Goal: Task Accomplishment & Management: Manage account settings

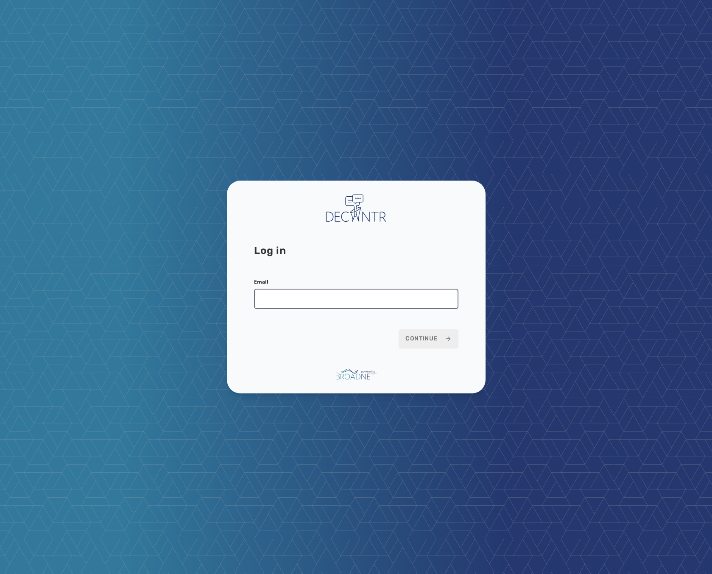
click at [351, 295] on input "Email" at bounding box center [356, 299] width 204 height 20
type input "**********"
click at [403, 340] on button "Continue" at bounding box center [428, 338] width 60 height 19
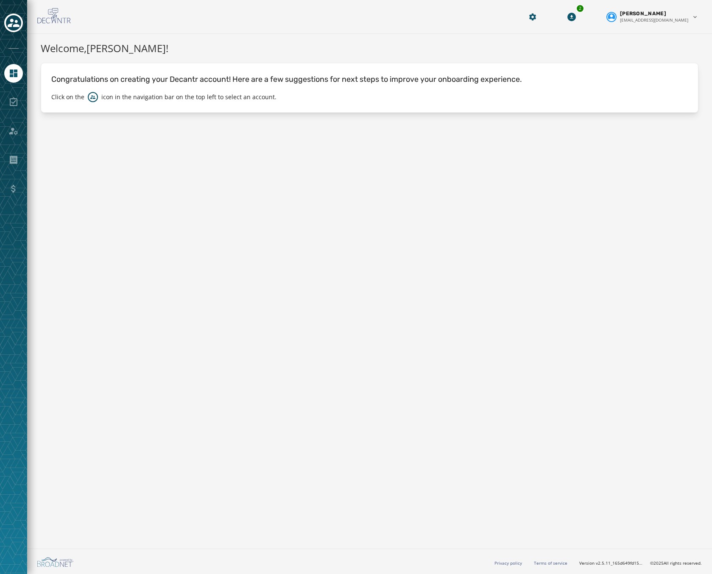
click at [31, 32] on div "2 Mark McCook mmccook@broadnet.com" at bounding box center [369, 17] width 685 height 34
click at [13, 25] on icon "Toggle account select drawer" at bounding box center [14, 23] width 12 height 8
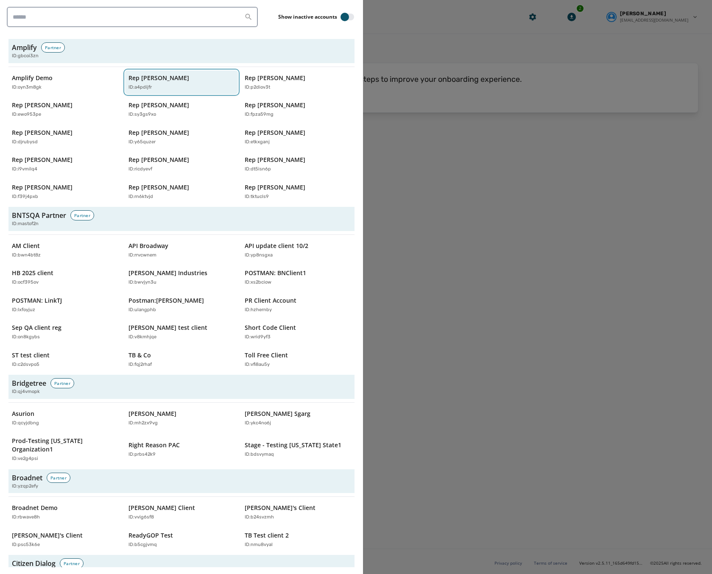
click at [171, 84] on div "ID: a4pdijfr" at bounding box center [177, 87] width 98 height 7
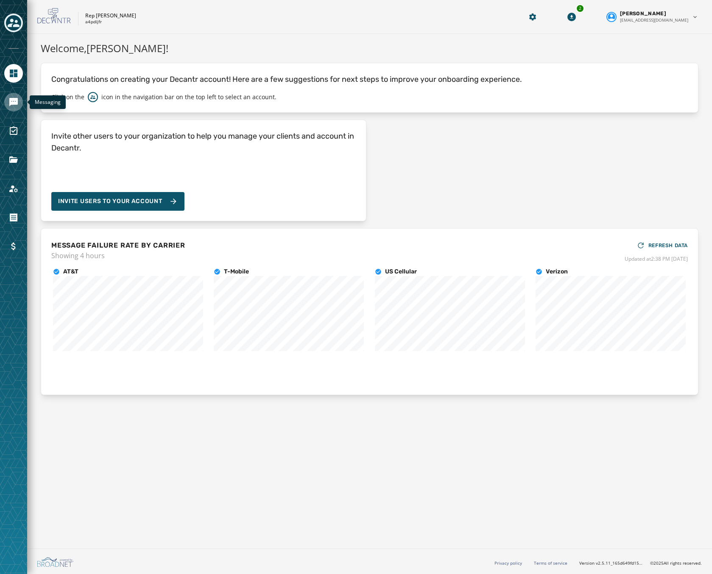
click at [17, 100] on icon "Navigate to Messaging" at bounding box center [13, 102] width 8 height 8
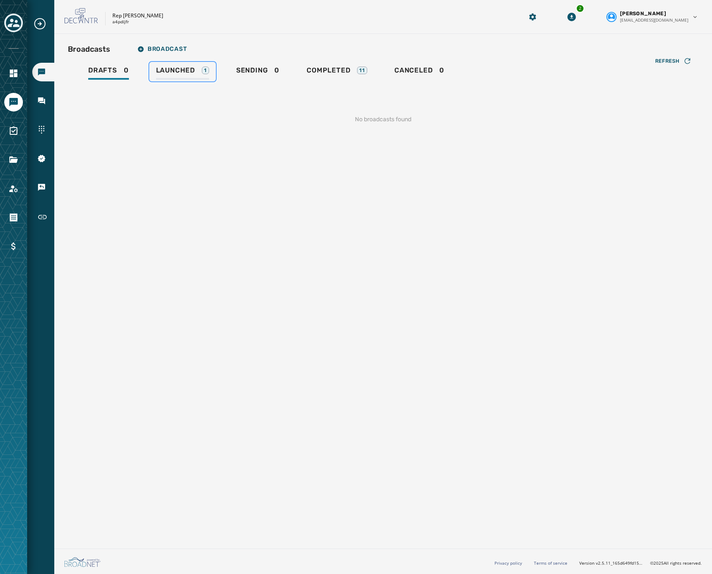
click at [181, 70] on span "Launched" at bounding box center [175, 70] width 39 height 8
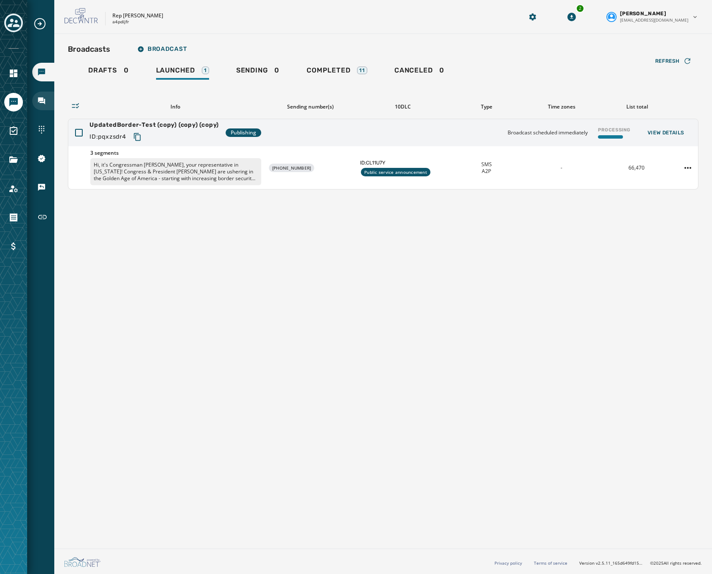
click at [47, 97] on div "Inbox" at bounding box center [43, 101] width 22 height 19
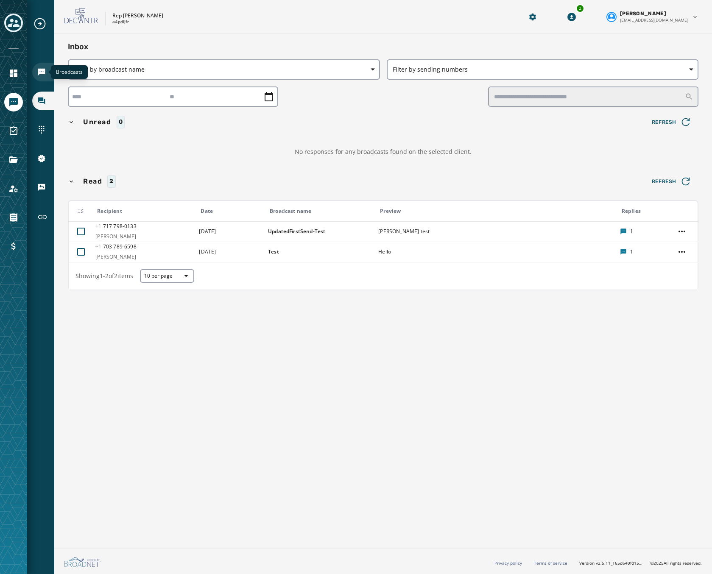
click at [45, 76] on icon "Navigate to Broadcasts" at bounding box center [41, 72] width 8 height 8
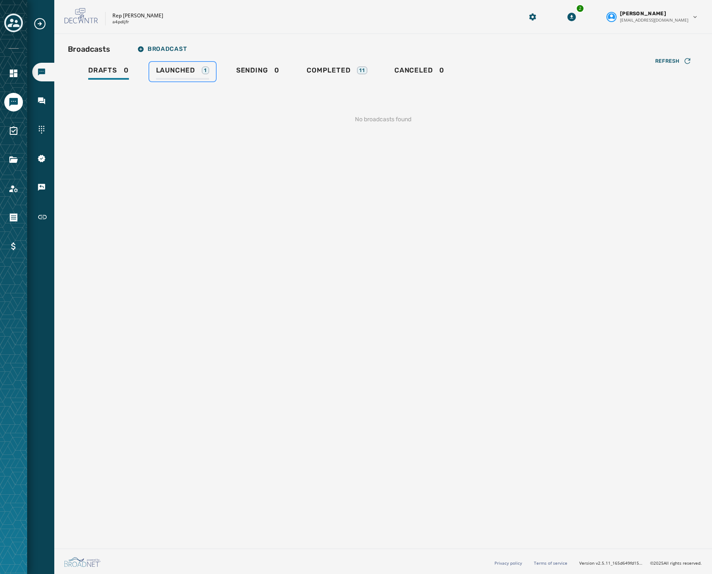
click at [192, 67] on span "Launched" at bounding box center [175, 70] width 39 height 8
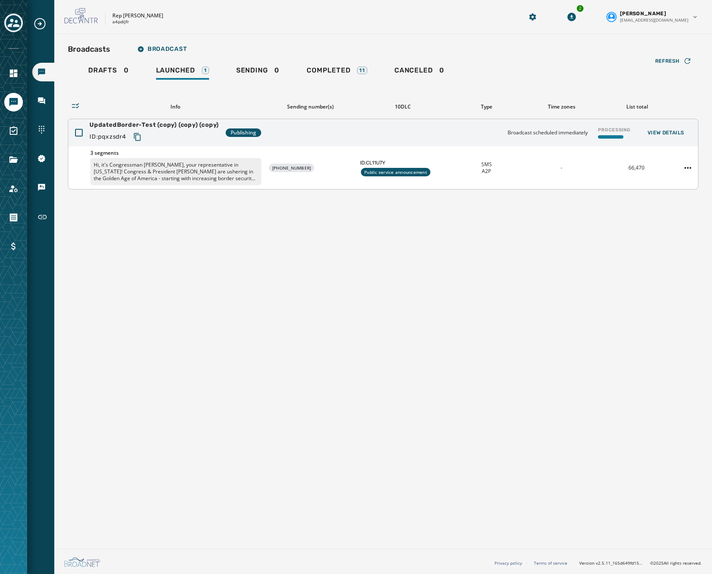
click at [337, 129] on div "UpdatedBorder-Test (copy) (copy) (copy) ID: pqxzsdr4 Publishing Broadcast sched…" at bounding box center [382, 132] width 629 height 27
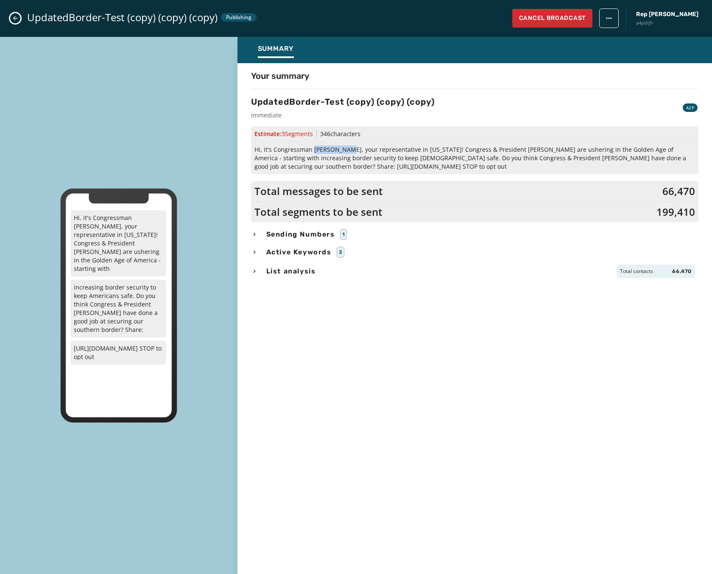
drag, startPoint x: 312, startPoint y: 148, endPoint x: 350, endPoint y: 146, distance: 37.7
click at [350, 146] on span "Hi, it's Congressman [PERSON_NAME], your representative in [US_STATE]! Congress…" at bounding box center [474, 157] width 440 height 25
click at [492, 143] on div "Estimate: 3 Segment s 346 characters Hi, it's Congressman Abe Hamadeh, your rep…" at bounding box center [474, 150] width 447 height 48
click at [15, 21] on icon "Close admin drawer" at bounding box center [15, 18] width 7 height 7
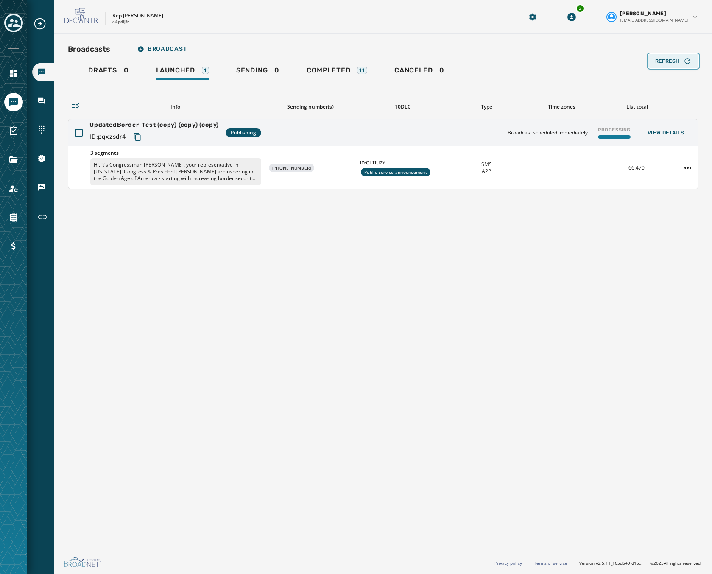
click at [660, 55] on button "Refresh" at bounding box center [673, 61] width 50 height 14
click at [682, 59] on div "Refresh" at bounding box center [673, 61] width 36 height 8
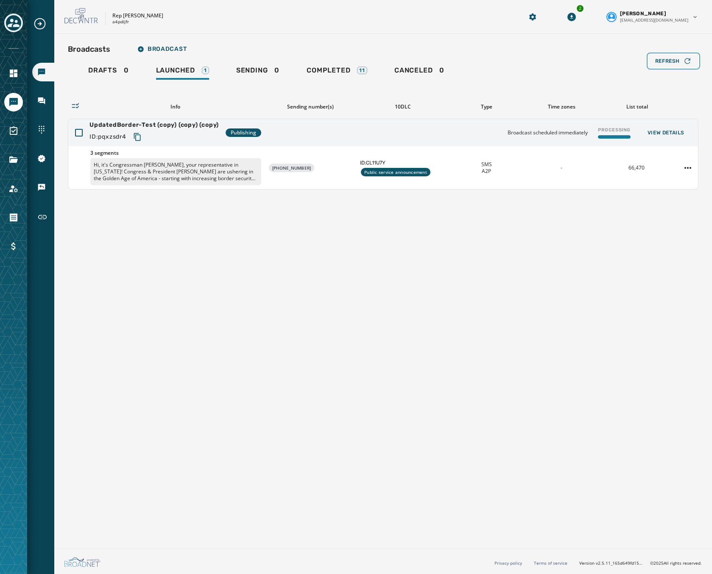
click at [682, 59] on div "Refresh" at bounding box center [673, 61] width 36 height 8
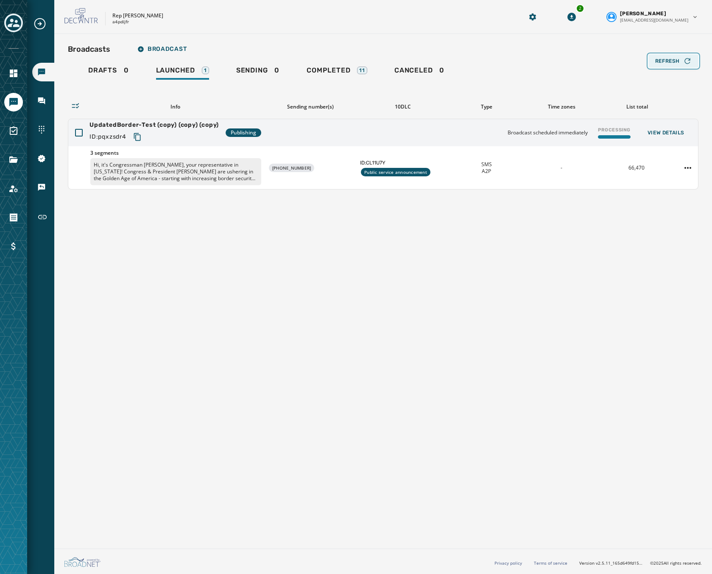
click at [671, 62] on span "Refresh" at bounding box center [667, 61] width 25 height 7
click at [468, 138] on div "UpdatedBorder-Test (copy) (copy) (copy) ID: pqxzsdr4 Publishing Broadcast sched…" at bounding box center [382, 132] width 629 height 27
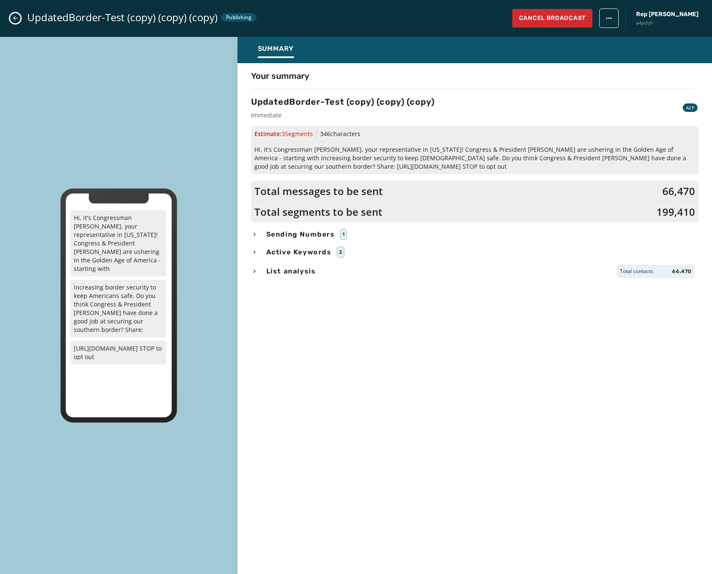
click at [289, 269] on span "List analysis" at bounding box center [291, 271] width 53 height 10
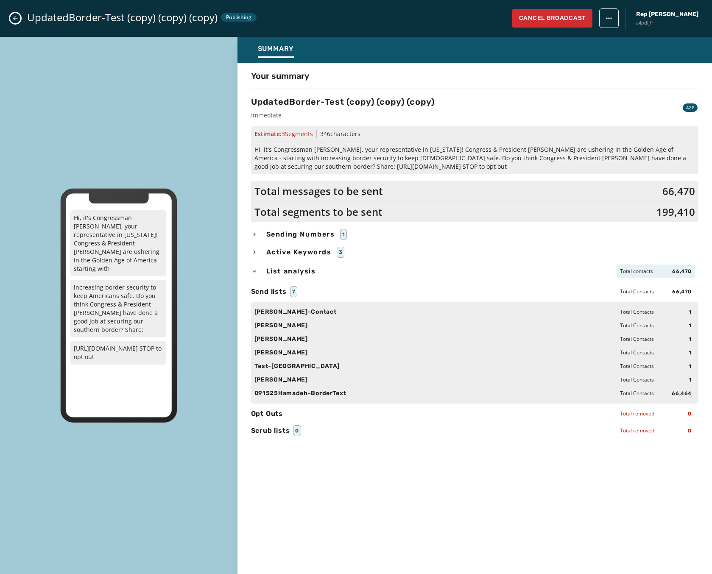
click at [16, 16] on icon "Close admin drawer" at bounding box center [15, 18] width 7 height 7
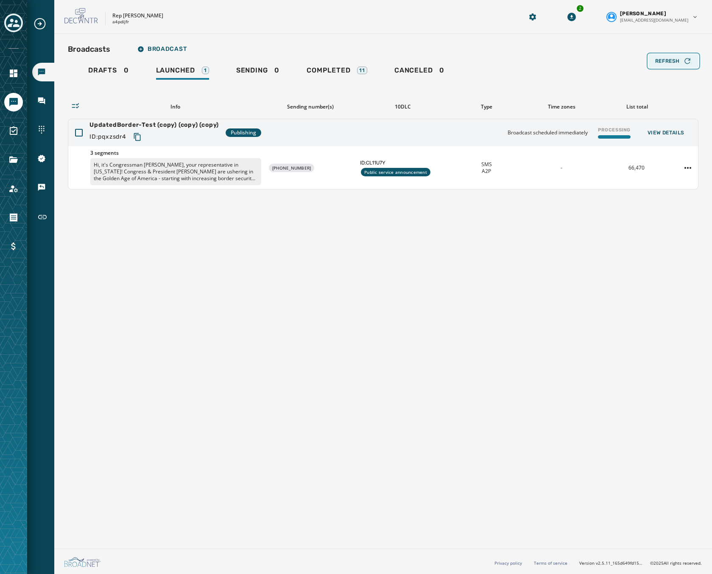
click at [676, 58] on span "Refresh" at bounding box center [667, 61] width 25 height 7
click at [138, 136] on icon "Copy text to clipboard" at bounding box center [137, 137] width 8 height 8
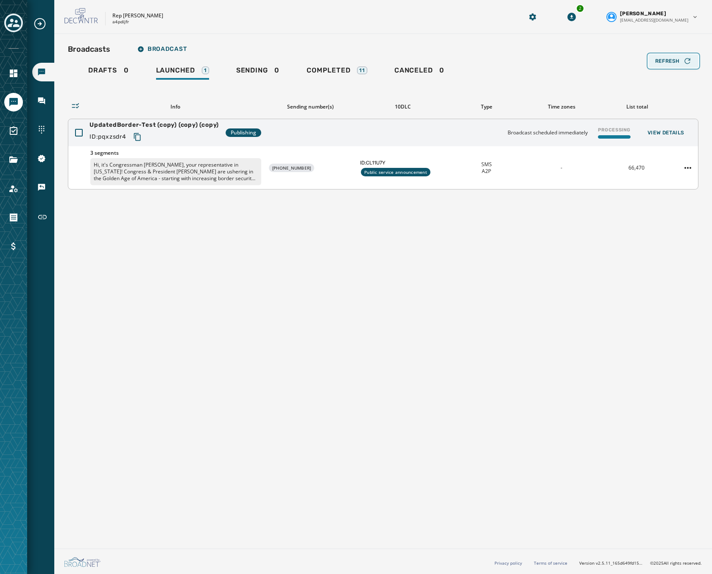
click at [679, 56] on button "Refresh" at bounding box center [673, 61] width 50 height 14
drag, startPoint x: 260, startPoint y: 256, endPoint x: 261, endPoint y: 241, distance: 14.4
click at [260, 256] on div "Broadcasts Broadcast Drafts 0 Launched 1 Sending 0 Completed 11 Canceled 0 Refr…" at bounding box center [382, 289] width 657 height 511
click at [448, 133] on div "UpdatedBorder-Test (copy) (copy) (copy) ID: pqxzsdr4 Publishing Broadcast sched…" at bounding box center [382, 132] width 629 height 27
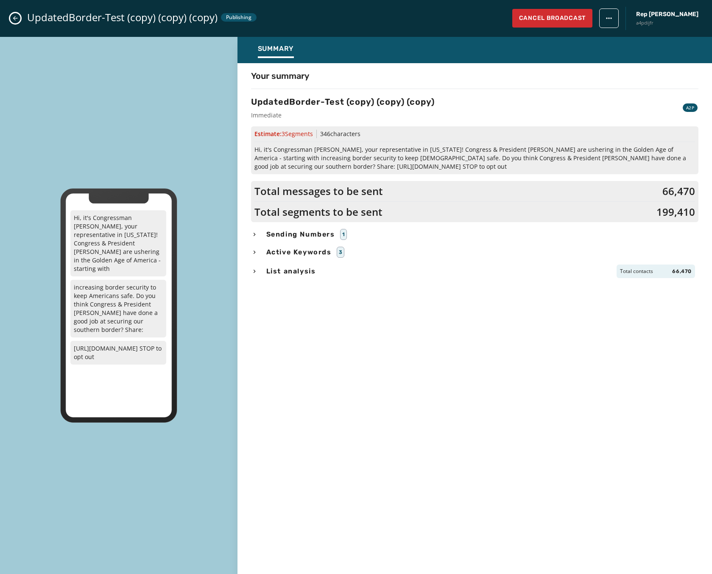
click at [9, 20] on div "UpdatedBorder-Test (copy) (copy) (copy) Publishing Cancel Broadcast Rep Abraham…" at bounding box center [356, 18] width 712 height 37
click at [17, 15] on icon "Close admin drawer" at bounding box center [15, 18] width 7 height 7
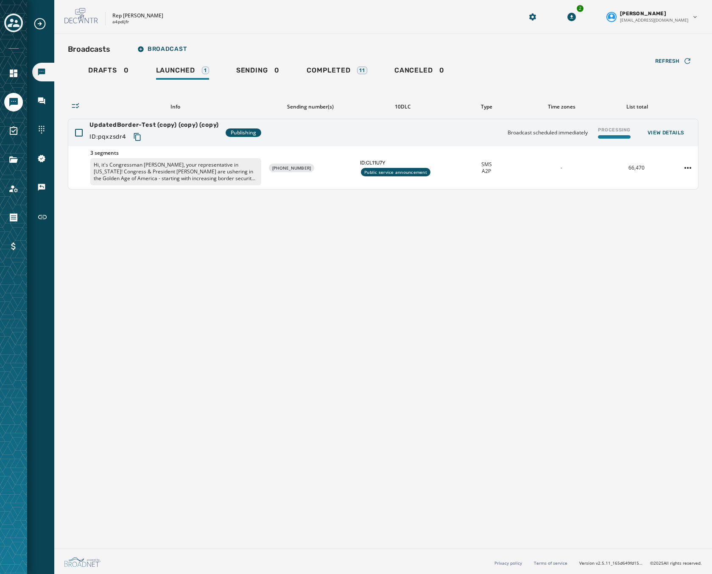
click at [667, 52] on div "Broadcasts Broadcast" at bounding box center [383, 49] width 630 height 17
click at [669, 62] on span "Refresh" at bounding box center [667, 61] width 25 height 7
click at [44, 95] on div "Inbox" at bounding box center [43, 101] width 22 height 19
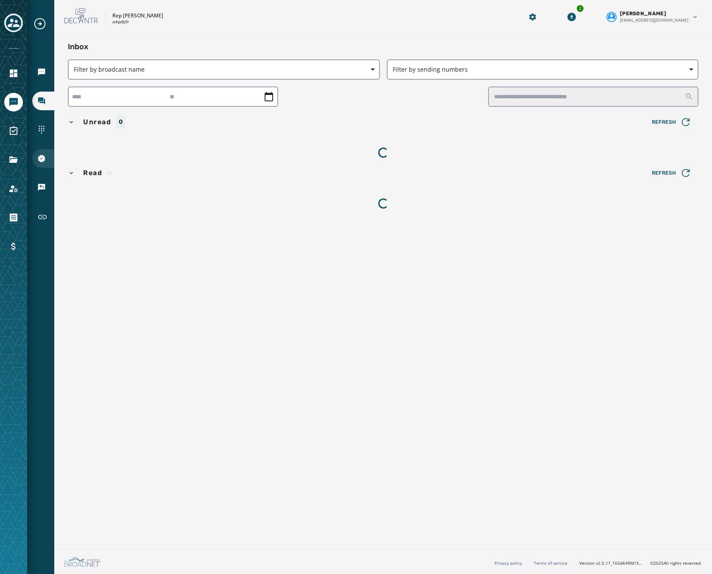
click at [39, 153] on div "10DLC Registration" at bounding box center [43, 158] width 22 height 19
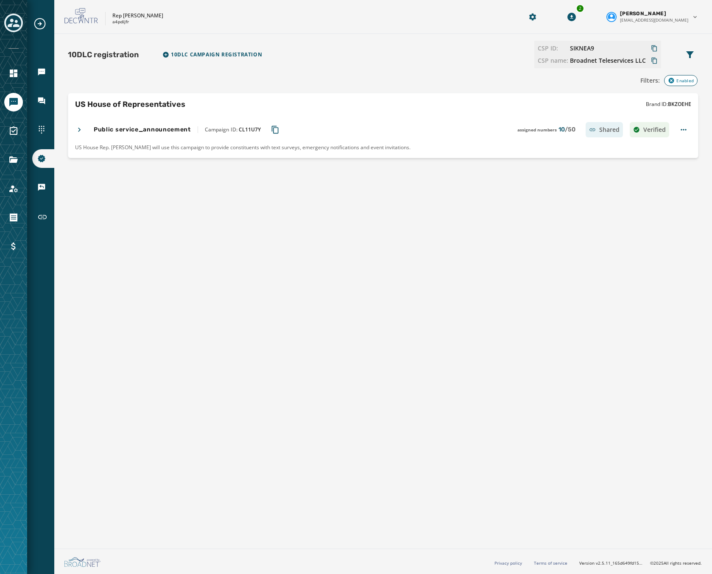
click at [85, 131] on div "Public service_announcement Campaign ID: CL11U7Y assigned numbers 10 / 50 Share…" at bounding box center [372, 129] width 594 height 15
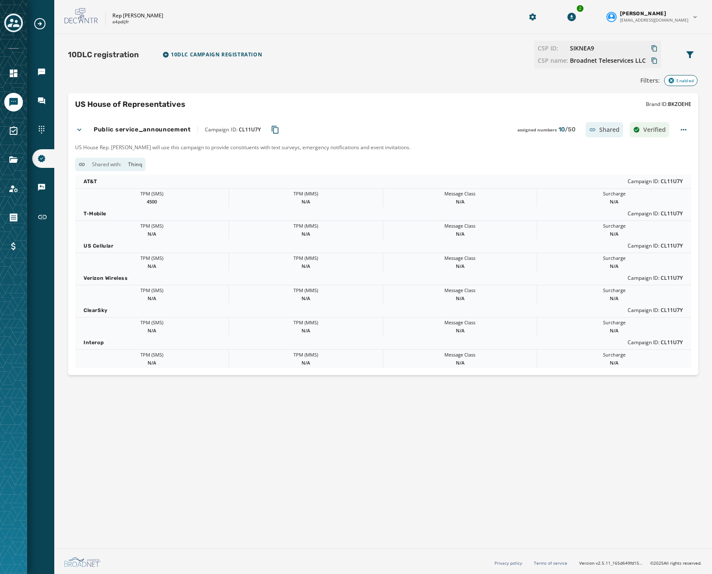
click at [84, 131] on div "Public service_announcement Campaign ID: CL11U7Y assigned numbers 10 / 50 Share…" at bounding box center [372, 129] width 594 height 15
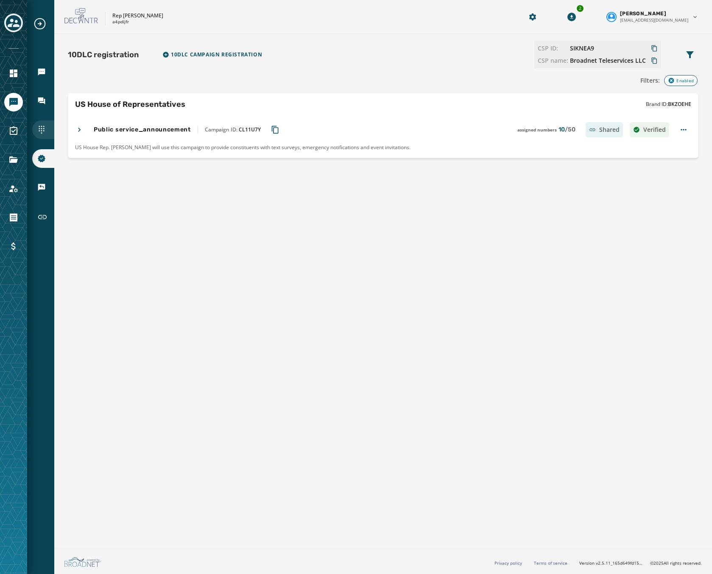
click at [47, 131] on div "Sending Numbers" at bounding box center [43, 129] width 22 height 19
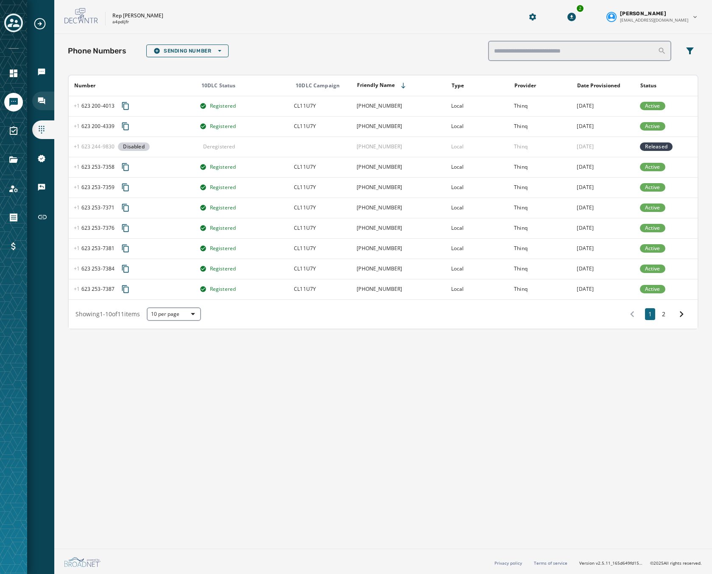
click at [43, 98] on icon "Navigate to Inbox" at bounding box center [41, 100] width 7 height 7
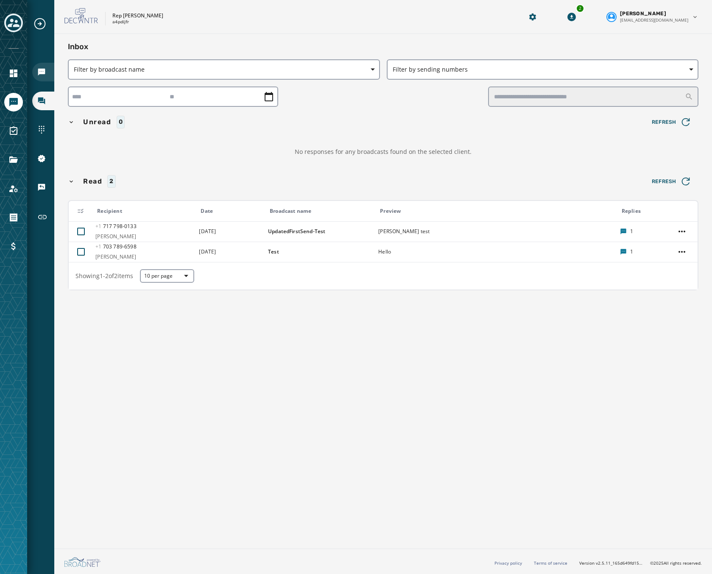
click at [43, 73] on icon "Navigate to Broadcasts" at bounding box center [41, 72] width 7 height 7
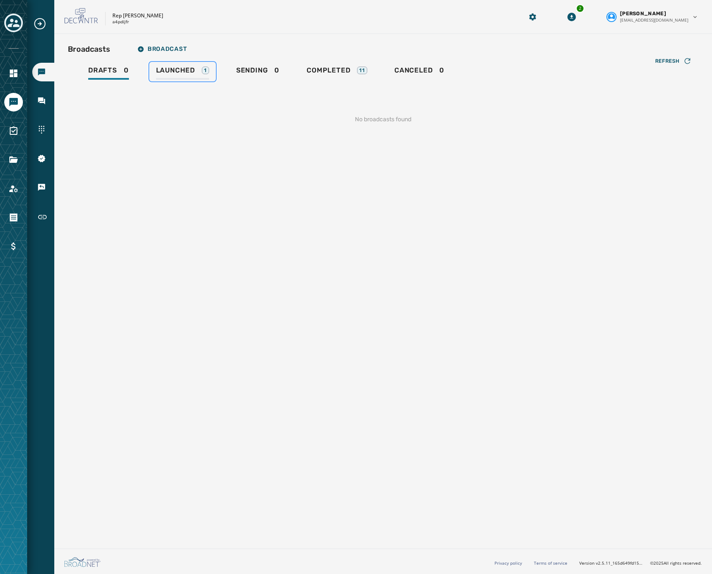
click at [191, 68] on span "Launched" at bounding box center [175, 70] width 39 height 8
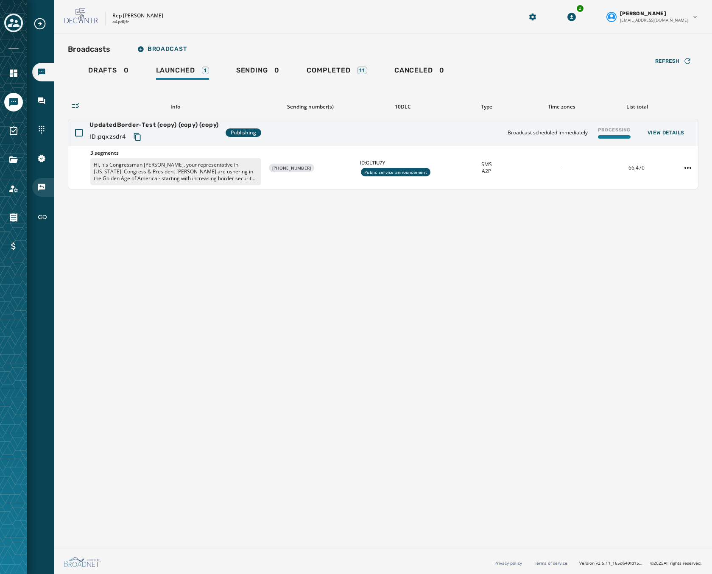
click at [46, 188] on div "Keywords & Responders" at bounding box center [43, 187] width 22 height 19
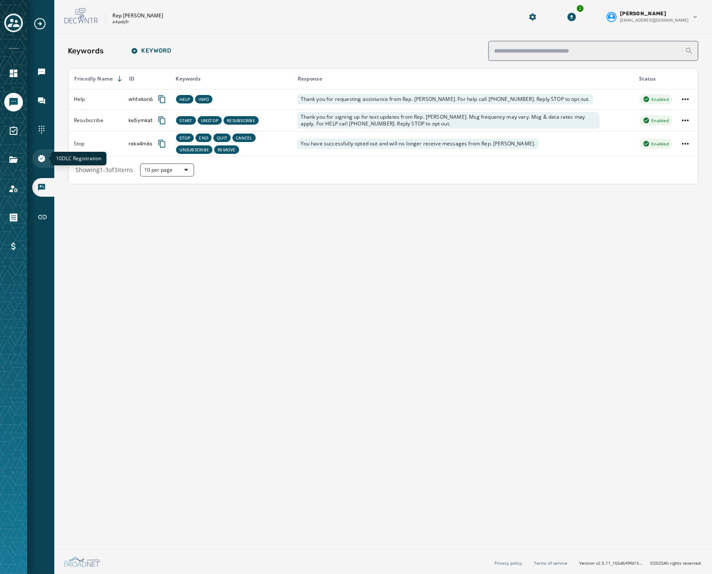
click at [40, 155] on icon "Navigate to 10DLC Registration" at bounding box center [41, 158] width 8 height 8
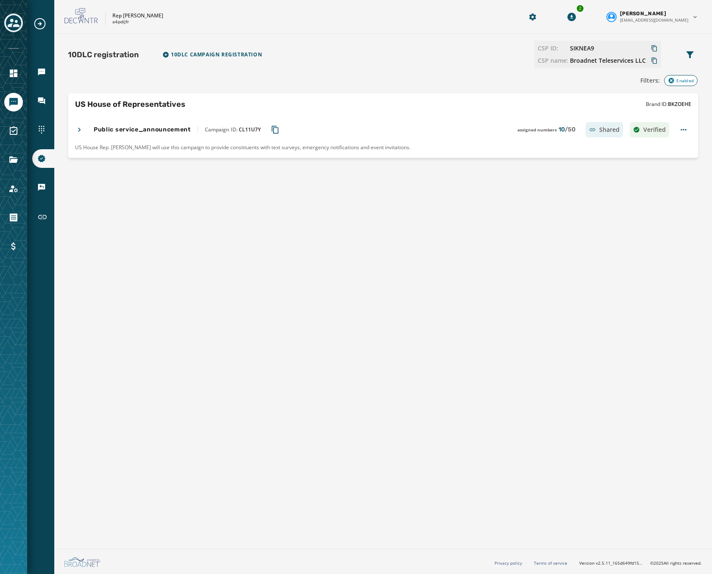
drag, startPoint x: 169, startPoint y: 197, endPoint x: 277, endPoint y: 125, distance: 129.9
click at [169, 197] on div "10DLC registration 10DLC Campaign registration CSP ID: SIKNEA9 CSP name: Broadn…" at bounding box center [382, 289] width 657 height 511
click at [40, 100] on icon "Navigate to Inbox" at bounding box center [41, 100] width 7 height 7
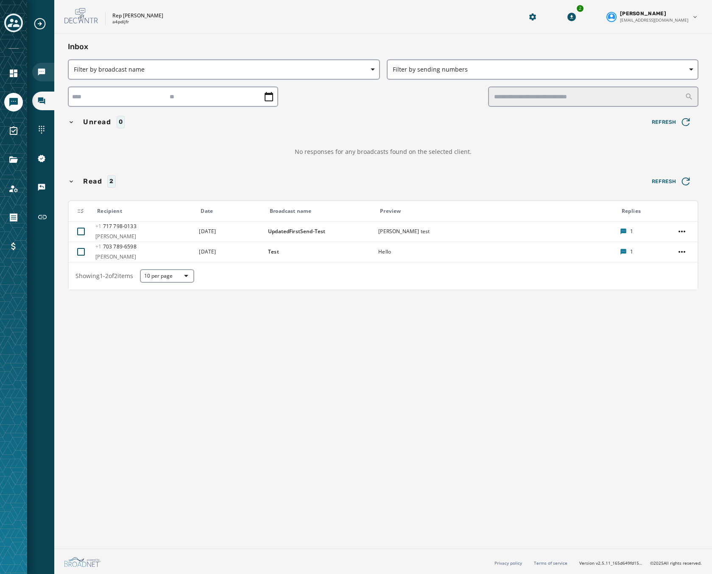
click at [50, 64] on div "Broadcasts" at bounding box center [43, 72] width 22 height 19
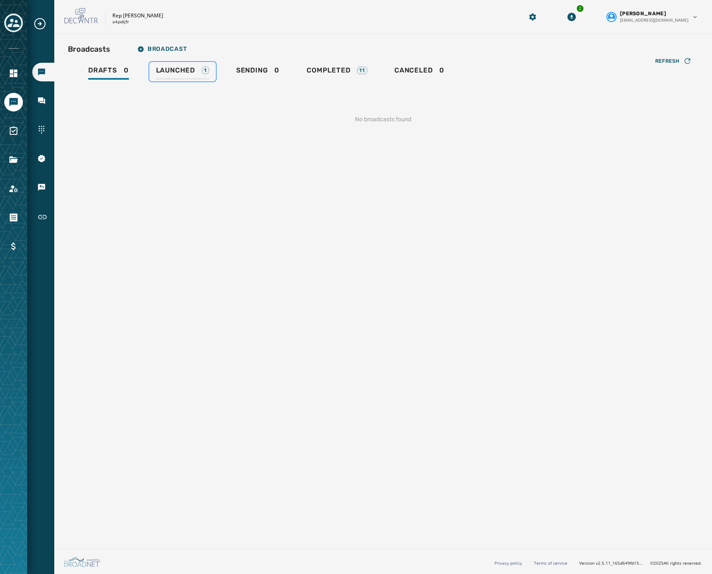
click at [186, 73] on span "Launched" at bounding box center [175, 70] width 39 height 8
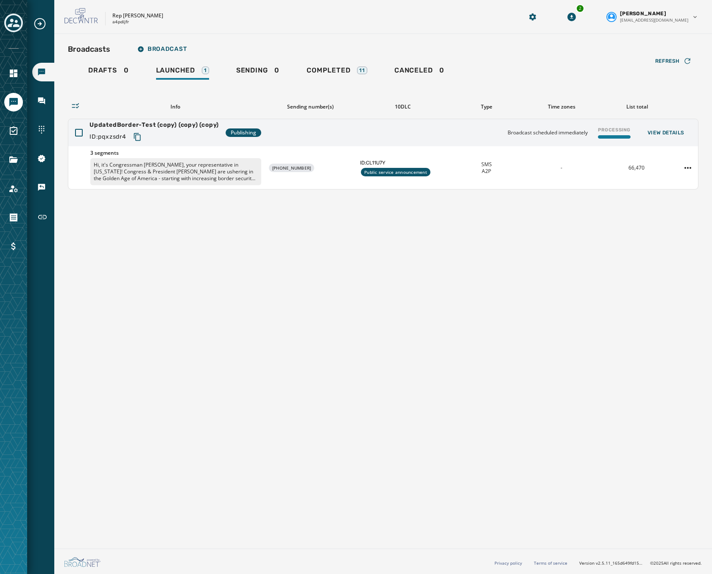
click at [120, 21] on p "a4pdijfr" at bounding box center [120, 22] width 17 height 6
copy p "a4pdijfr"
click at [230, 294] on div "Broadcasts Broadcast Drafts 0 Launched 1 Sending 0 Completed 11 Canceled 0 Refr…" at bounding box center [382, 289] width 657 height 511
click at [668, 66] on button "Refresh" at bounding box center [673, 61] width 50 height 14
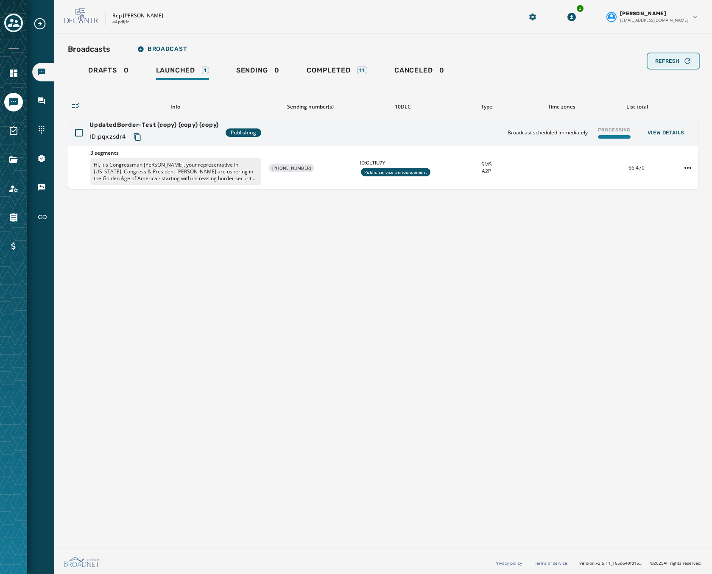
click at [668, 66] on button "Refresh" at bounding box center [673, 61] width 50 height 14
click at [674, 58] on span "Refresh" at bounding box center [667, 61] width 25 height 7
click at [673, 60] on span "Refresh" at bounding box center [667, 61] width 25 height 7
click at [665, 65] on div "Refresh" at bounding box center [673, 61] width 36 height 8
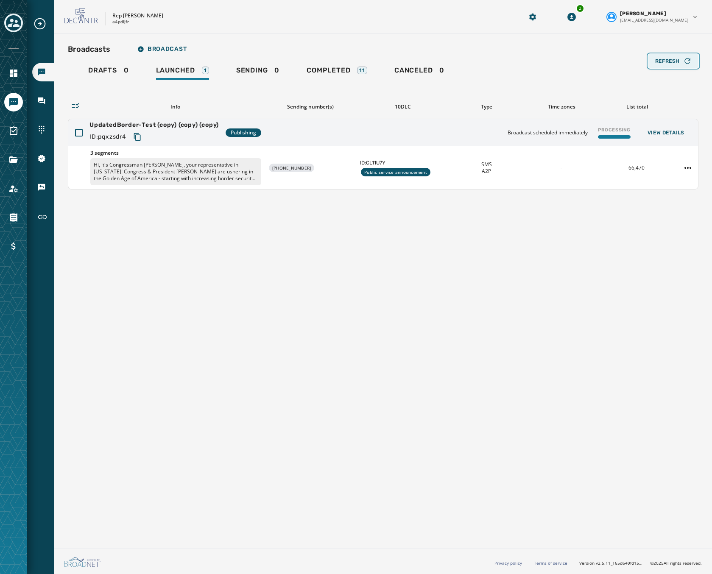
click at [665, 65] on div "Refresh" at bounding box center [673, 61] width 36 height 8
click at [660, 58] on span "Refresh" at bounding box center [667, 61] width 25 height 7
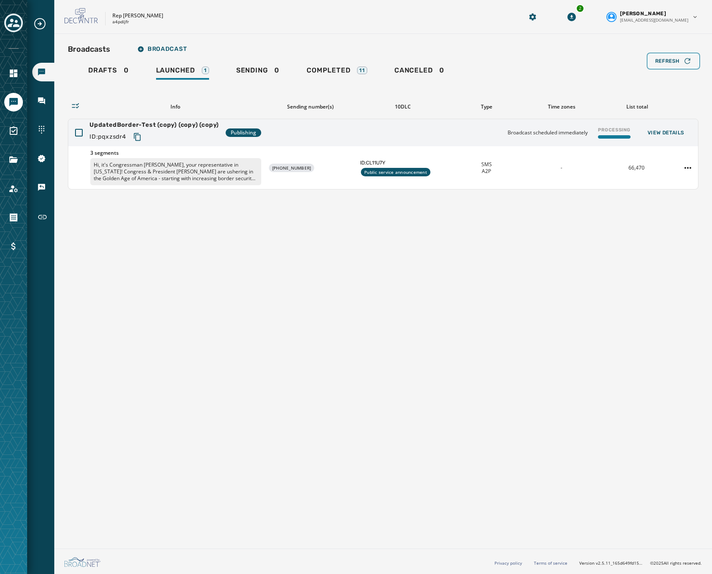
click at [660, 58] on span "Refresh" at bounding box center [667, 61] width 25 height 7
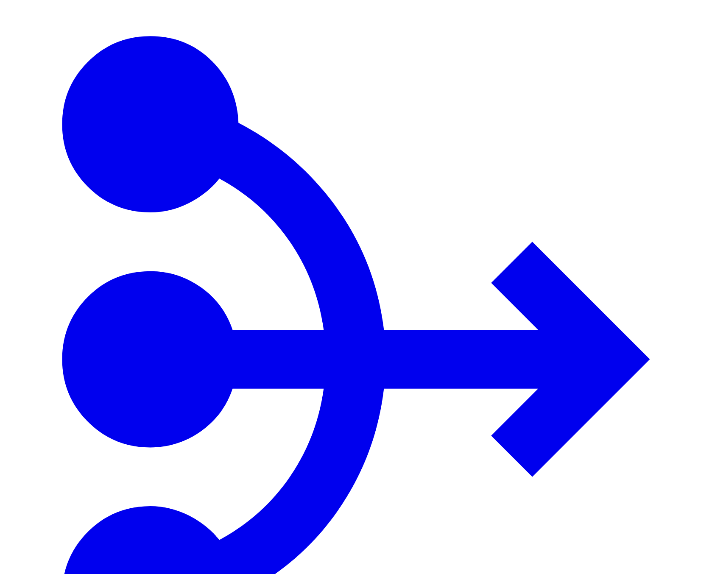
type input "***"
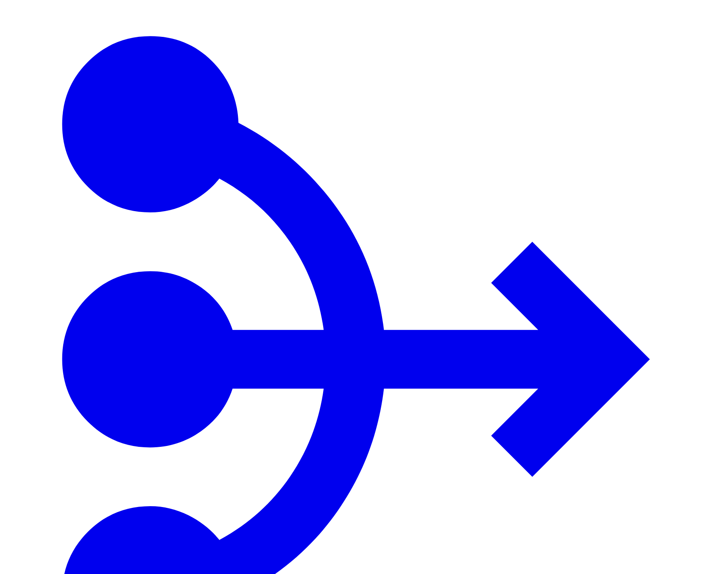
click at [626, 81] on span "button" at bounding box center [626, 81] width 0 height 0
click at [648, 114] on span "1 minute" at bounding box center [637, 110] width 22 height 6
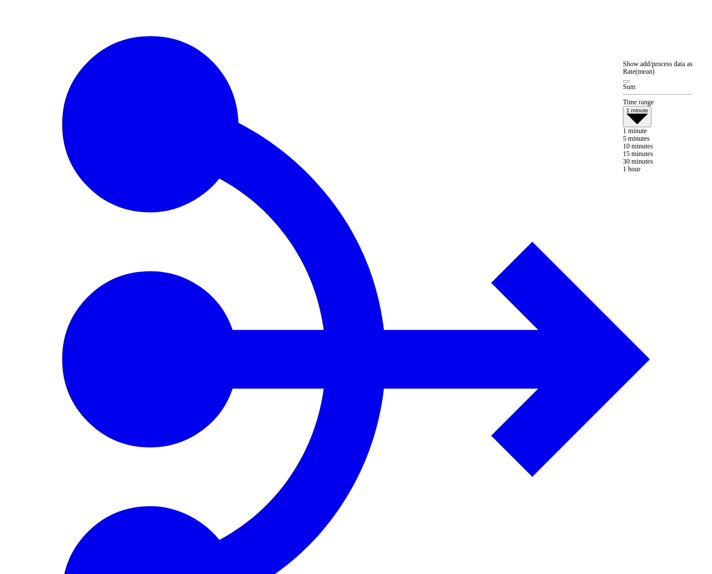
click at [640, 173] on span "1 hour" at bounding box center [631, 168] width 17 height 7
click at [646, 123] on button "1 hour" at bounding box center [634, 115] width 23 height 18
click at [653, 154] on span "15 minutes" at bounding box center [638, 150] width 30 height 7
click at [651, 114] on span "15 minutes" at bounding box center [640, 110] width 28 height 6
click at [645, 168] on div "30 minutes" at bounding box center [658, 165] width 70 height 8
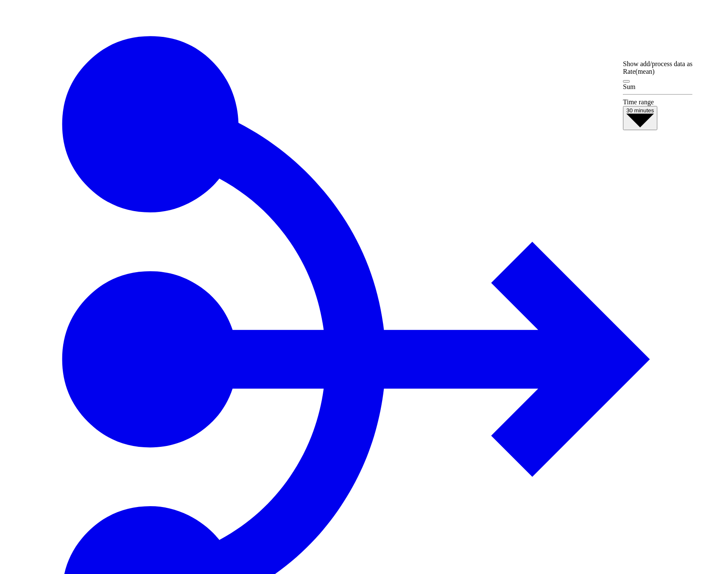
click at [654, 123] on span "button" at bounding box center [640, 126] width 28 height 6
click at [640, 175] on span "1 hour" at bounding box center [631, 171] width 17 height 7
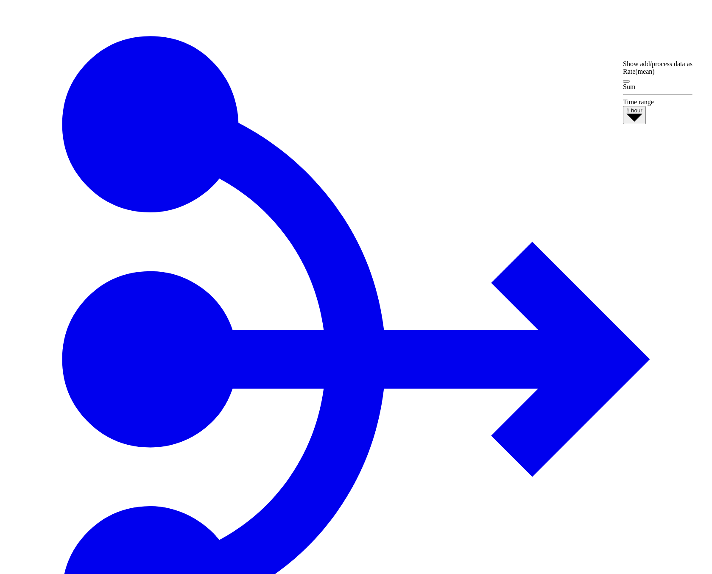
click at [626, 81] on span "button" at bounding box center [626, 81] width 0 height 0
click at [642, 114] on span "1 hour" at bounding box center [634, 110] width 16 height 6
click at [646, 131] on span "1 minute" at bounding box center [635, 127] width 24 height 7
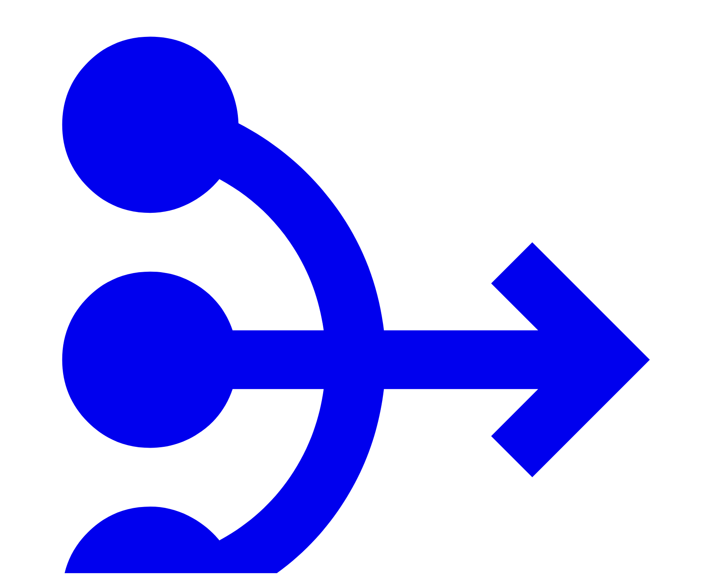
scroll to position [34, 0]
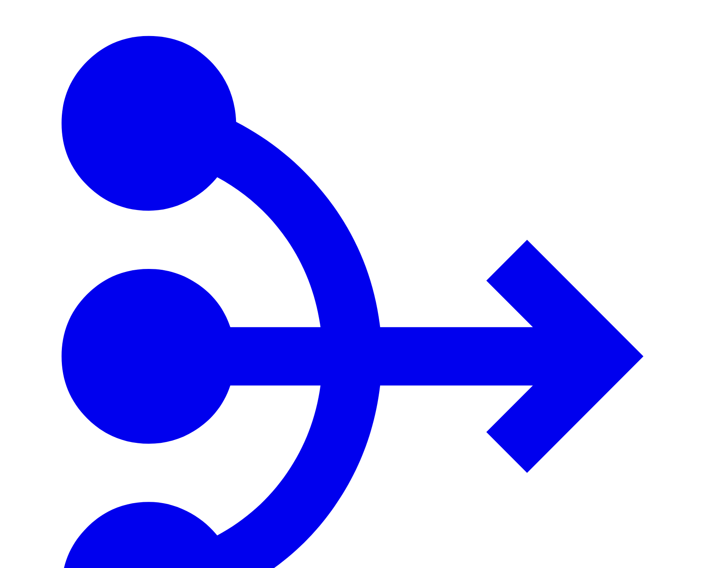
drag, startPoint x: 205, startPoint y: 451, endPoint x: 244, endPoint y: 464, distance: 40.8
copy span "b-dcr-daemon07"
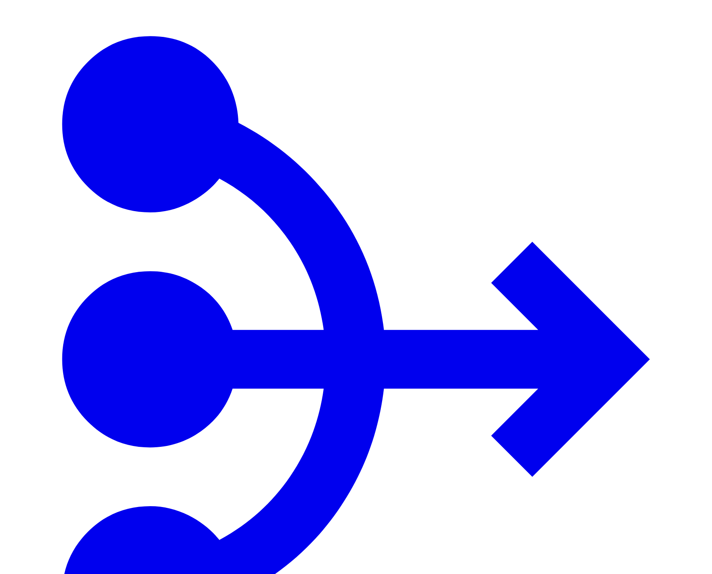
type input "***"
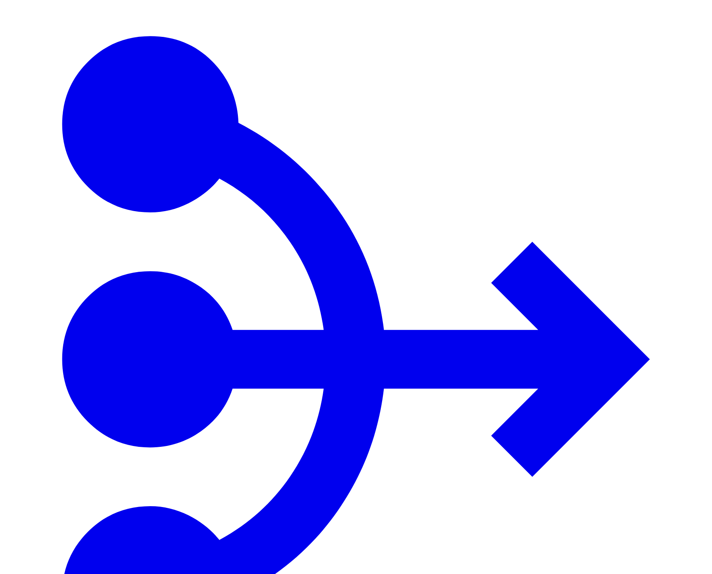
copy span "fvsuq86yei"
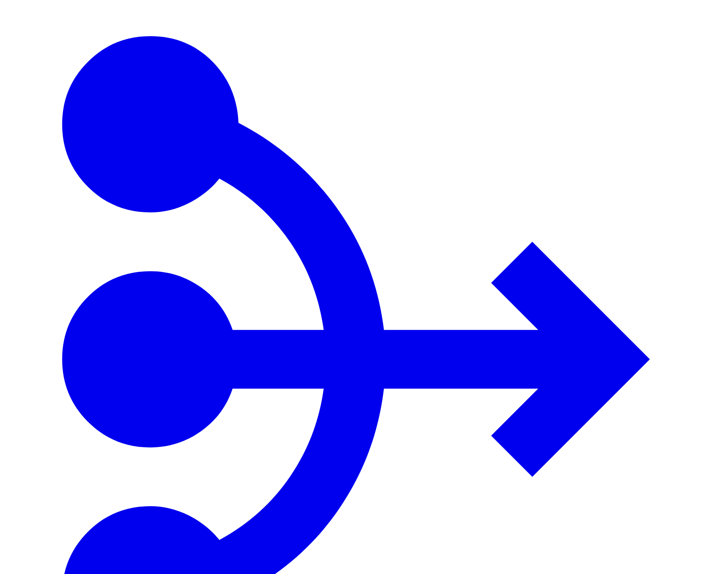
copy span "stvd2fuj5h"
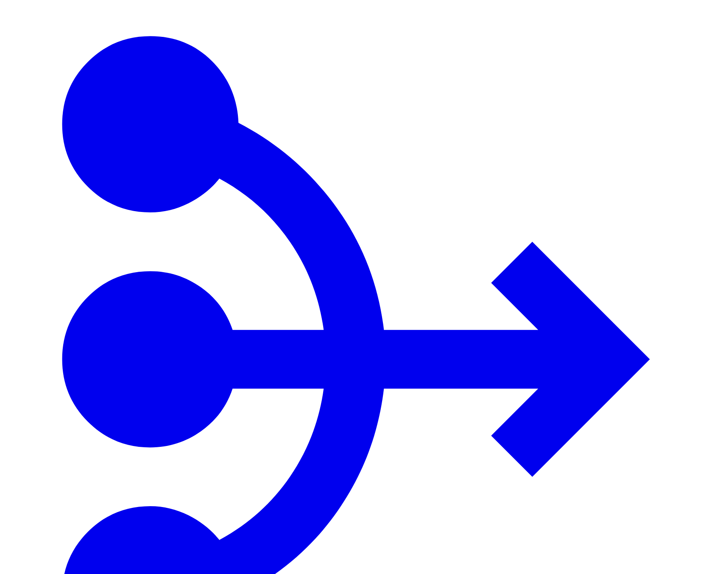
copy span "fvsuq86yei"
copy span "stvd2fuj5h"
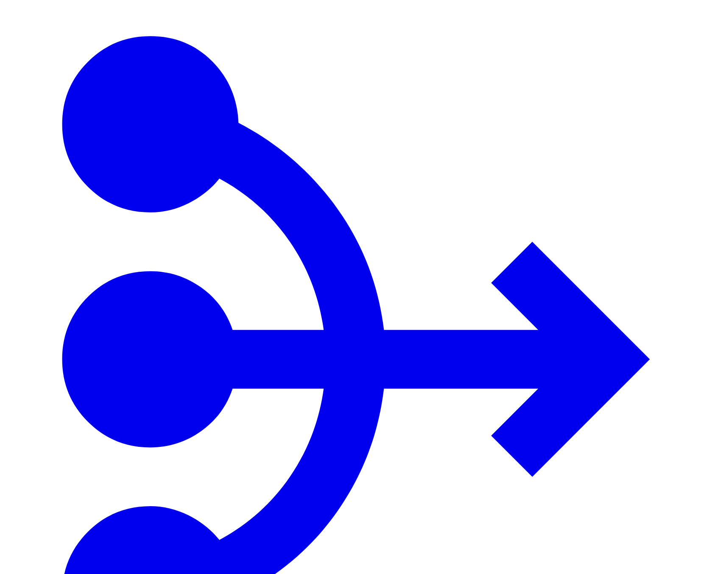
copy span "fvsuq86yei"
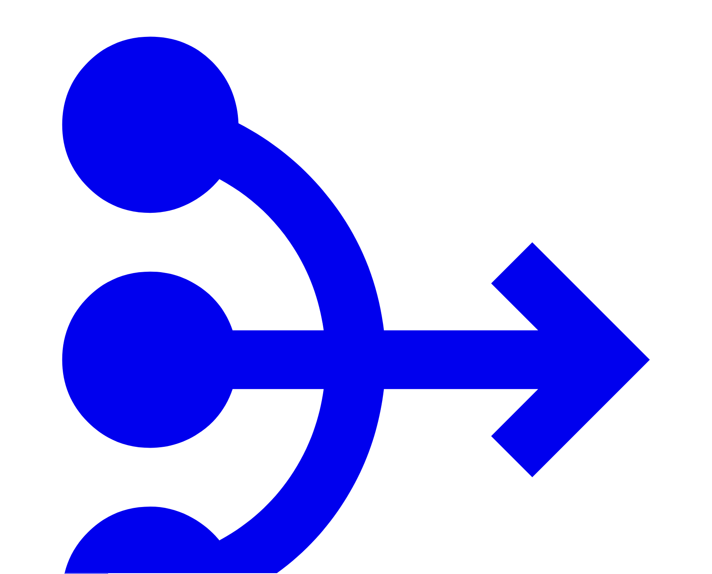
scroll to position [34, 0]
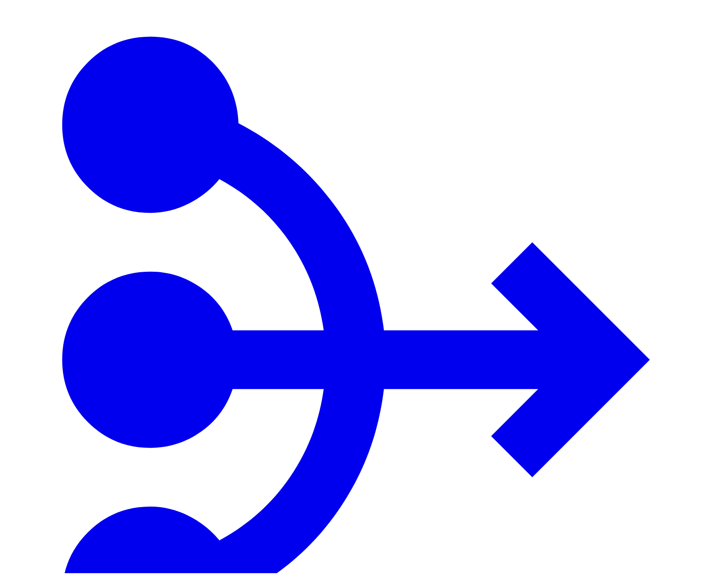
scroll to position [1089, 0]
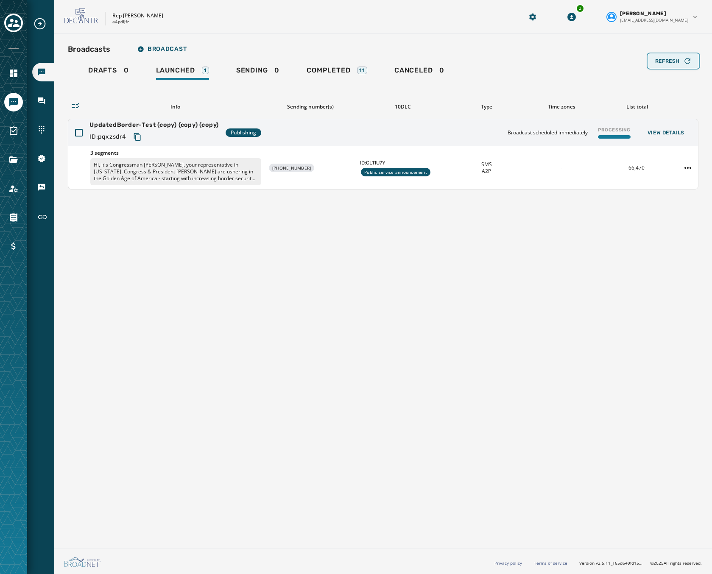
click at [650, 62] on button "Refresh" at bounding box center [673, 61] width 50 height 14
click at [650, 61] on button "Refresh" at bounding box center [673, 61] width 50 height 14
click at [661, 59] on span "Refresh" at bounding box center [667, 61] width 25 height 7
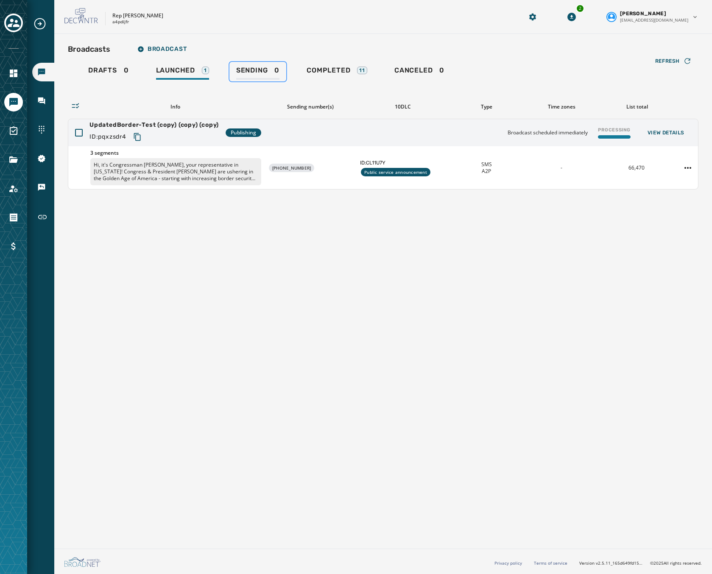
click at [256, 64] on link "Sending 0" at bounding box center [257, 71] width 57 height 19
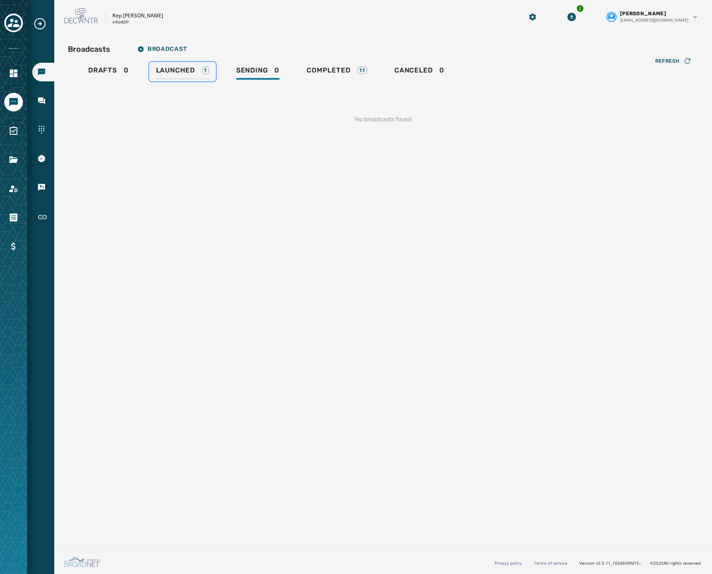
click at [175, 74] on span "Launched" at bounding box center [175, 70] width 39 height 8
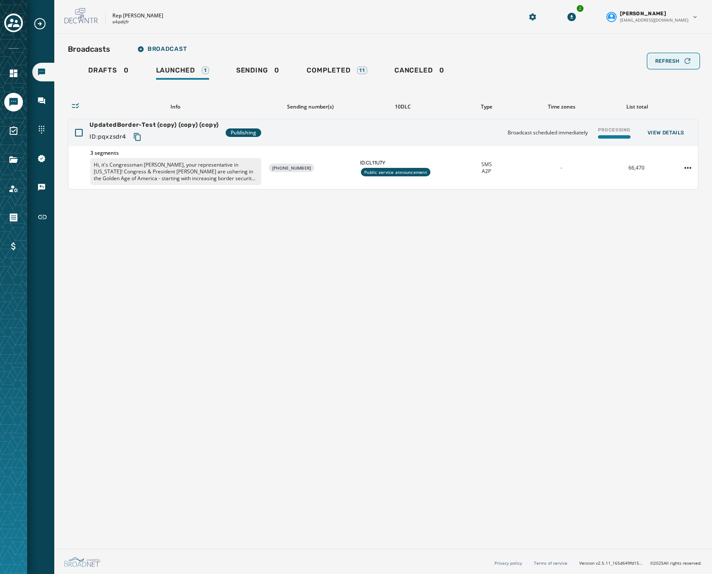
click at [653, 64] on button "Refresh" at bounding box center [673, 61] width 50 height 14
click at [665, 62] on span "Refresh" at bounding box center [667, 61] width 25 height 7
click at [690, 64] on icon "button" at bounding box center [687, 61] width 8 height 8
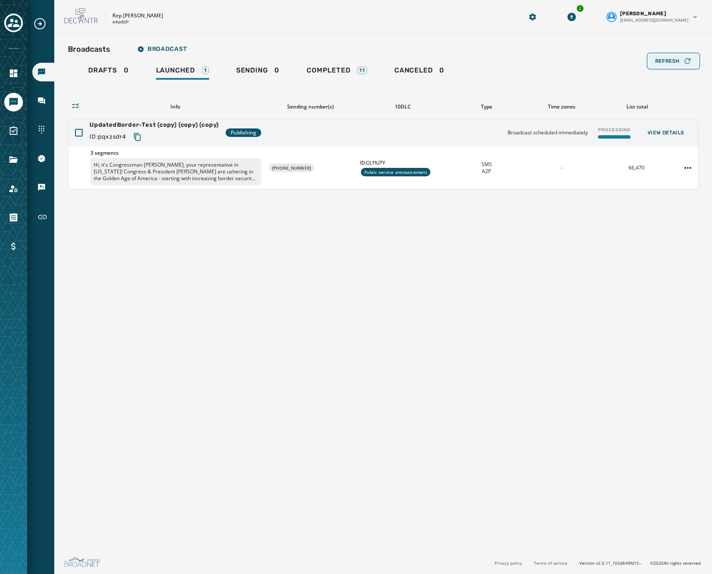
click at [690, 64] on icon "button" at bounding box center [687, 61] width 8 height 8
click at [117, 22] on p "a4pdijfr" at bounding box center [120, 22] width 17 height 6
copy p "a4pdijfr"
click at [8, 160] on link "Navigate to Files" at bounding box center [13, 159] width 19 height 19
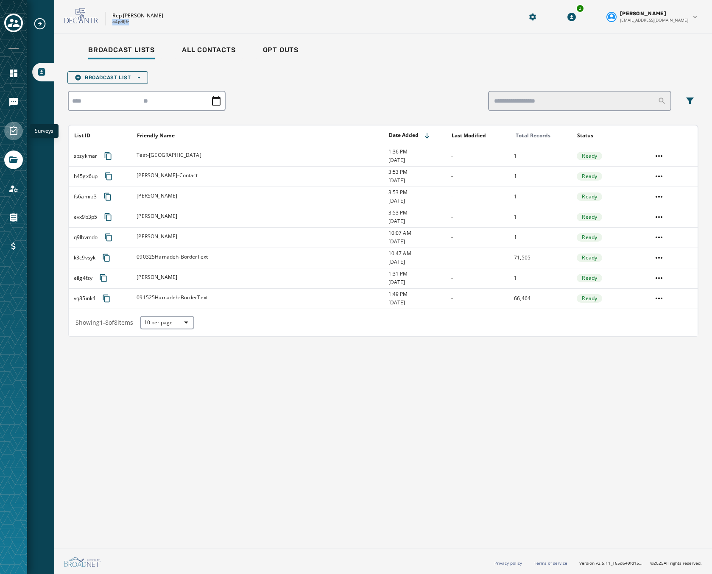
click at [11, 131] on icon "Navigate to Surveys" at bounding box center [13, 131] width 10 height 10
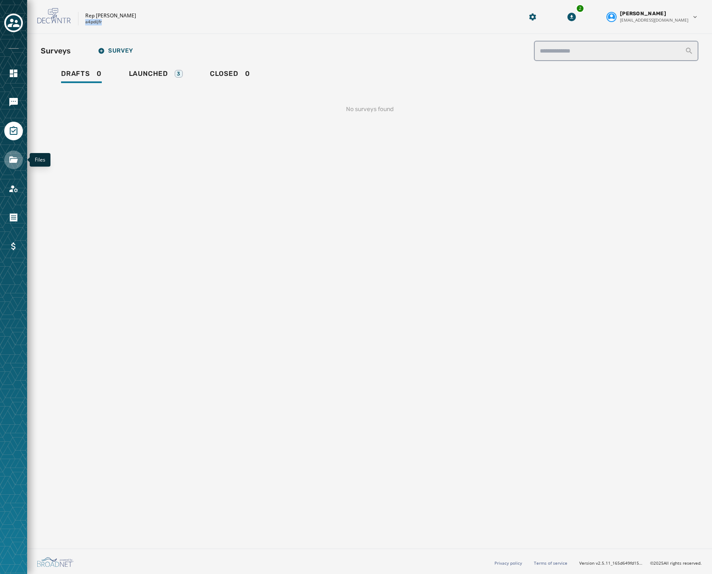
click at [12, 163] on icon "Navigate to Files" at bounding box center [13, 159] width 8 height 6
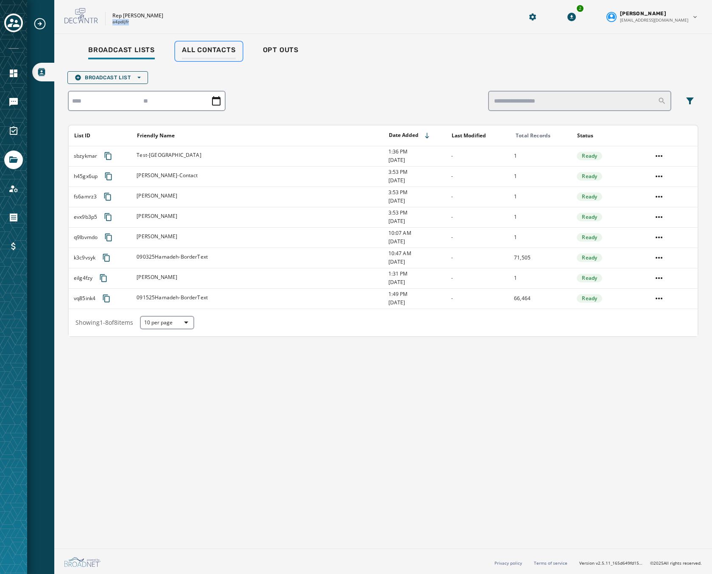
click at [212, 58] on div "All Contacts" at bounding box center [209, 53] width 54 height 14
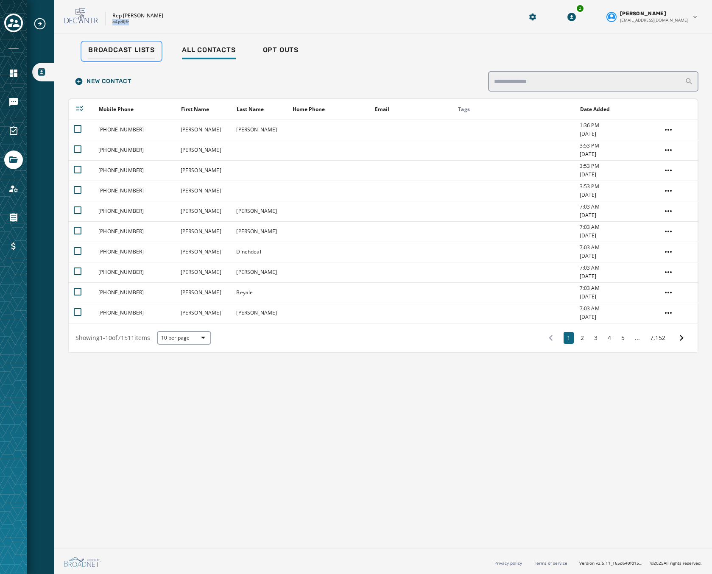
click at [117, 50] on span "Broadcast Lists" at bounding box center [121, 50] width 67 height 8
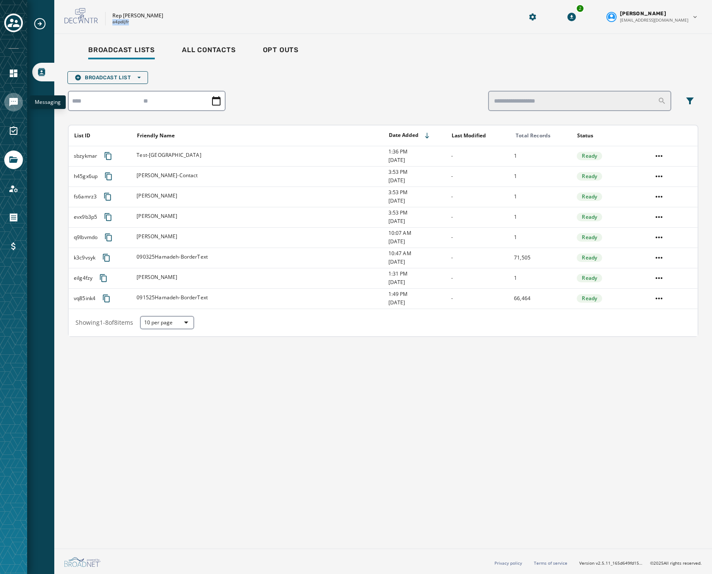
click at [14, 108] on link "Navigate to Messaging" at bounding box center [13, 102] width 19 height 19
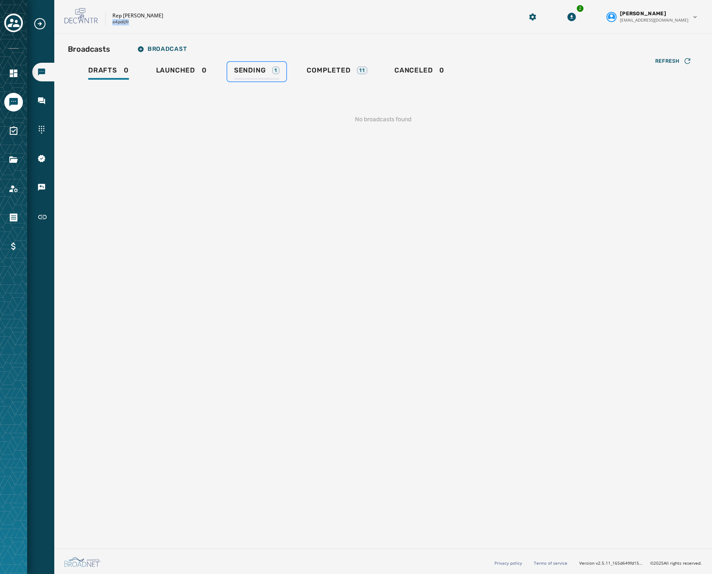
click at [246, 67] on span "Sending" at bounding box center [250, 70] width 32 height 8
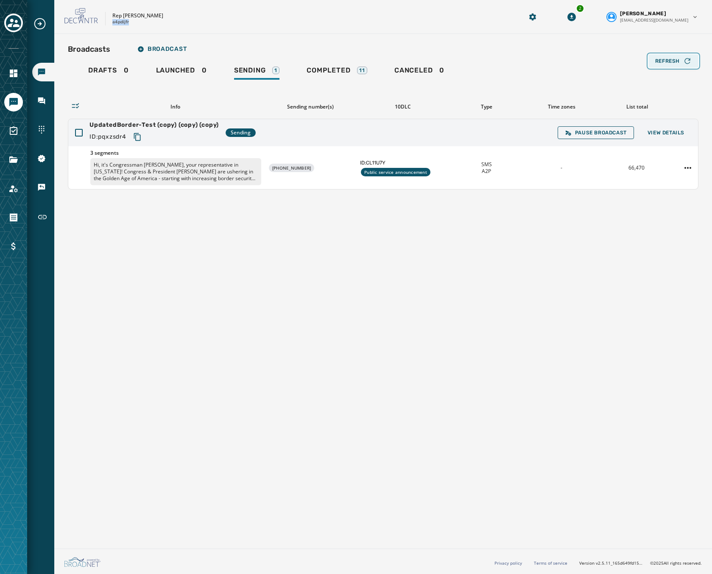
click at [665, 61] on span "Refresh" at bounding box center [667, 61] width 25 height 7
click at [528, 170] on div "-" at bounding box center [561, 167] width 68 height 7
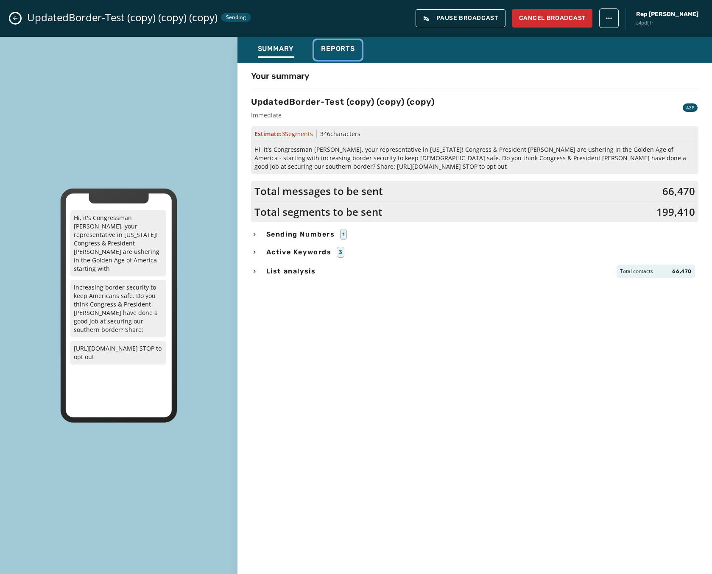
click at [340, 46] on span "Reports" at bounding box center [338, 49] width 34 height 8
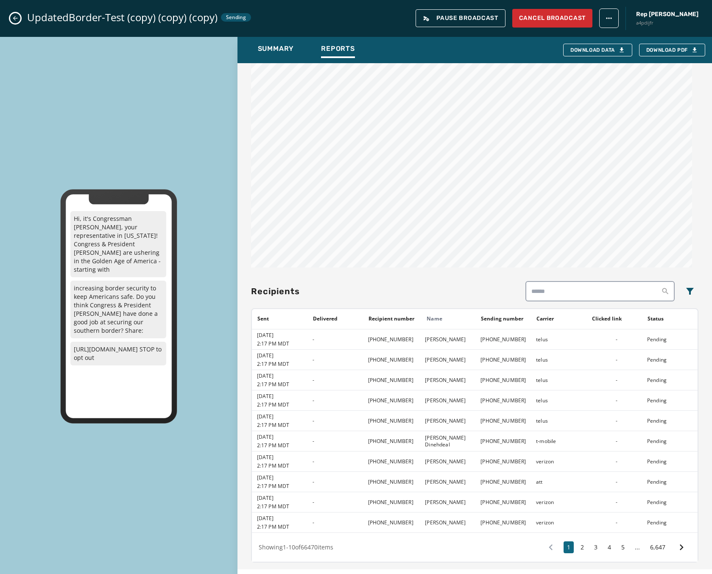
scroll to position [258, 0]
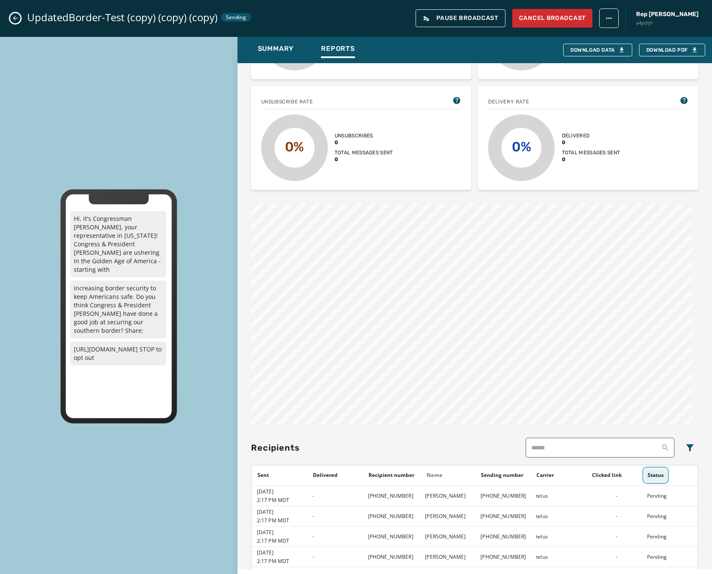
click at [656, 473] on button "Status" at bounding box center [655, 475] width 23 height 14
click at [656, 476] on button "Status" at bounding box center [661, 475] width 35 height 14
click at [83, 324] on p "increasing border security to keep Americans safe. Do you think Congress & Pres…" at bounding box center [118, 310] width 96 height 58
click at [668, 478] on icon "Sort by [object Object]" at bounding box center [671, 475] width 7 height 7
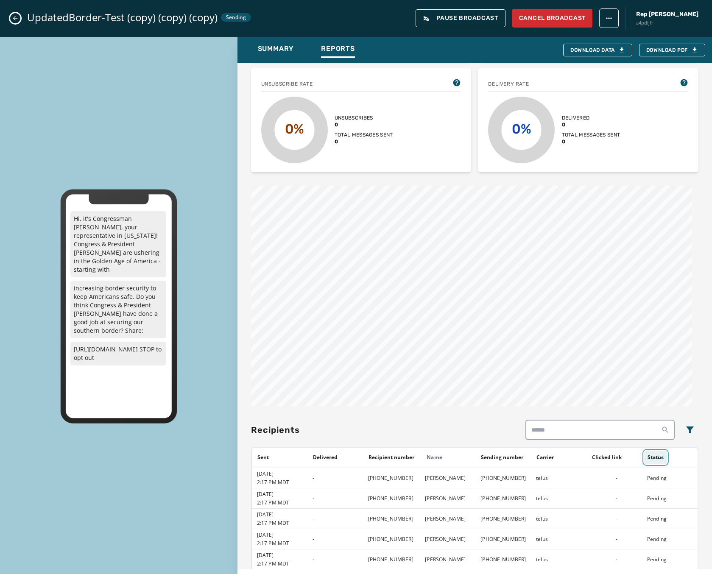
scroll to position [414, 0]
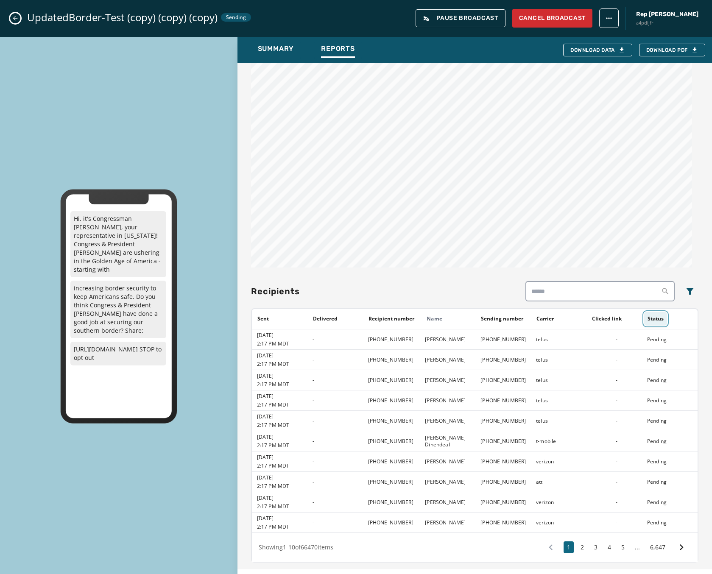
click at [654, 312] on button "Status" at bounding box center [655, 319] width 23 height 14
click at [653, 318] on button "Status" at bounding box center [661, 319] width 35 height 14
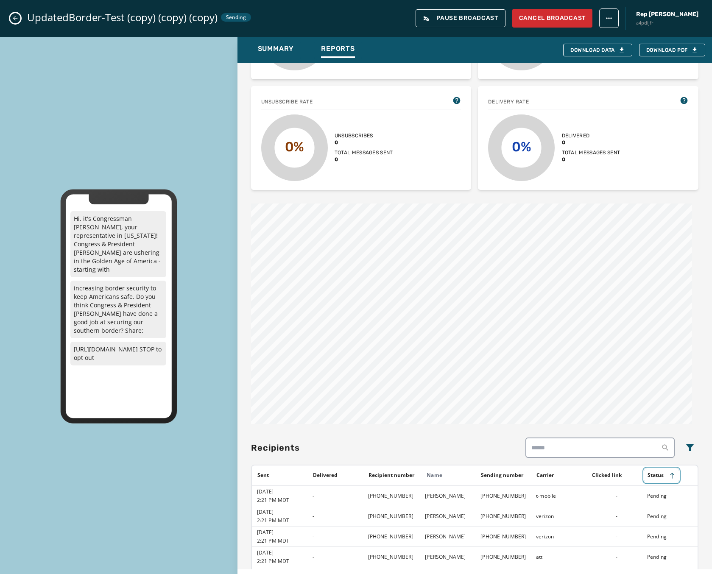
scroll to position [0, 0]
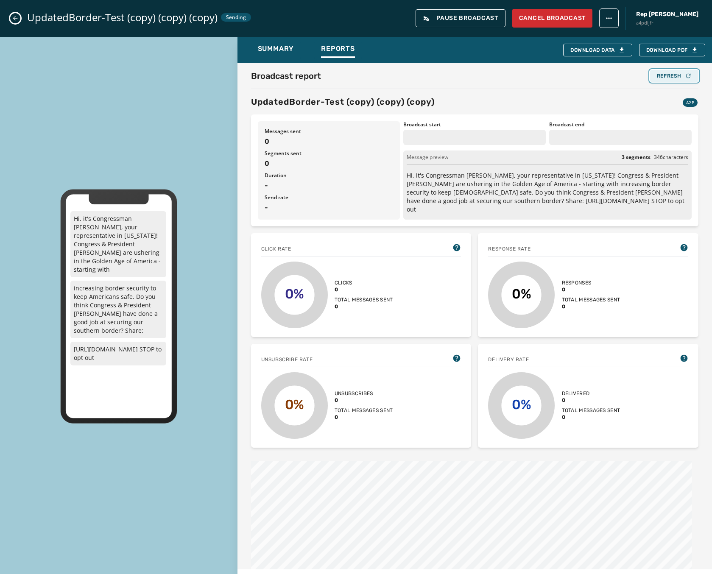
click at [676, 73] on div "Refresh" at bounding box center [674, 75] width 35 height 7
click at [667, 72] on button "Refresh" at bounding box center [674, 76] width 48 height 12
click at [19, 19] on button "Close admin drawer" at bounding box center [15, 18] width 10 height 10
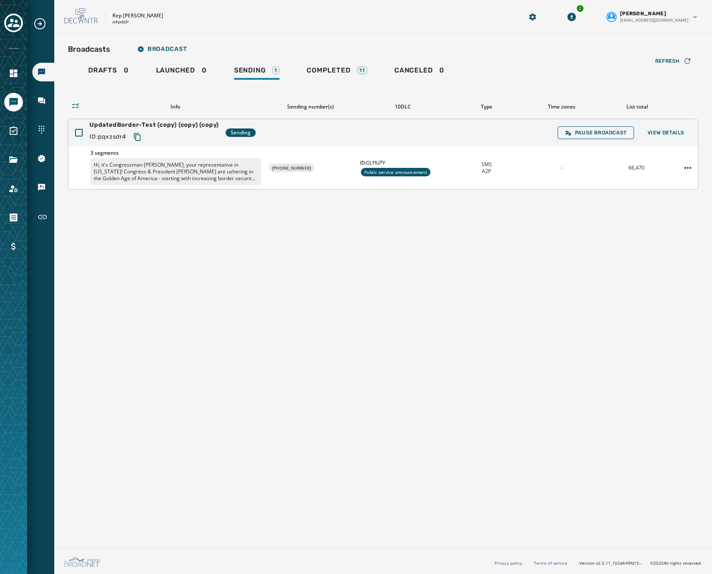
click at [456, 132] on div "UpdatedBorder-Test (copy) (copy) (copy) ID: pqxzsdr4 Sending Pause Broadcast Vi…" at bounding box center [382, 132] width 629 height 27
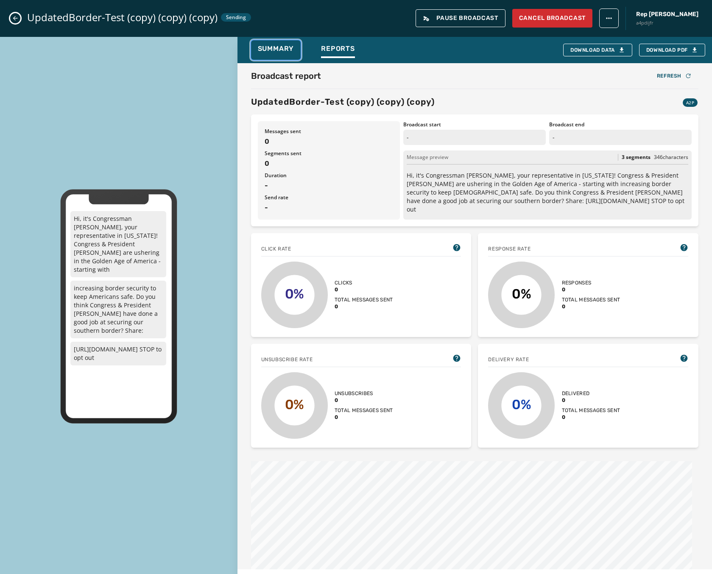
click at [264, 49] on span "Summary" at bounding box center [276, 49] width 36 height 8
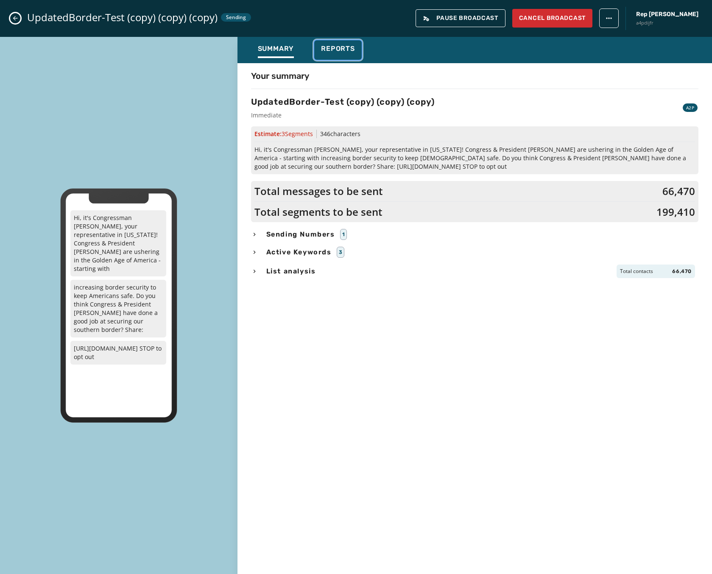
click at [323, 50] on span "Reports" at bounding box center [338, 49] width 34 height 8
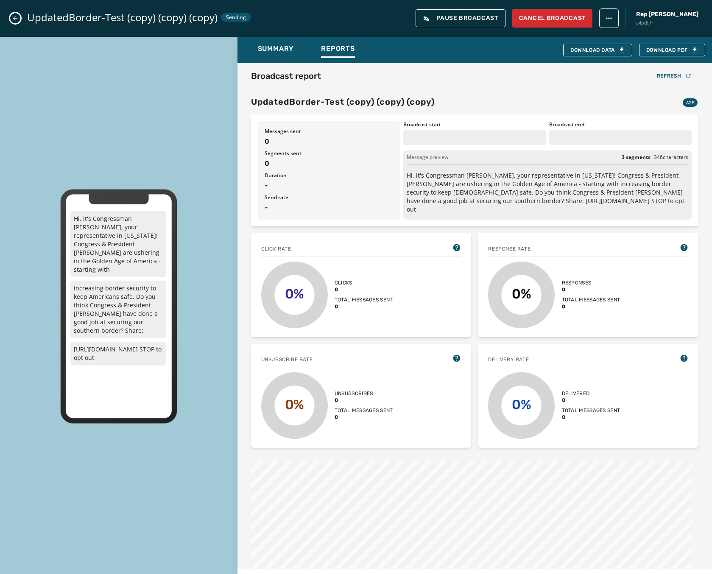
click at [611, 18] on html "Broadcasts Inbox Sending Numbers 10DLC Registration Keywords & Responders Short…" at bounding box center [356, 287] width 712 height 574
click at [515, 54] on html "Broadcasts Inbox Sending Numbers 10DLC Registration Keywords & Responders Short…" at bounding box center [356, 287] width 712 height 574
click at [6, 19] on div "UpdatedBorder-Test (copy) (copy) (copy) Sending Pause Broadcast Cancel Broadcas…" at bounding box center [356, 18] width 712 height 37
click at [21, 15] on div "UpdatedBorder-Test (copy) (copy) (copy) Sending Pause Broadcast Cancel Broadcas…" at bounding box center [356, 18] width 712 height 37
click at [14, 16] on icon "Close admin drawer" at bounding box center [15, 18] width 7 height 7
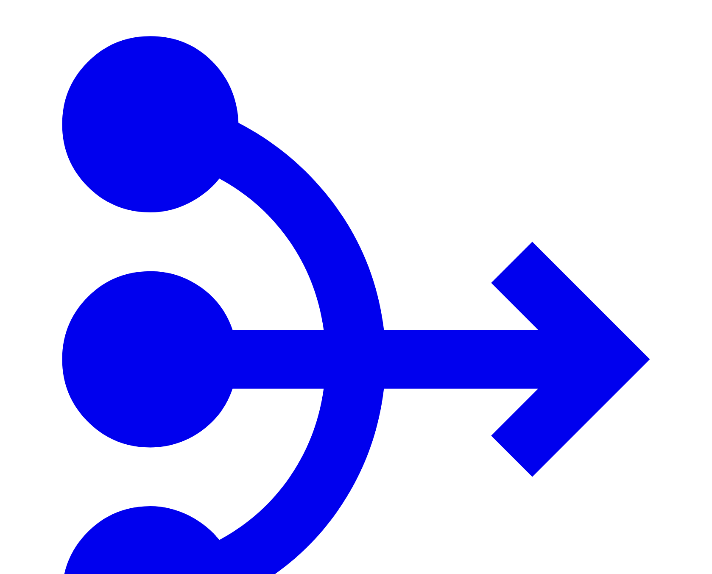
type input "***"
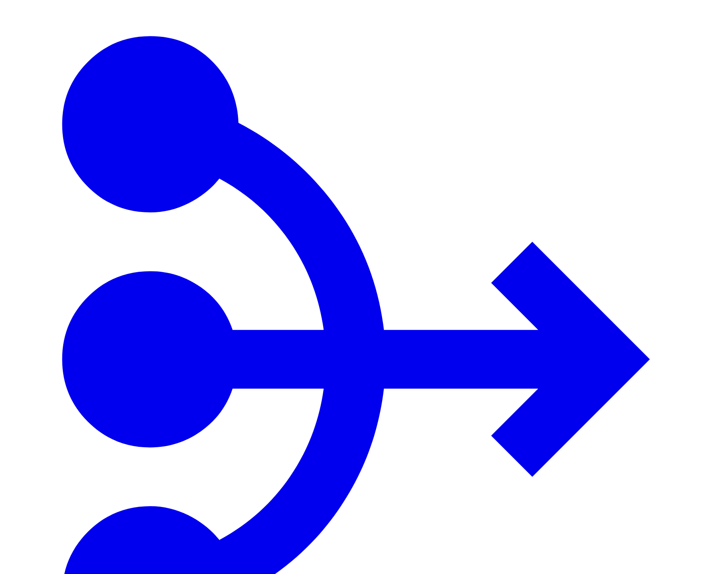
drag, startPoint x: 212, startPoint y: 251, endPoint x: 228, endPoint y: 256, distance: 16.8
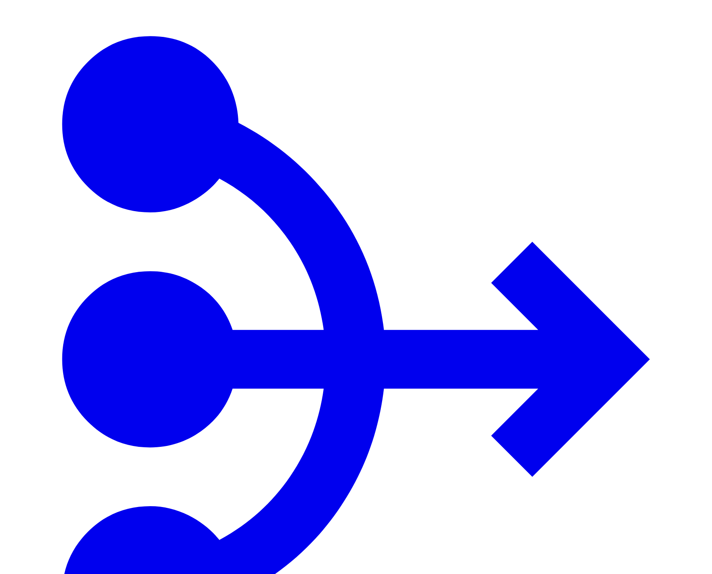
click at [13, 19] on icon "Navigate to System" at bounding box center [355, 359] width 705 height 705
drag, startPoint x: 48, startPoint y: 121, endPoint x: 77, endPoint y: 125, distance: 29.5
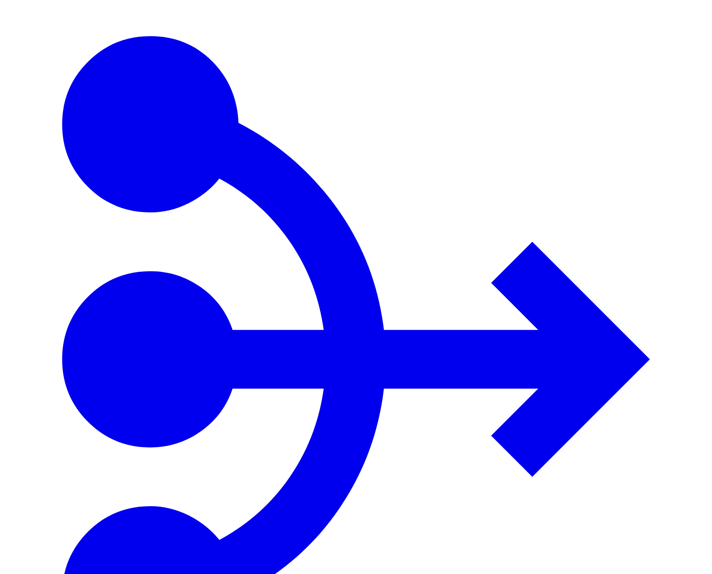
type input "***"
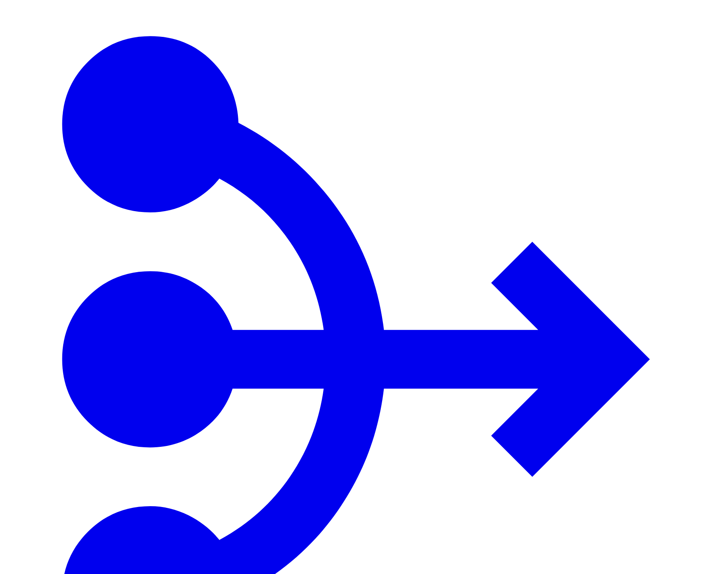
type input "***"
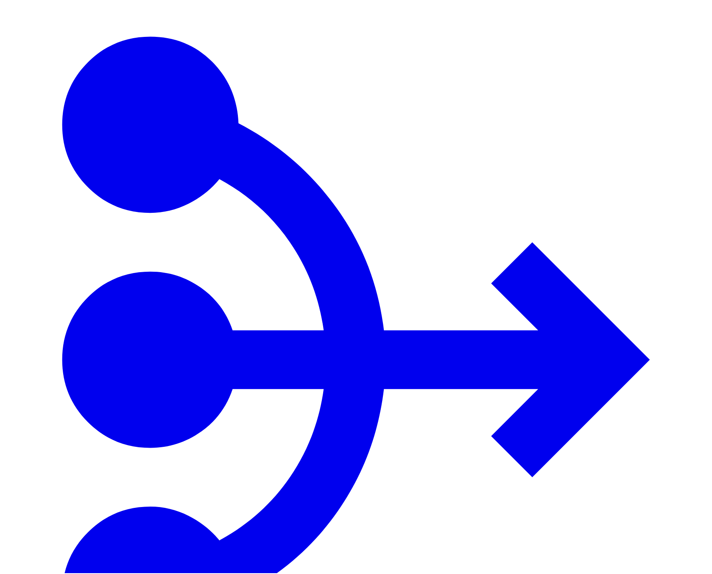
scroll to position [34, 0]
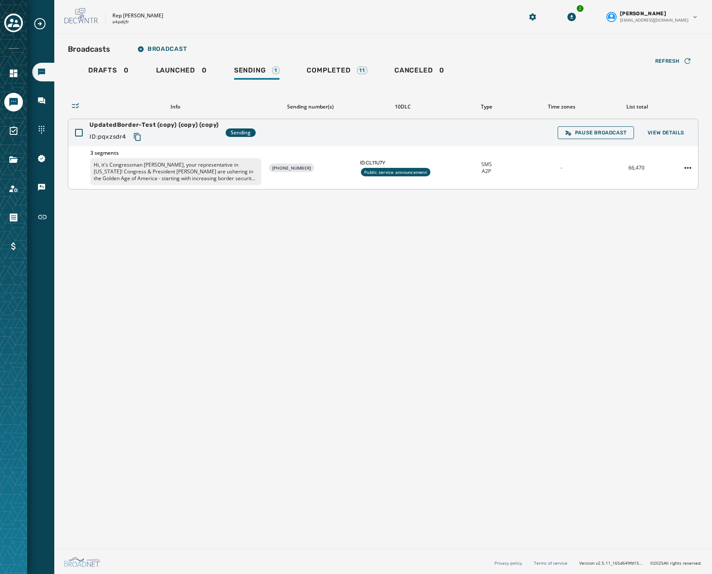
click at [680, 169] on div at bounding box center [687, 168] width 20 height 14
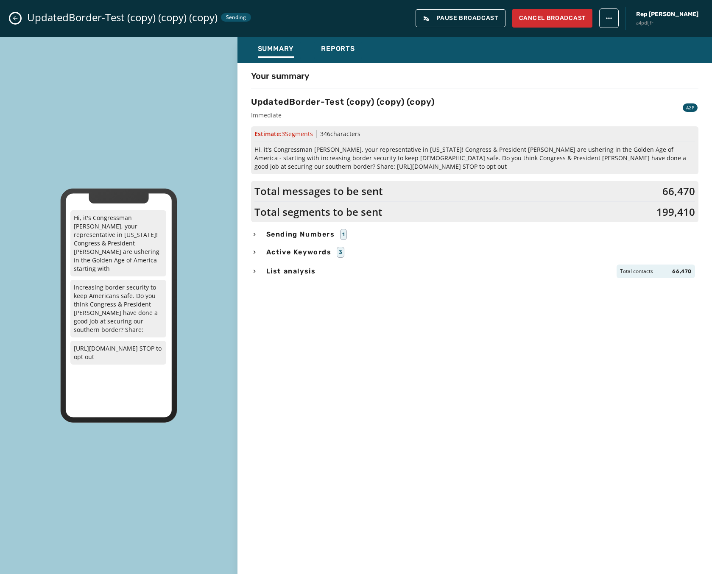
click at [19, 17] on button "Close admin drawer" at bounding box center [15, 18] width 10 height 10
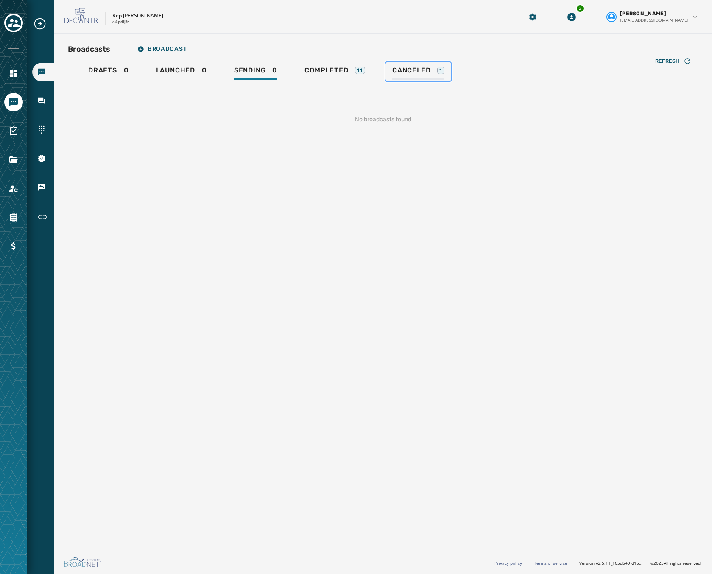
click at [394, 69] on span "Canceled" at bounding box center [411, 70] width 38 height 8
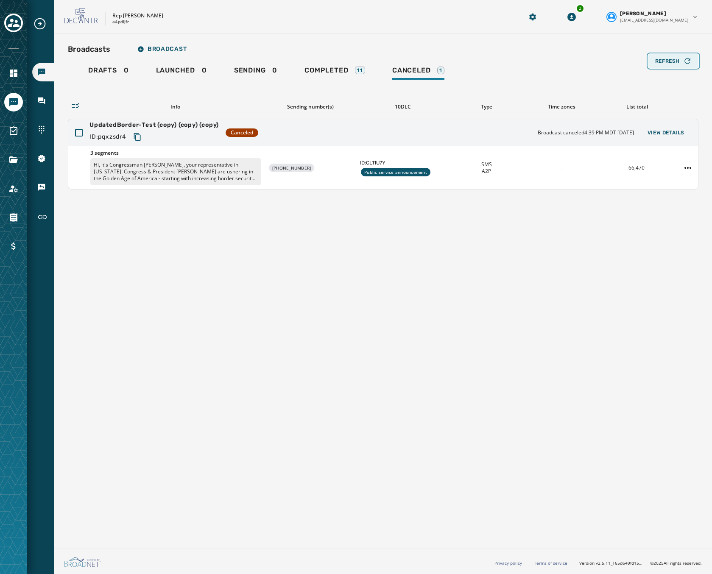
click at [662, 57] on div "Refresh" at bounding box center [673, 61] width 36 height 8
click at [666, 60] on span "Refresh" at bounding box center [667, 61] width 25 height 7
click at [108, 72] on span "Drafts" at bounding box center [102, 70] width 29 height 8
click at [655, 58] on span "Refresh" at bounding box center [667, 61] width 25 height 7
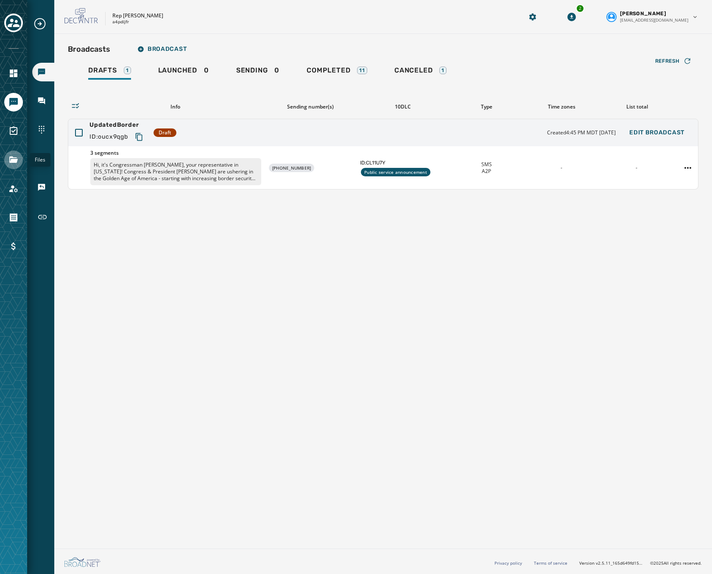
click at [14, 155] on icon "Navigate to Files" at bounding box center [13, 160] width 10 height 10
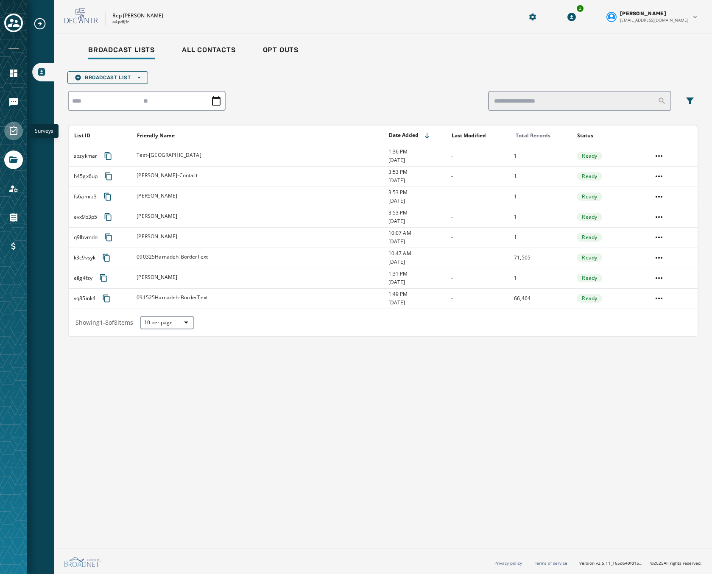
click at [17, 123] on link "Navigate to Surveys" at bounding box center [13, 131] width 19 height 19
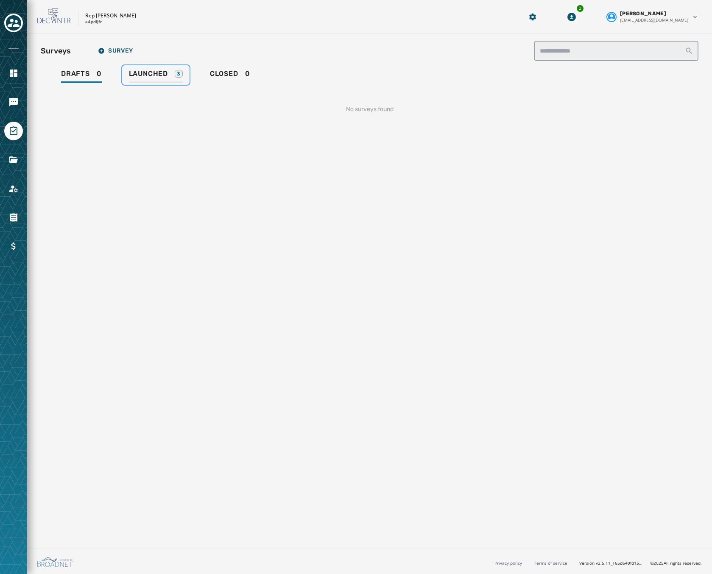
click at [163, 71] on span "Launched" at bounding box center [148, 74] width 39 height 8
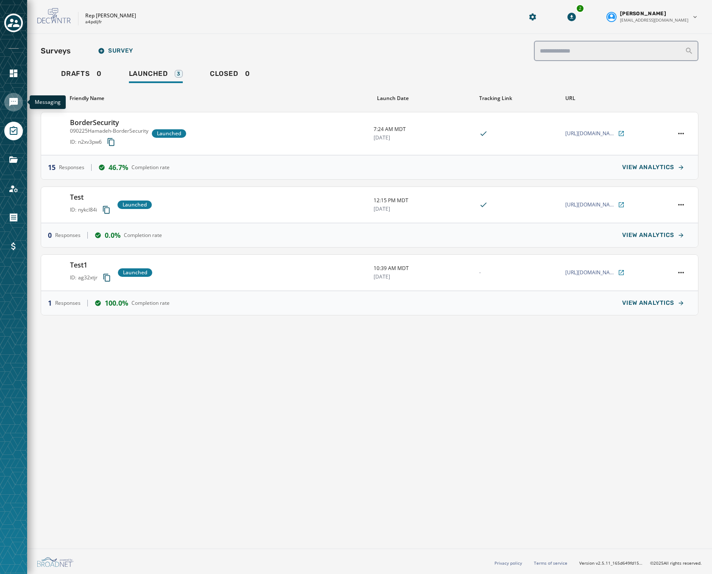
click at [9, 100] on icon "Navigate to Messaging" at bounding box center [13, 102] width 10 height 10
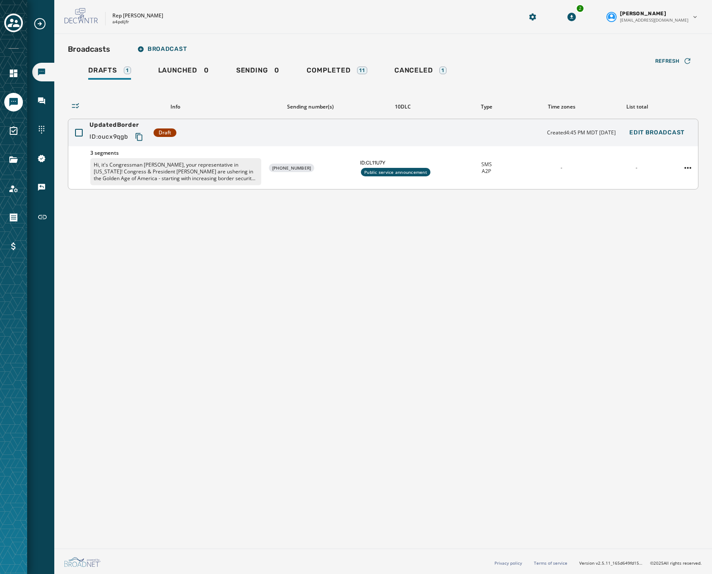
click at [462, 160] on div "3 segments Hi, it's Congressman [PERSON_NAME], your representative in [US_STATE…" at bounding box center [382, 167] width 629 height 43
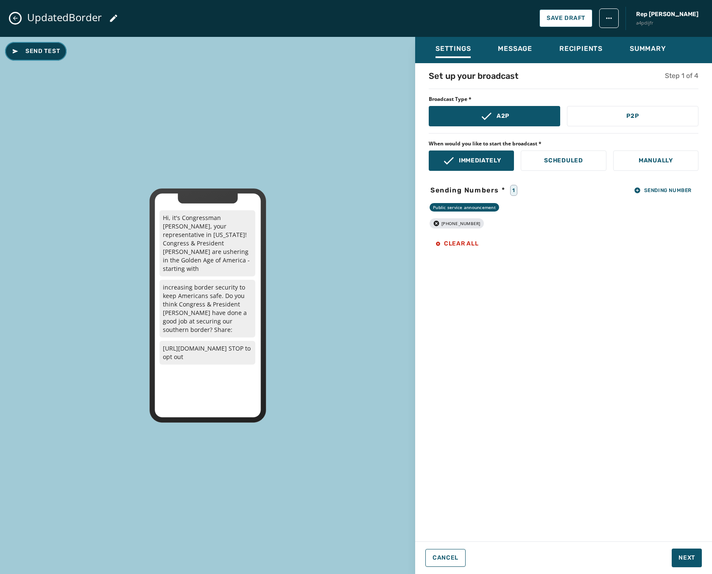
click at [31, 50] on span "Send Test" at bounding box center [36, 51] width 48 height 8
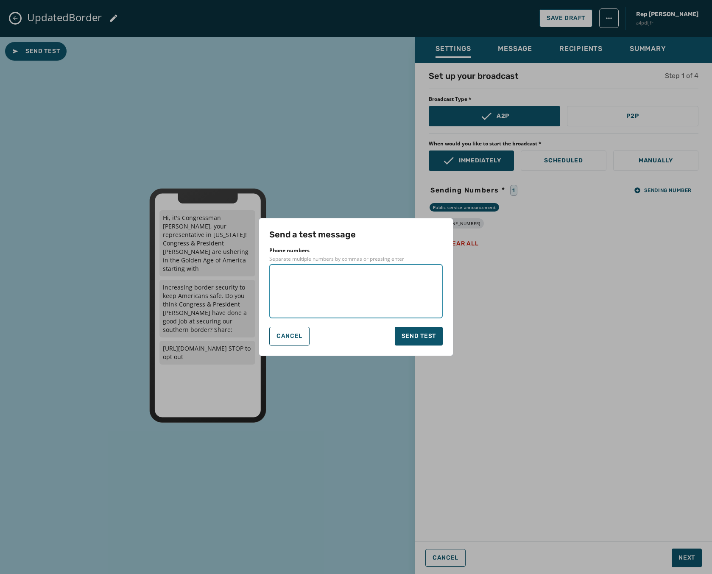
click at [320, 287] on textarea at bounding box center [355, 291] width 161 height 42
type textarea "**********"
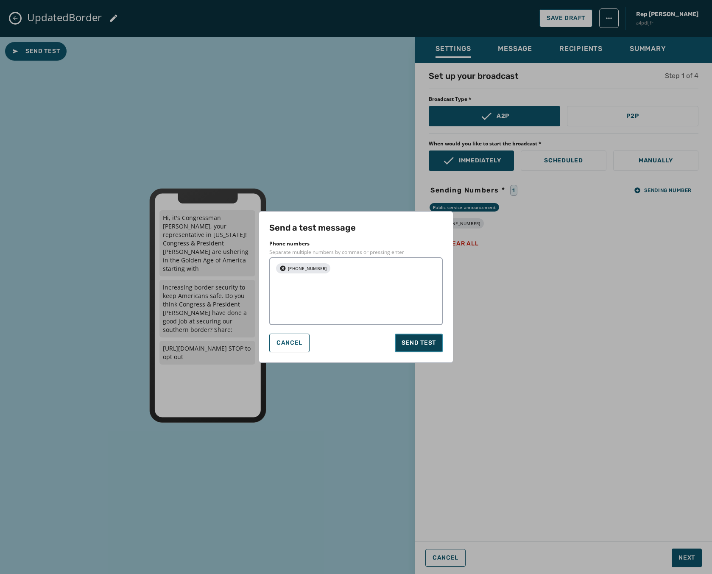
click at [405, 334] on button "Send test" at bounding box center [419, 343] width 48 height 19
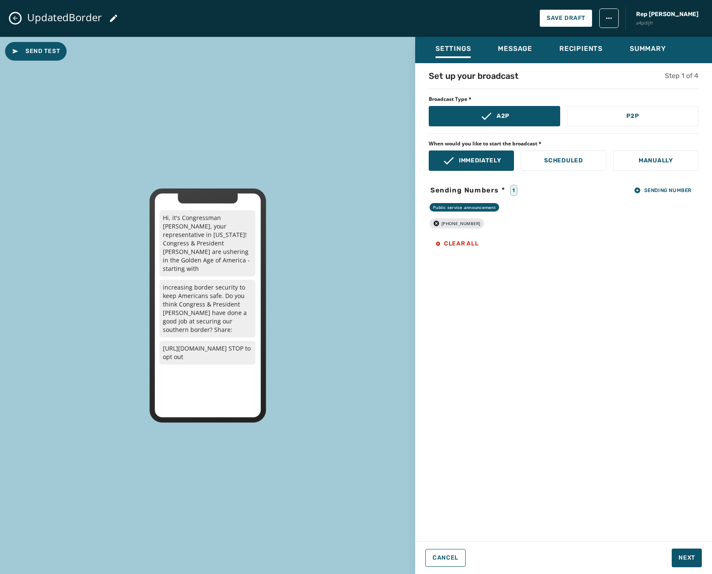
click at [9, 18] on div "UpdatedBorder Save Draft Rep [PERSON_NAME] a4pdijfr" at bounding box center [356, 18] width 712 height 37
click at [11, 17] on button "Close admin drawer" at bounding box center [15, 18] width 10 height 10
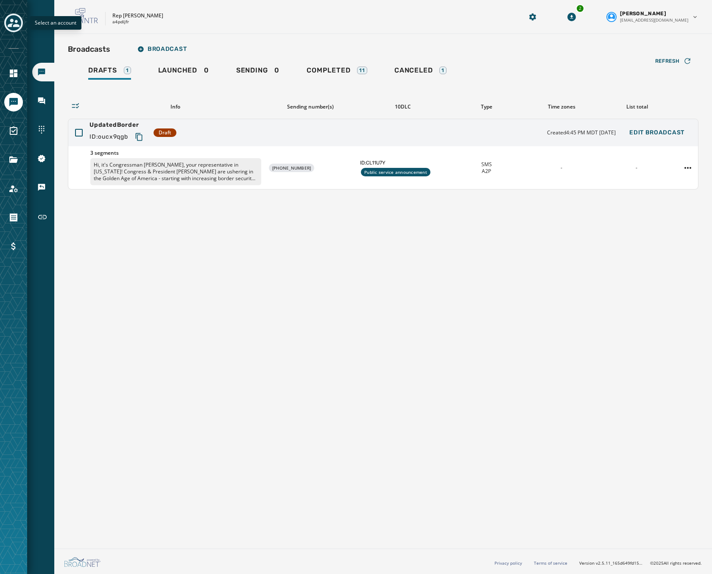
click at [14, 17] on icon "Toggle account select drawer" at bounding box center [14, 23] width 12 height 12
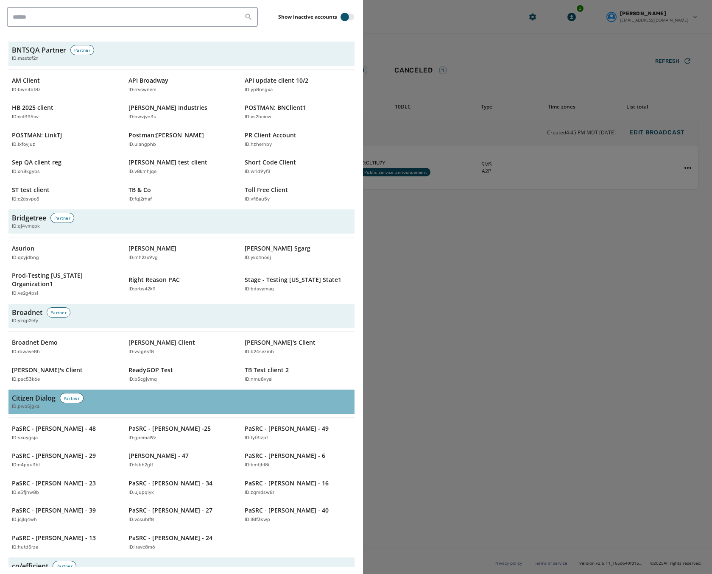
scroll to position [254, 0]
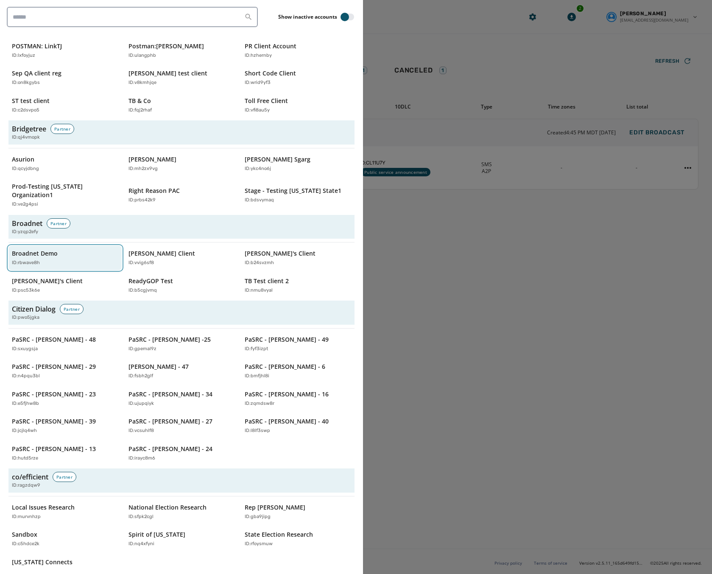
click at [49, 250] on div "Broadnet Demo ID: rbwave8h" at bounding box center [61, 257] width 98 height 17
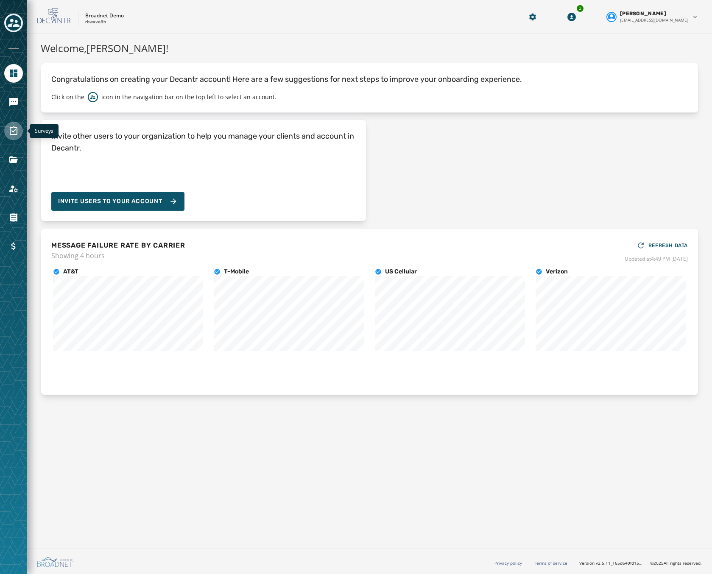
click at [8, 126] on link "Navigate to Surveys" at bounding box center [13, 131] width 19 height 19
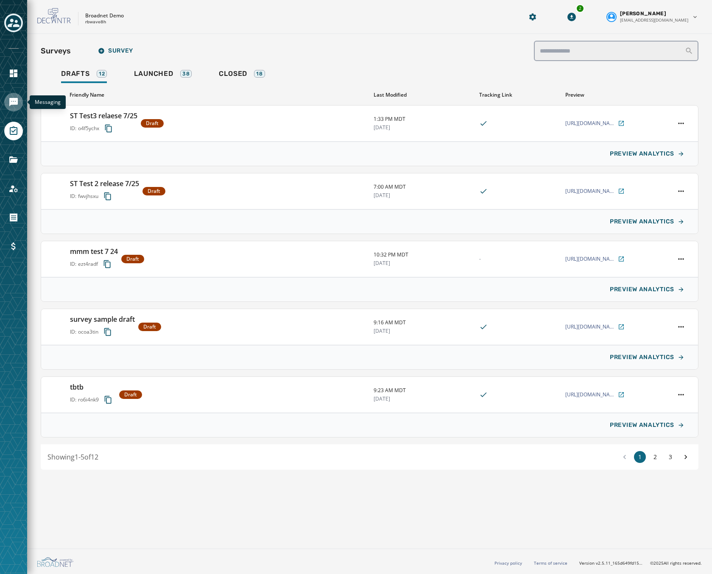
click at [16, 98] on icon "Navigate to Messaging" at bounding box center [13, 102] width 8 height 8
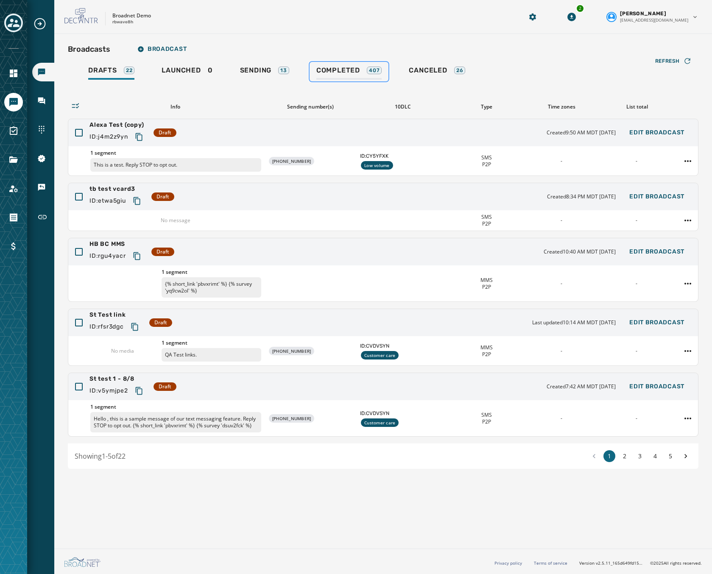
click at [341, 69] on span "Completed" at bounding box center [338, 70] width 44 height 8
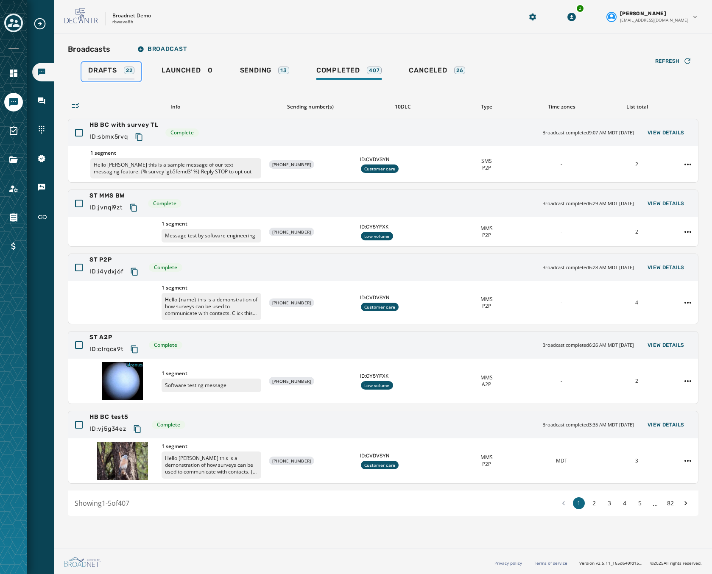
click at [111, 70] on span "Drafts" at bounding box center [102, 70] width 29 height 8
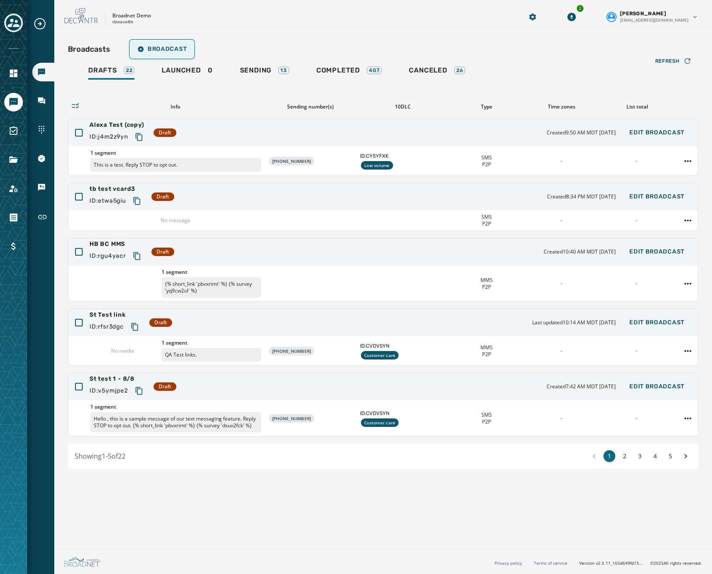
click at [175, 50] on span "Broadcast" at bounding box center [161, 49] width 49 height 7
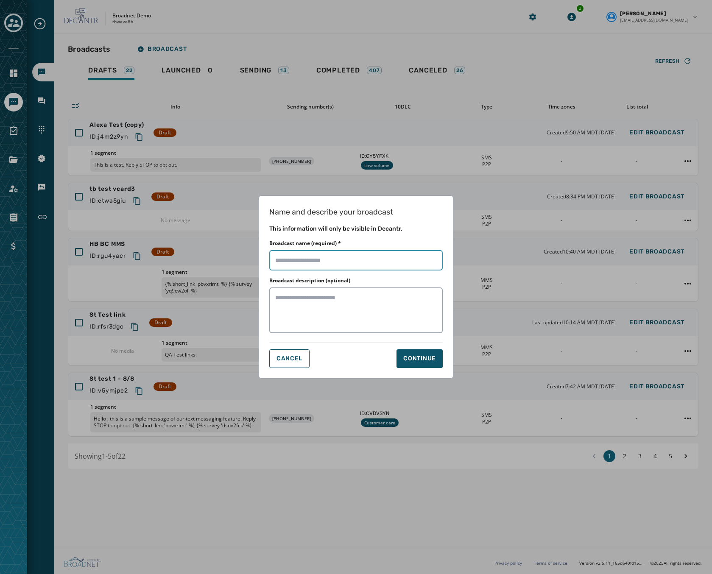
click at [295, 256] on input "Broadcast name (required) *" at bounding box center [355, 260] width 173 height 20
type input "********"
click at [431, 361] on div "Continue" at bounding box center [419, 358] width 33 height 8
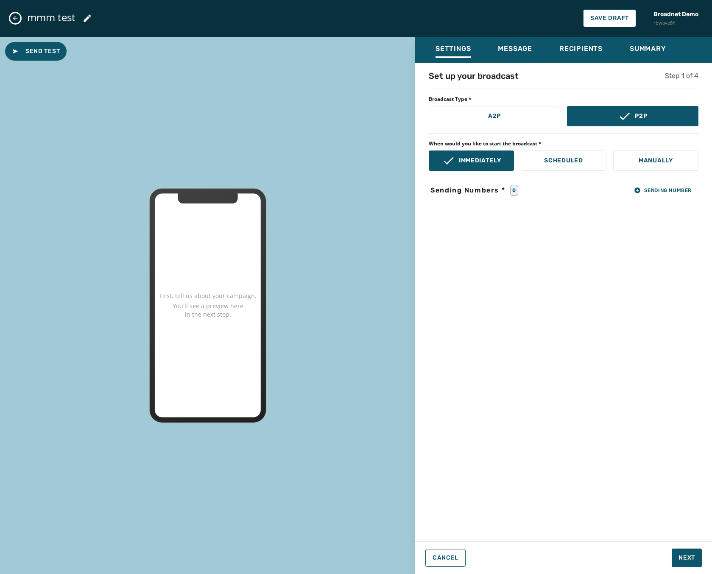
click at [640, 183] on div "Set up your broadcast Step 1 of 4 Broadcast Type * A2P P2P When would you like …" at bounding box center [563, 299] width 297 height 459
click at [644, 190] on span "Sending Number" at bounding box center [663, 190] width 58 height 7
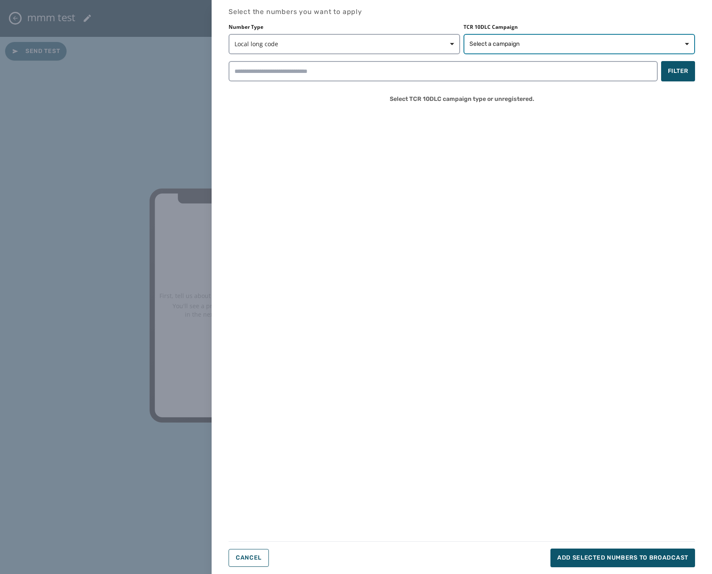
click at [498, 48] on span "Select a campaign" at bounding box center [494, 44] width 50 height 8
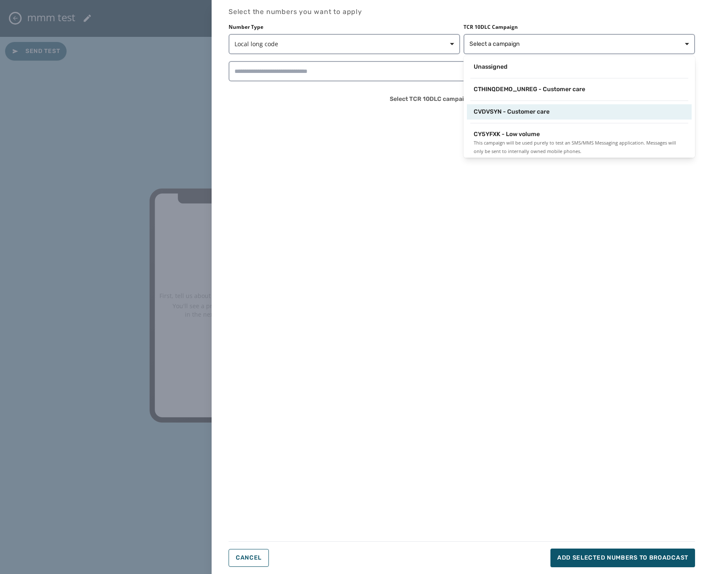
scroll to position [5, 0]
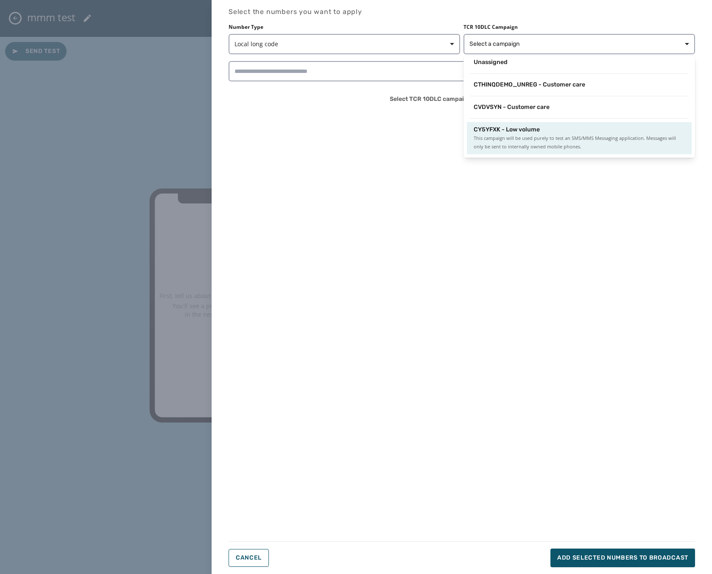
click at [562, 134] on span "This campaign will be used purely to test an SMS/MMS Messaging application. Mes…" at bounding box center [578, 142] width 211 height 17
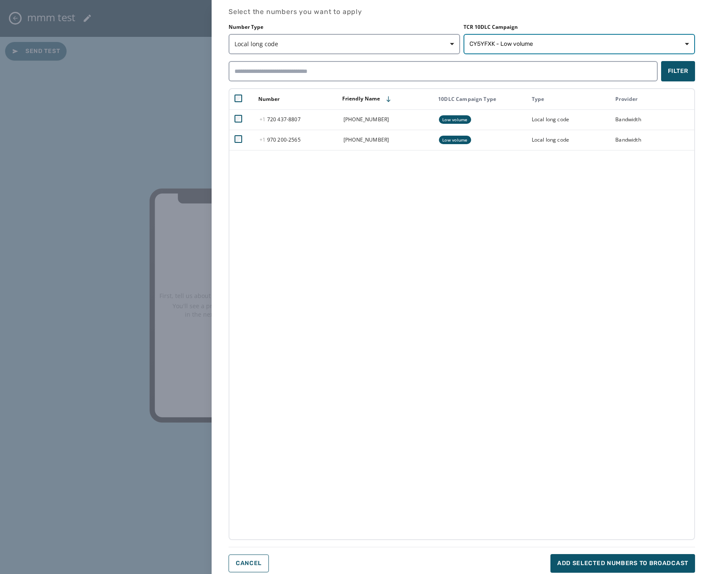
click at [503, 44] on span "CY5YFXK - Low volume" at bounding box center [501, 44] width 64 height 8
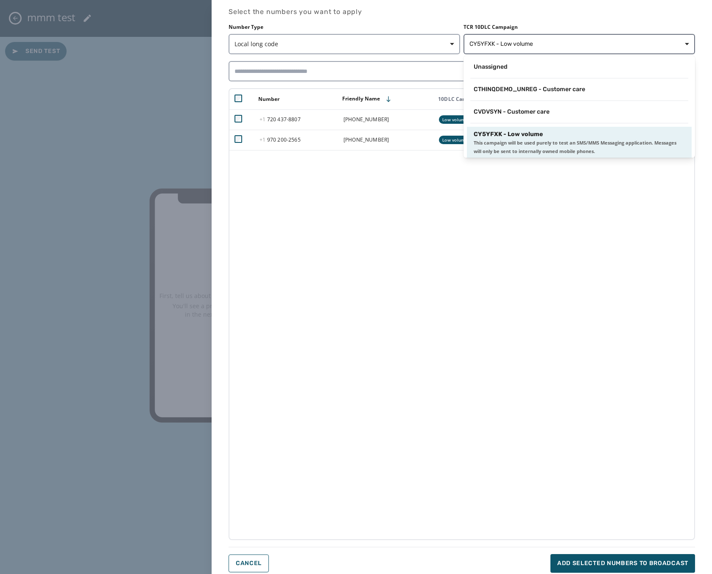
scroll to position [1, 0]
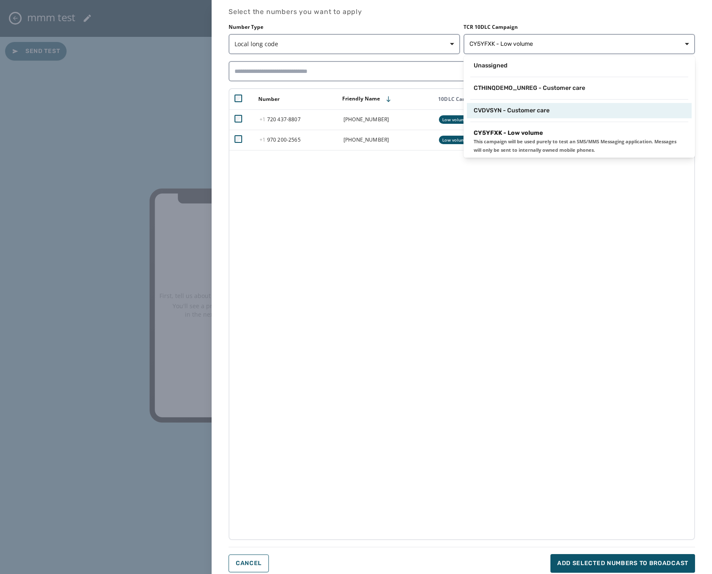
click at [563, 111] on div "CVDVSYN - Customer care" at bounding box center [578, 110] width 211 height 8
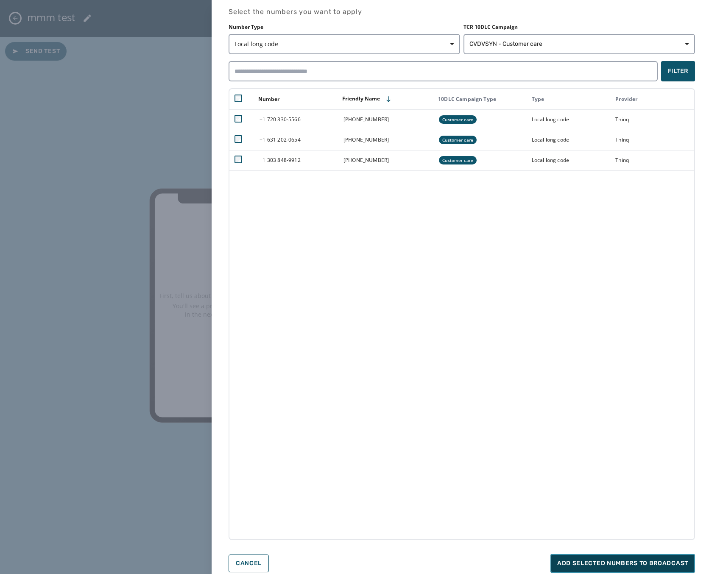
click at [608, 566] on span "Add selected numbers to broadcast" at bounding box center [622, 563] width 131 height 8
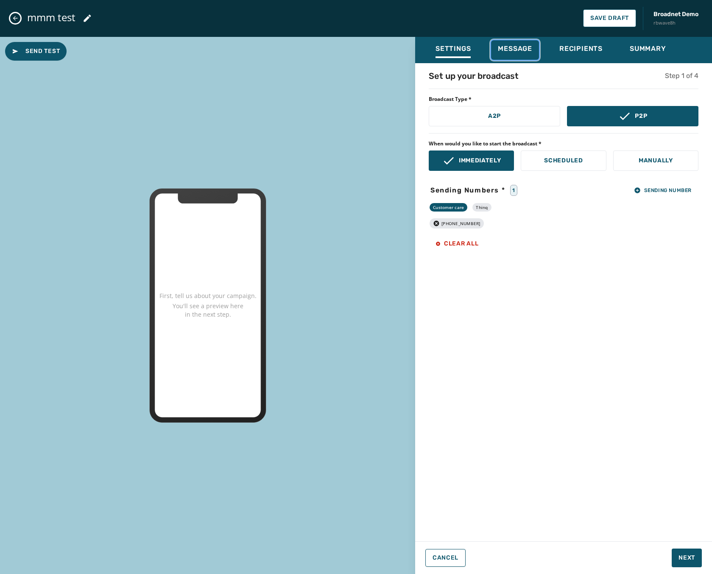
click at [517, 48] on span "Message" at bounding box center [515, 49] width 34 height 8
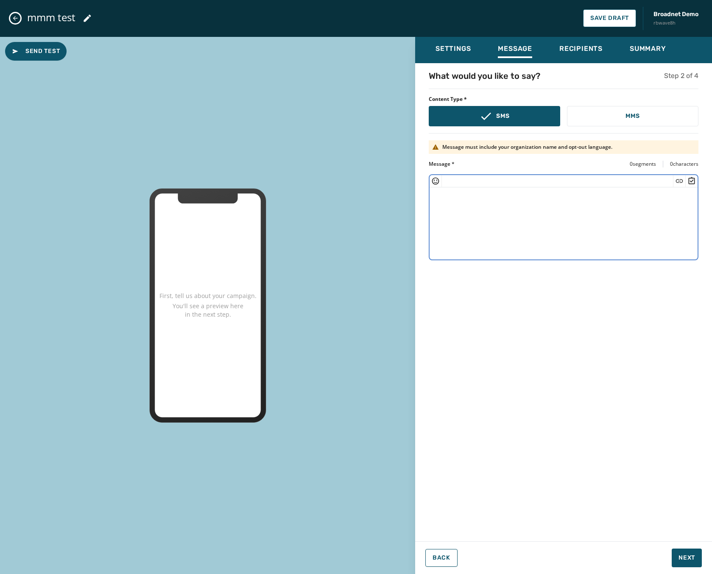
click at [489, 224] on textarea at bounding box center [563, 222] width 268 height 70
type textarea "****"
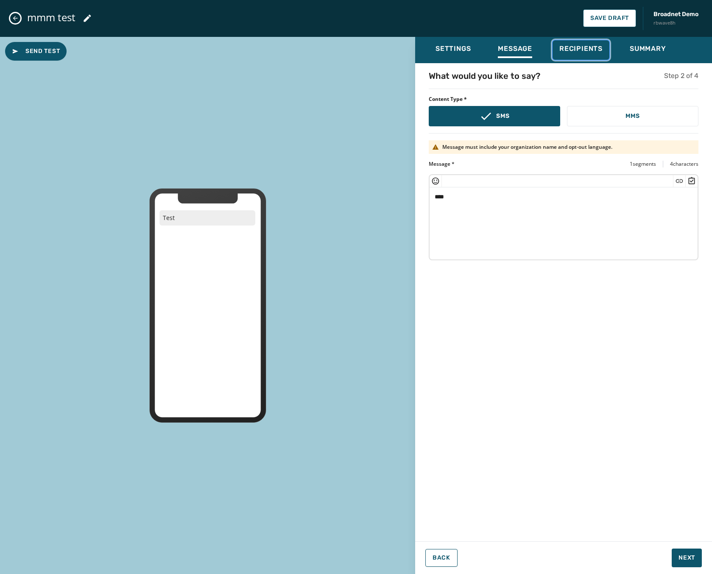
click at [581, 50] on span "Recipients" at bounding box center [580, 49] width 43 height 8
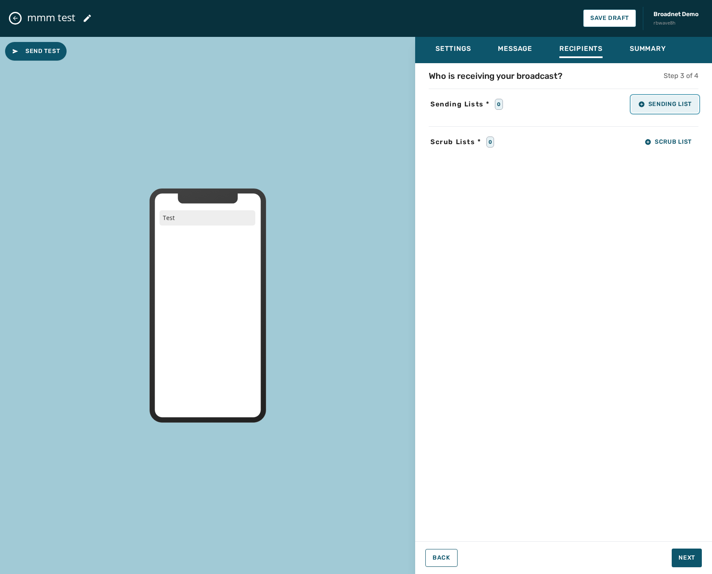
click at [663, 99] on button "Sending List" at bounding box center [664, 104] width 67 height 17
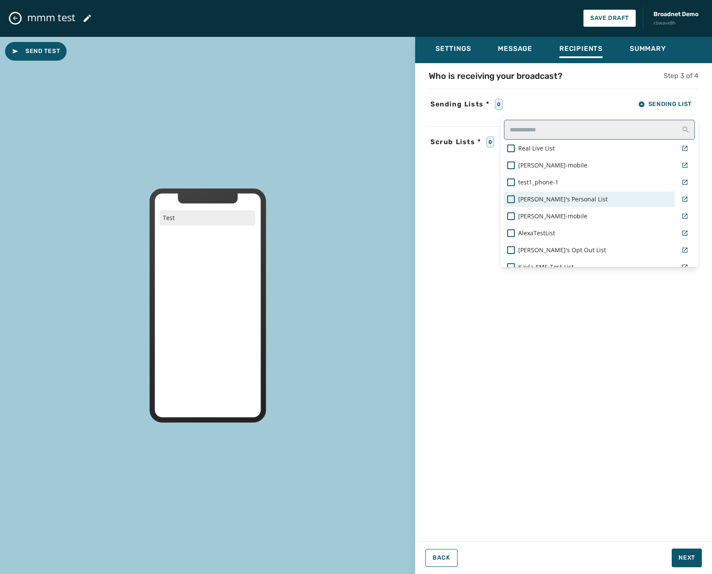
click at [539, 199] on span "Mark's Personal List" at bounding box center [562, 199] width 89 height 8
click at [458, 216] on div "Who is receiving your broadcast? Step 3 of 4 Sending Lists * 1 Sending List Rea…" at bounding box center [563, 299] width 297 height 459
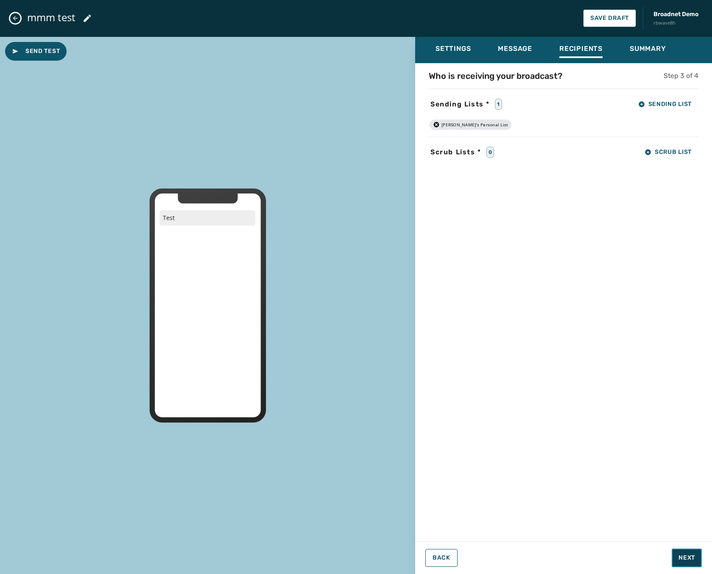
click at [674, 558] on button "Next" at bounding box center [686, 558] width 30 height 19
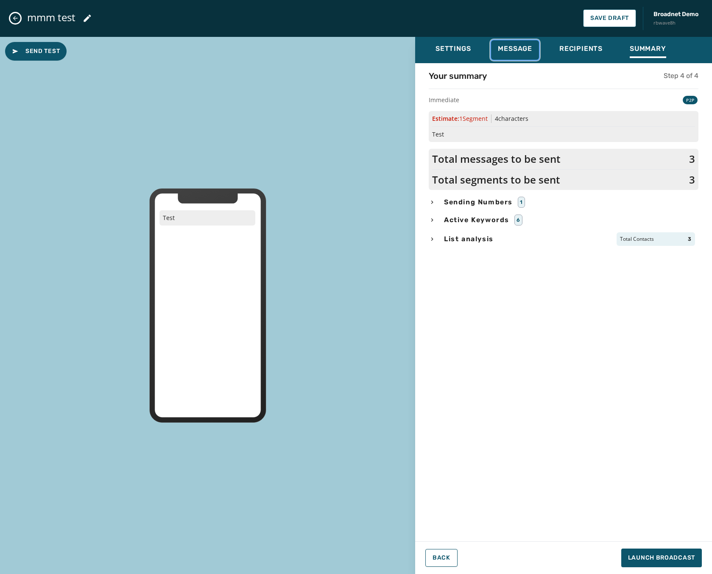
click at [522, 41] on button "Message" at bounding box center [515, 49] width 48 height 19
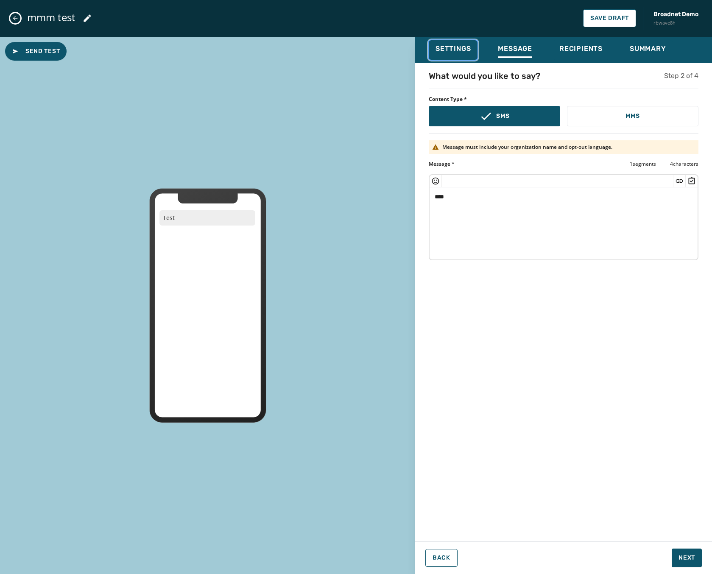
click at [454, 48] on span "Settings" at bounding box center [452, 49] width 35 height 8
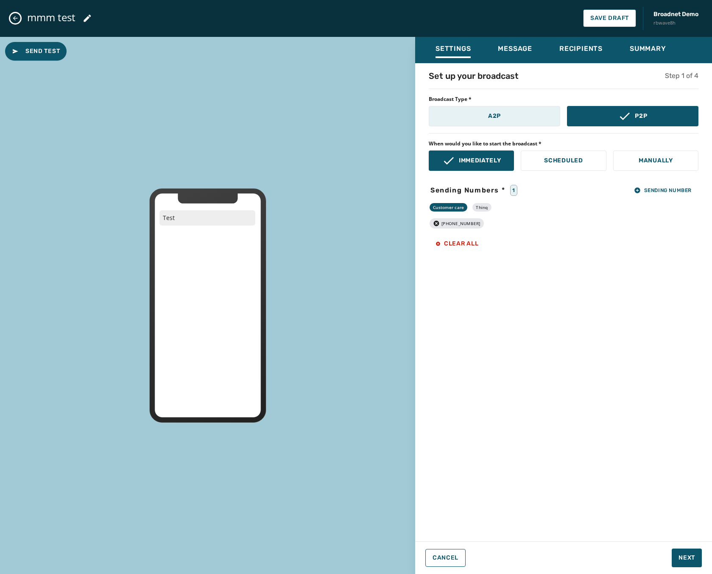
click at [507, 123] on button "A2P" at bounding box center [494, 116] width 131 height 20
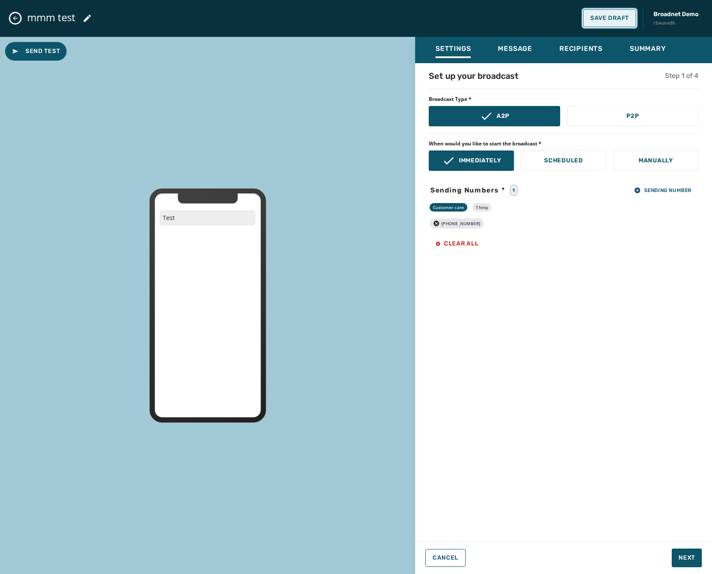
click at [606, 17] on span "Save Draft" at bounding box center [609, 18] width 39 height 7
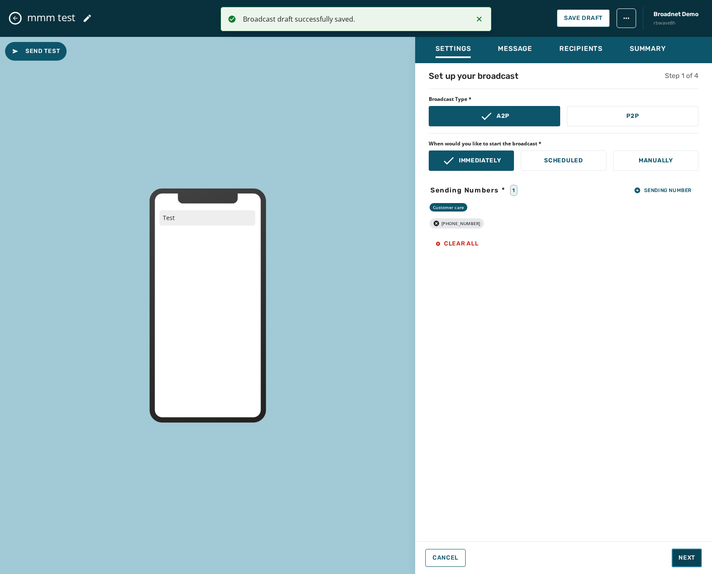
click at [679, 558] on span "Next" at bounding box center [686, 558] width 17 height 8
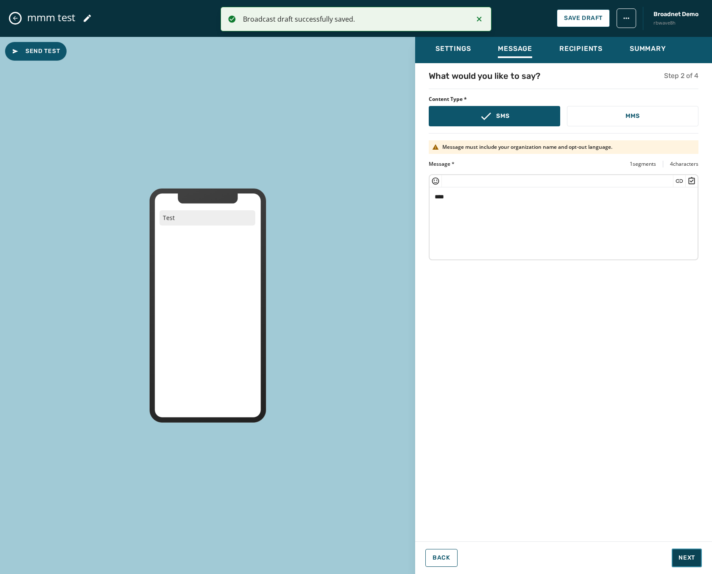
click at [679, 558] on span "Next" at bounding box center [686, 558] width 17 height 8
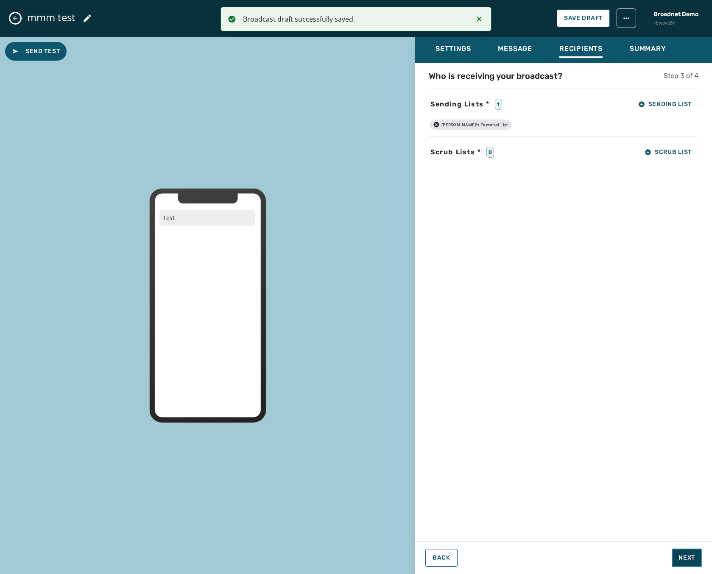
click at [679, 558] on span "Next" at bounding box center [686, 558] width 17 height 8
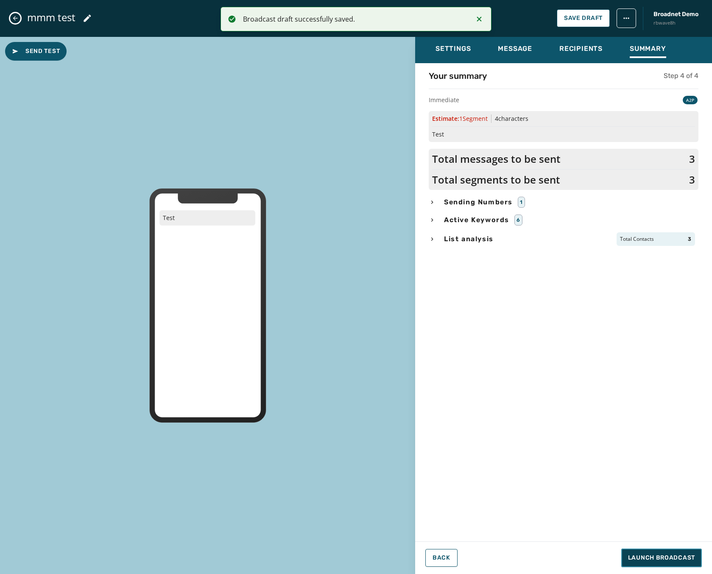
click at [679, 558] on span "Launch Broadcast" at bounding box center [661, 558] width 67 height 8
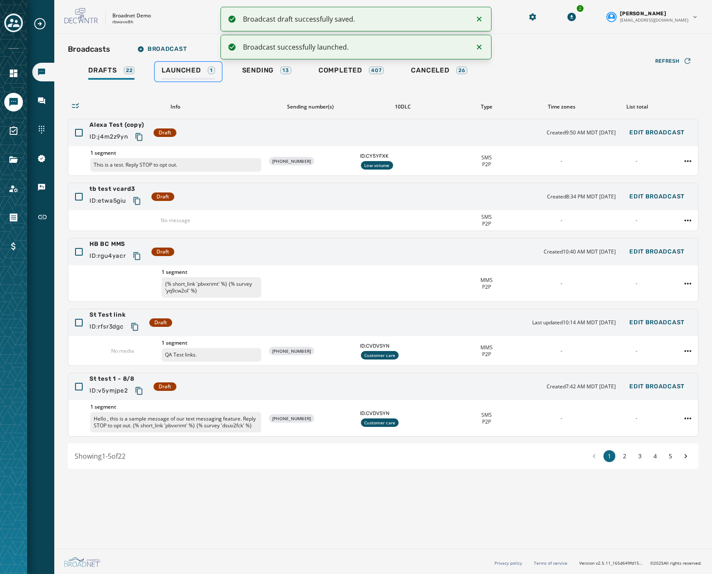
click at [193, 71] on span "Launched" at bounding box center [180, 70] width 39 height 8
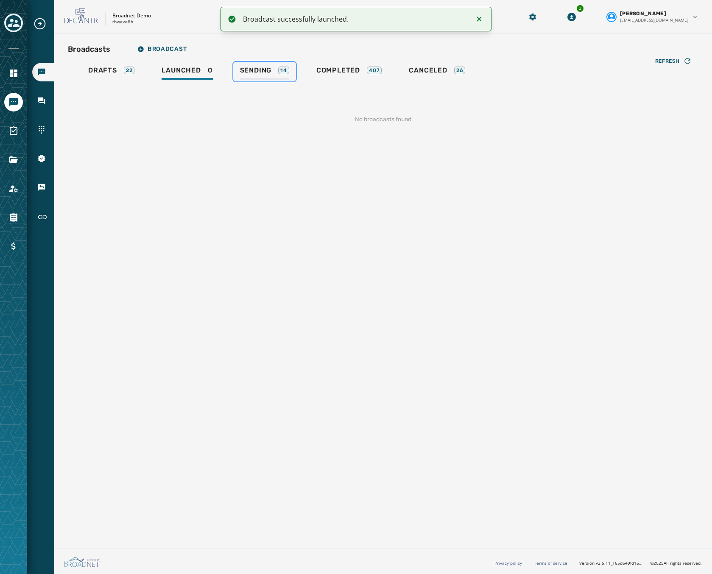
click at [266, 67] on span "Sending" at bounding box center [256, 70] width 32 height 8
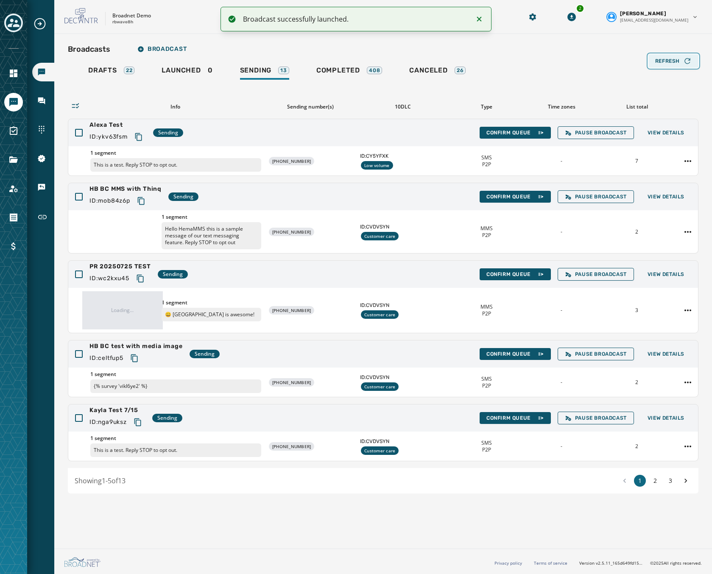
click at [668, 59] on span "Refresh" at bounding box center [667, 61] width 25 height 7
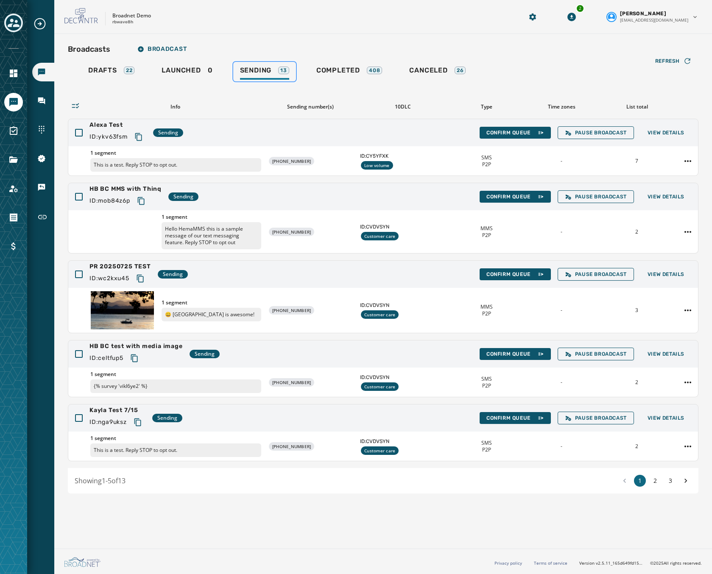
click at [282, 67] on div "13" at bounding box center [283, 71] width 11 height 8
click at [360, 69] on span "Completed" at bounding box center [338, 70] width 44 height 8
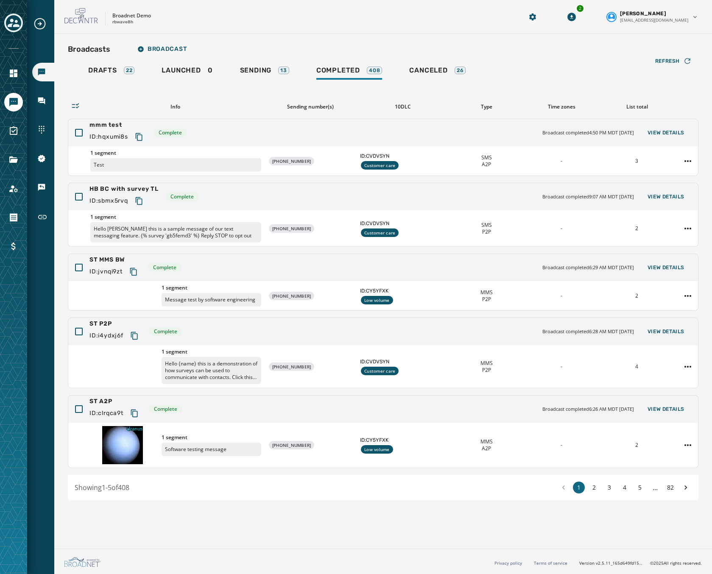
click at [17, 12] on div at bounding box center [13, 287] width 27 height 574
click at [10, 23] on icon "Toggle account select drawer" at bounding box center [14, 23] width 12 height 12
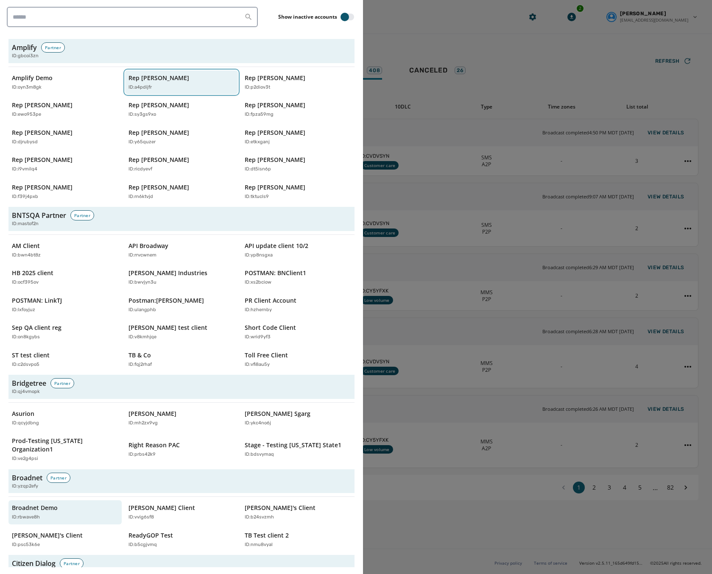
click at [170, 78] on p "Rep [PERSON_NAME]" at bounding box center [158, 78] width 61 height 8
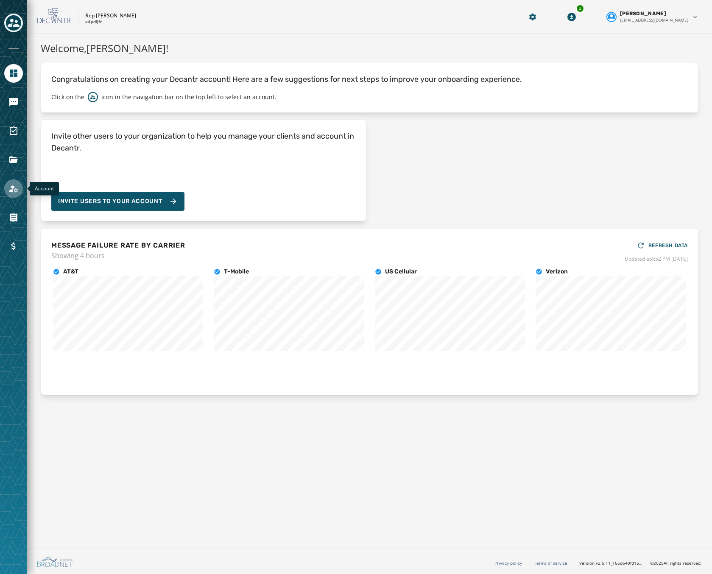
click at [18, 191] on icon "Navigate to Account" at bounding box center [13, 189] width 10 height 10
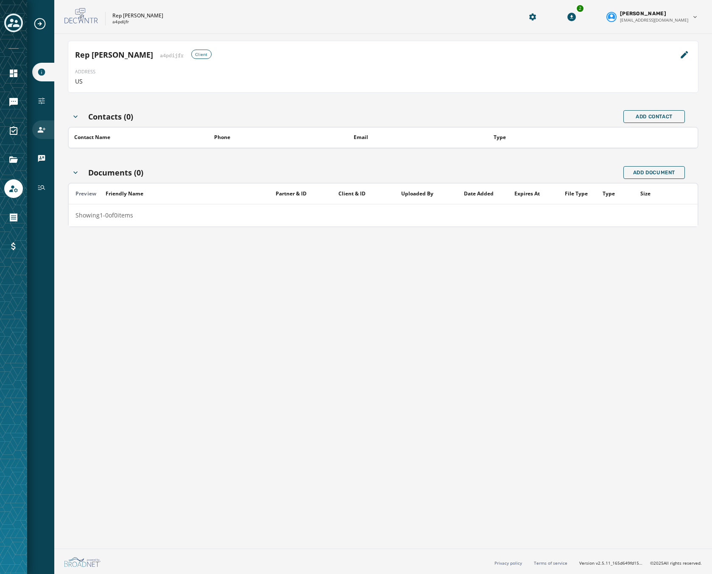
click at [42, 131] on icon "Navigate to Users" at bounding box center [42, 130] width 8 height 6
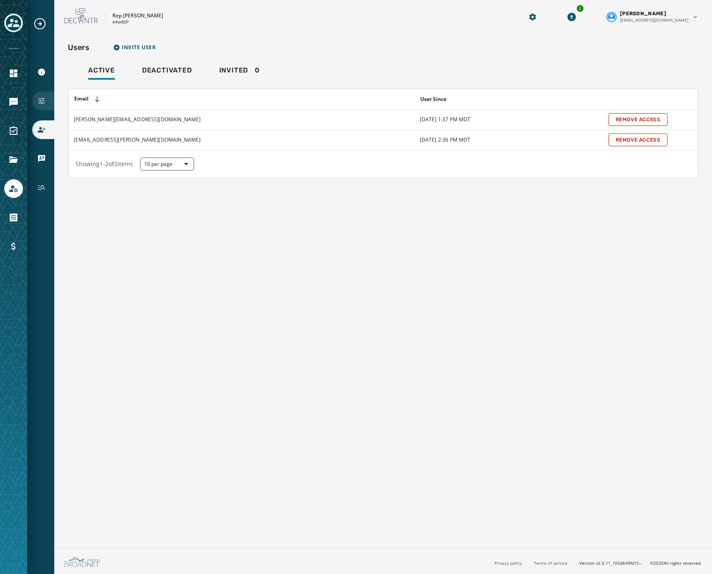
click at [42, 98] on icon "Navigate to Configuration" at bounding box center [41, 101] width 8 height 8
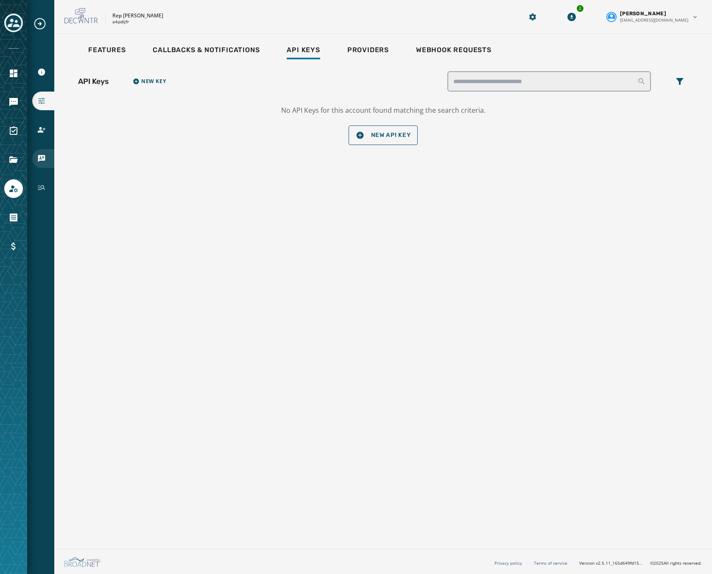
click at [41, 165] on div "vCards" at bounding box center [43, 158] width 22 height 19
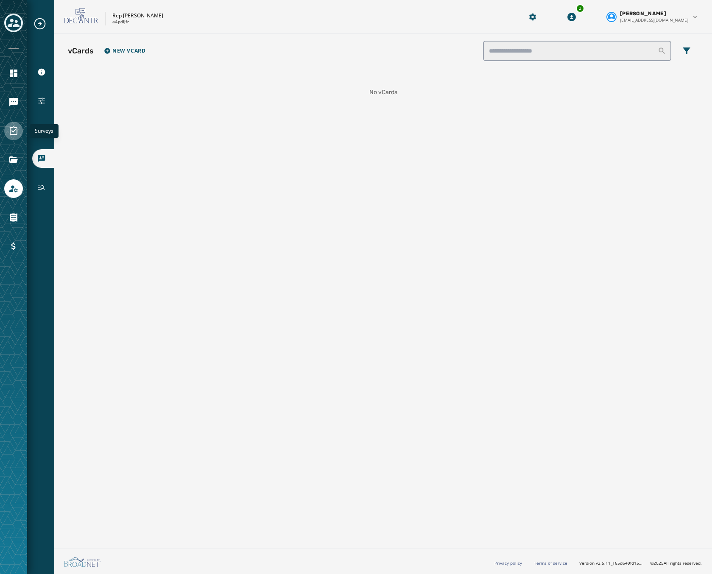
click at [11, 123] on link "Navigate to Surveys" at bounding box center [13, 131] width 19 height 19
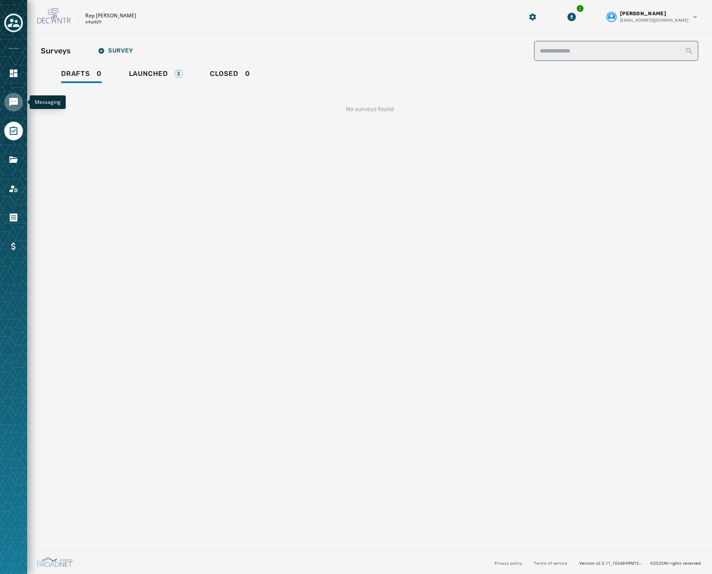
click at [10, 102] on icon "Navigate to Messaging" at bounding box center [13, 102] width 8 height 8
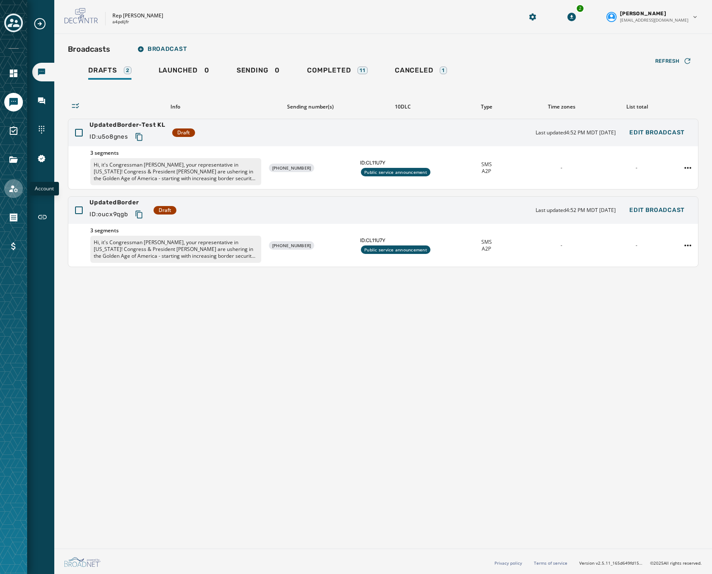
click at [13, 188] on icon "Navigate to Account" at bounding box center [13, 188] width 8 height 7
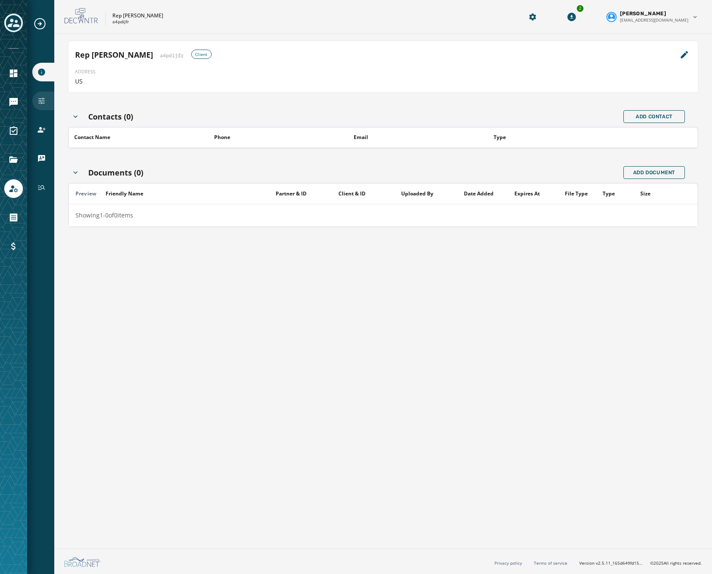
click at [47, 108] on div "Configuration" at bounding box center [43, 101] width 22 height 19
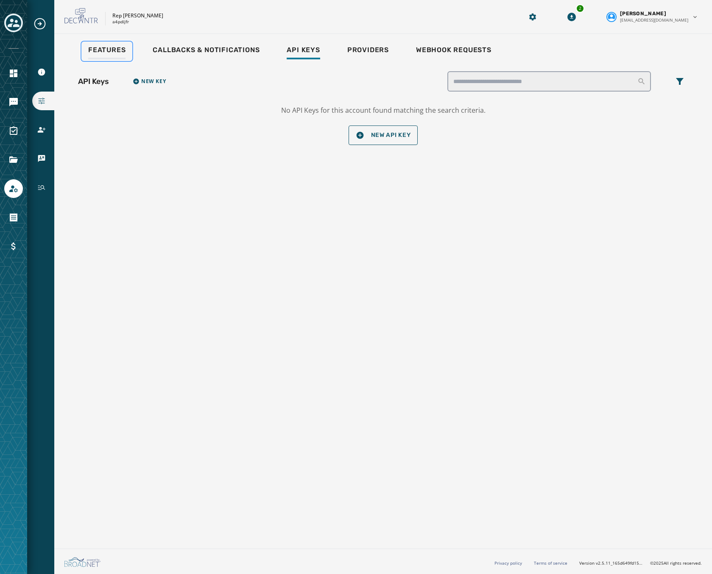
click at [99, 45] on link "Features" at bounding box center [106, 51] width 51 height 19
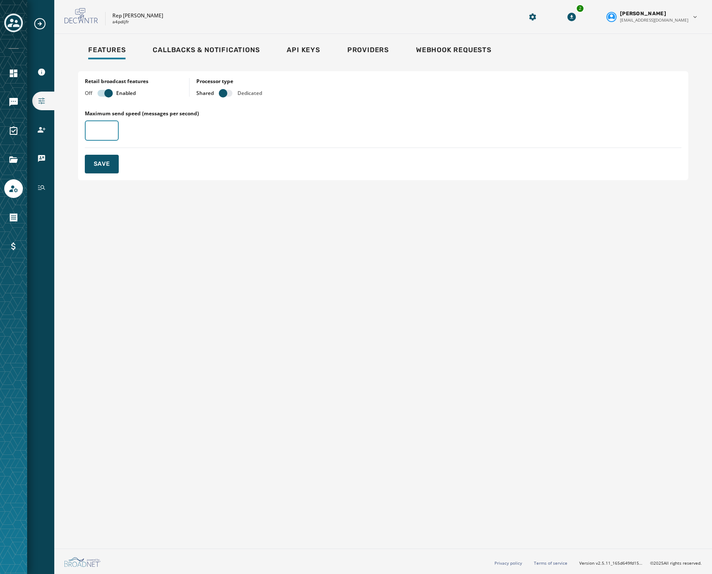
click at [96, 128] on input "Maximum send speed (messages per second)" at bounding box center [102, 130] width 34 height 20
type input "*"
click at [105, 164] on span "Save" at bounding box center [102, 164] width 17 height 8
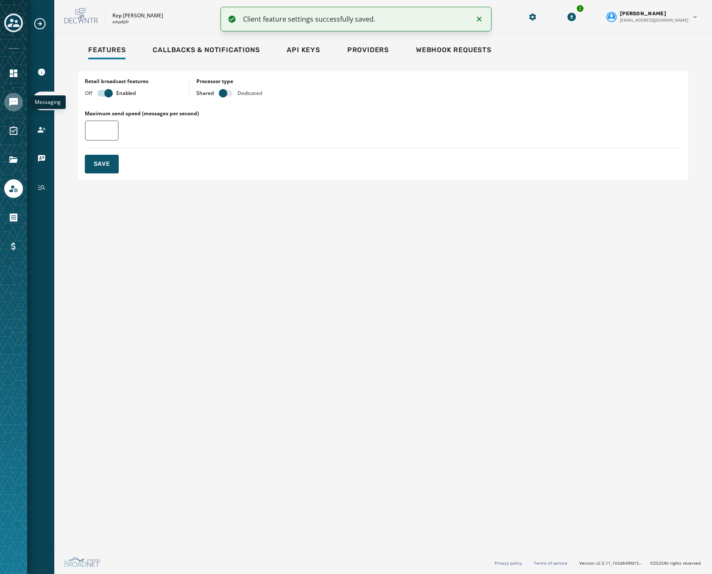
click at [11, 104] on icon "Navigate to Messaging" at bounding box center [13, 102] width 8 height 8
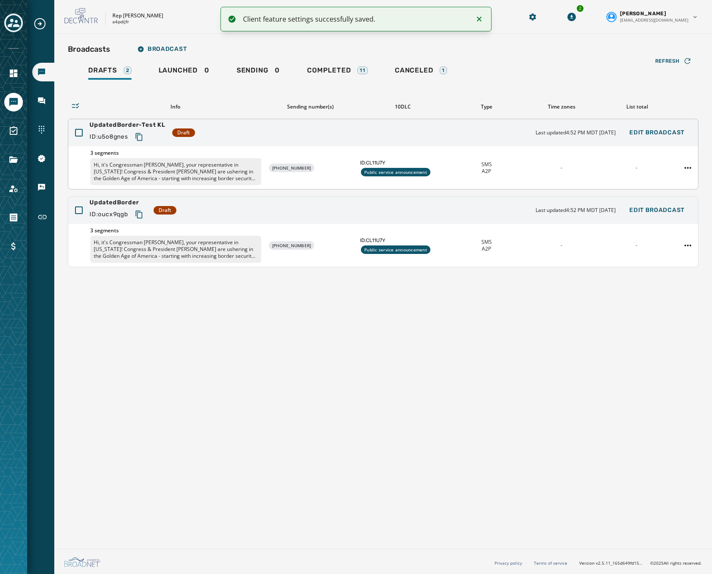
click at [221, 134] on div "UpdatedBorder-Test KL ID: u5o8gnes Draft Last updated 4:52 PM MDT September 15,…" at bounding box center [382, 132] width 629 height 27
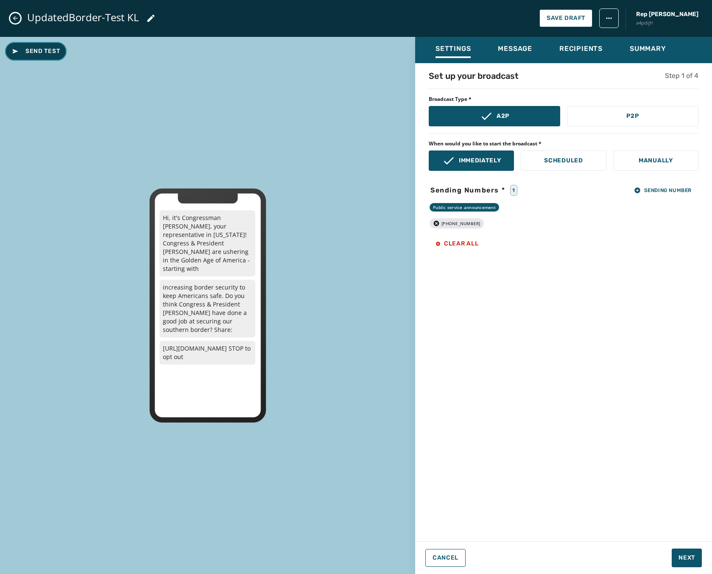
click at [33, 49] on span "Send Test" at bounding box center [36, 51] width 48 height 8
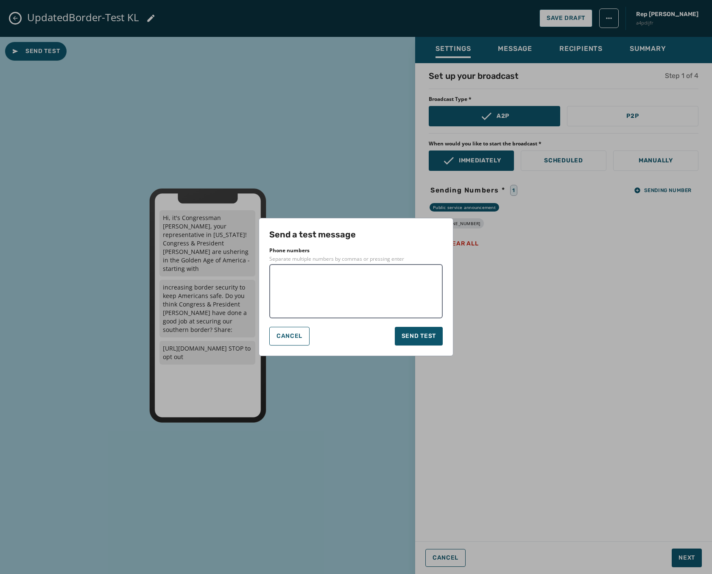
click at [327, 287] on textarea at bounding box center [355, 291] width 161 height 42
type textarea "**********"
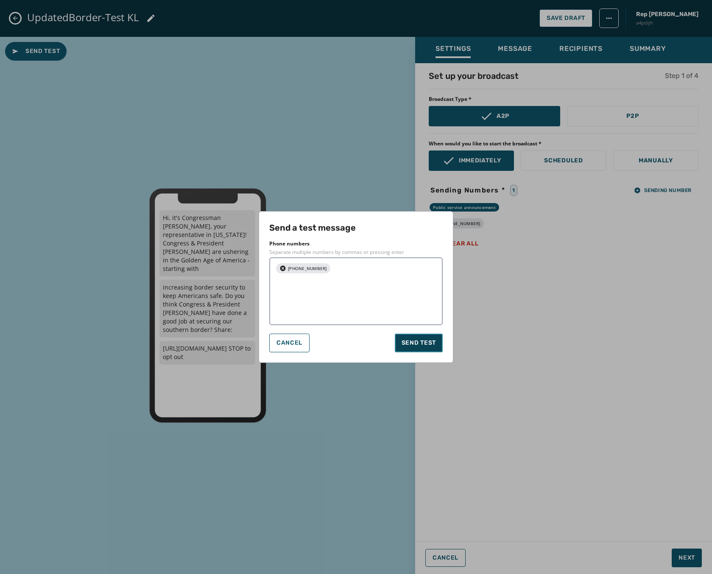
click at [415, 339] on span "Send test" at bounding box center [418, 343] width 34 height 8
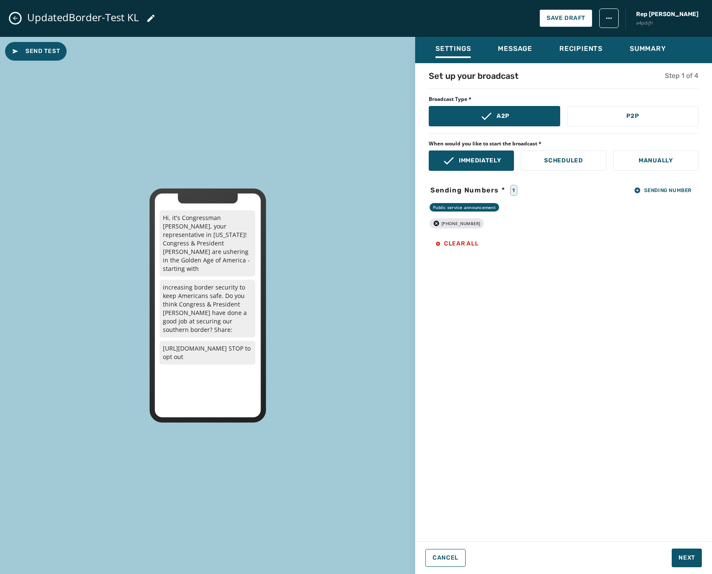
click at [340, 246] on div "Send Test Hi, it's Congressman Abe Hamadeh, your representative in Washington! …" at bounding box center [207, 305] width 415 height 537
click at [15, 17] on icon "Close admin drawer" at bounding box center [15, 18] width 7 height 7
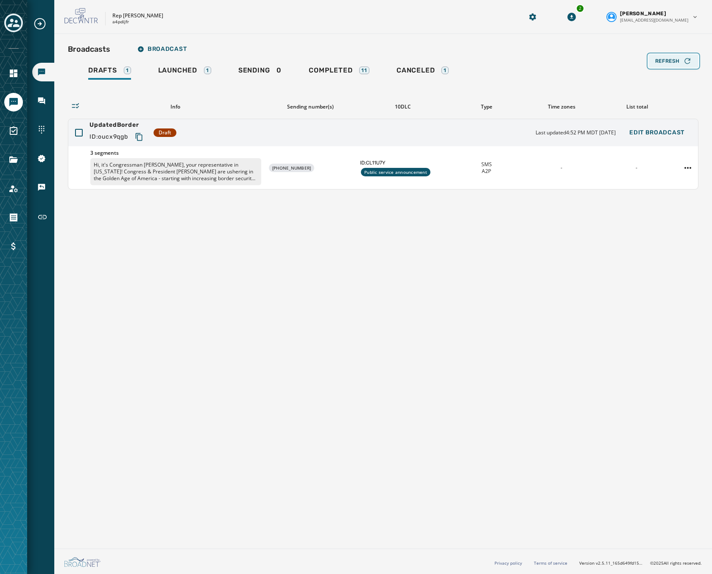
click at [665, 64] on span "Refresh" at bounding box center [667, 61] width 25 height 7
click at [240, 64] on link "Sending 1" at bounding box center [258, 71] width 59 height 19
click at [320, 131] on div "UpdatedBorder-Test KL ID: u5o8gnes Sending Pause Broadcast View Details" at bounding box center [382, 132] width 629 height 27
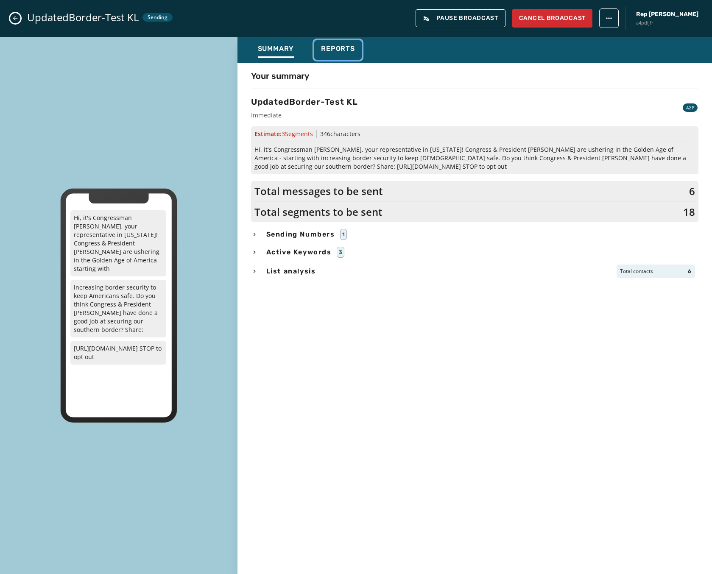
click at [325, 42] on button "Reports" at bounding box center [337, 49] width 47 height 19
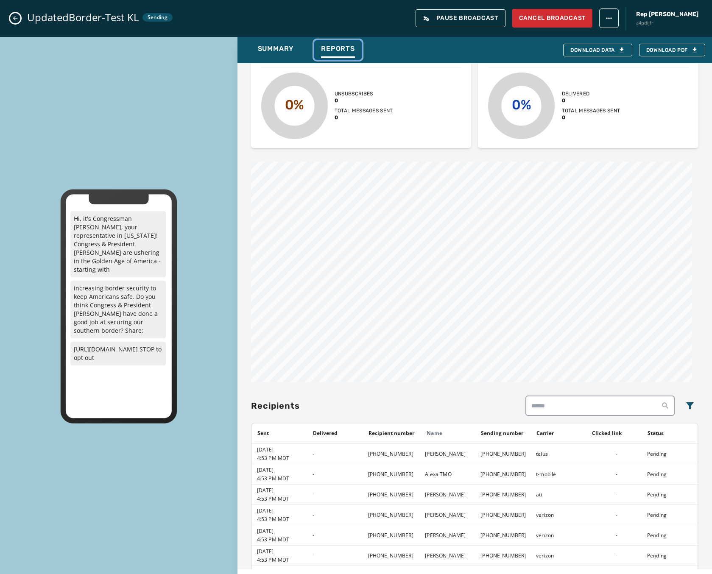
scroll to position [338, 0]
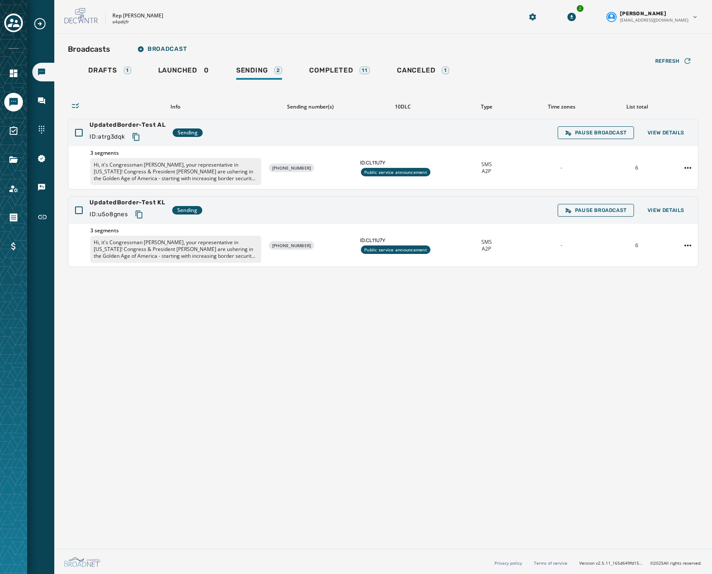
click at [14, 200] on div at bounding box center [13, 287] width 27 height 574
click at [14, 189] on icon "Navigate to Account" at bounding box center [13, 189] width 10 height 10
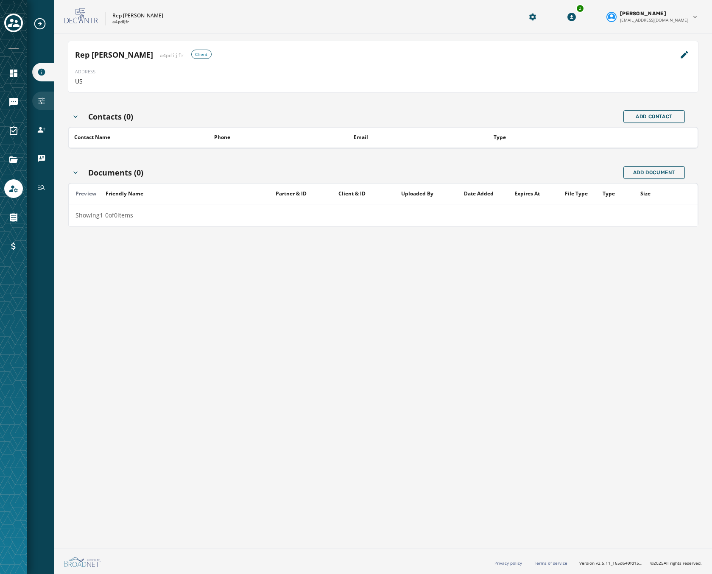
click at [45, 100] on icon "Navigate to Configuration" at bounding box center [41, 101] width 8 height 8
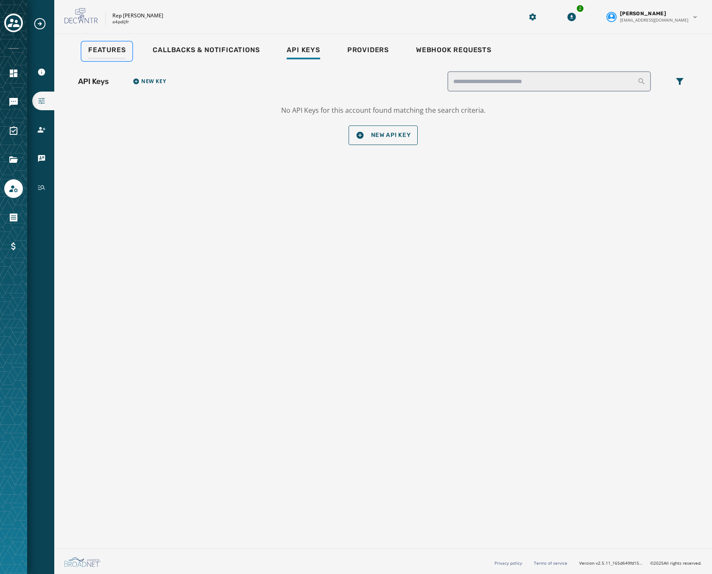
click at [106, 57] on div "Features" at bounding box center [106, 53] width 37 height 14
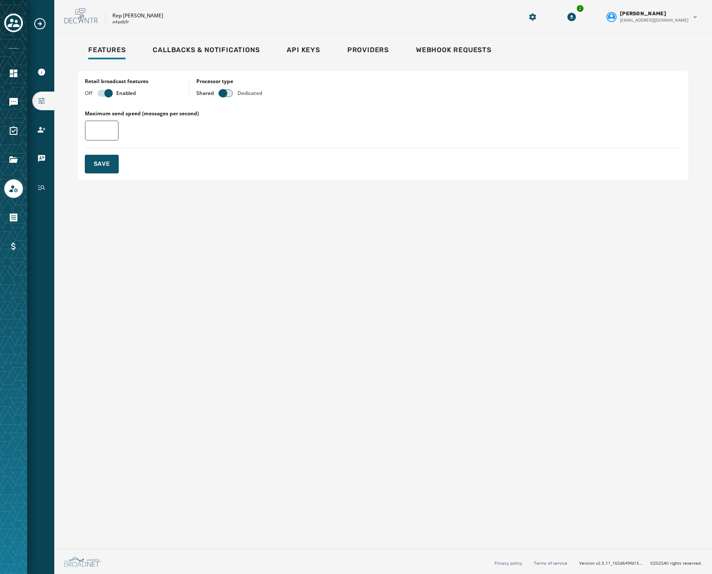
click at [227, 93] on span "button" at bounding box center [223, 93] width 8 height 8
click at [229, 97] on span "button" at bounding box center [230, 93] width 8 height 8
click at [225, 93] on span "button" at bounding box center [223, 93] width 8 height 8
click at [372, 55] on div "Providers" at bounding box center [368, 53] width 42 height 14
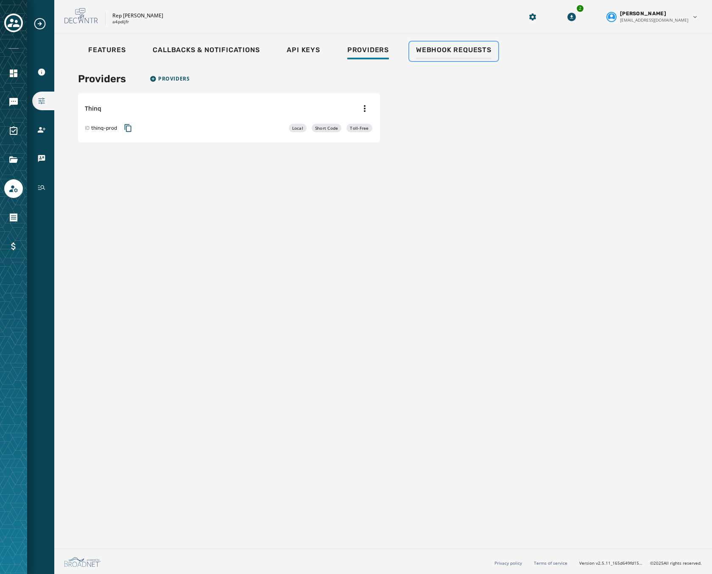
click at [437, 55] on div "Webhook Requests" at bounding box center [453, 53] width 75 height 14
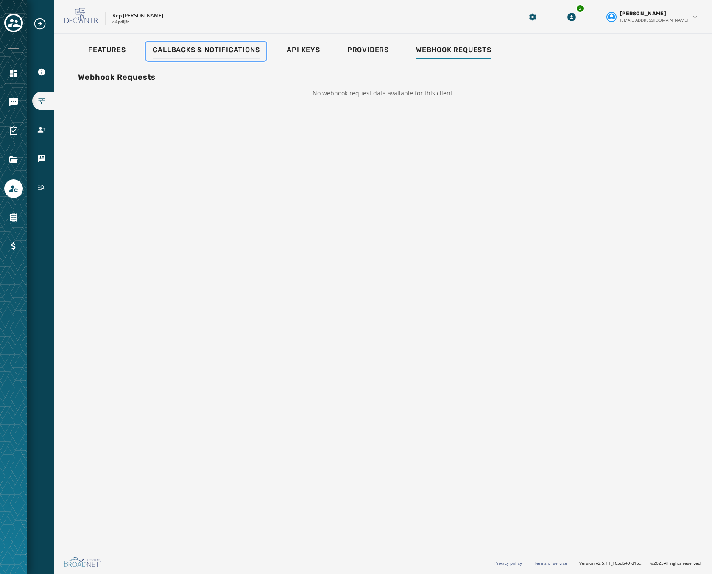
click at [228, 57] on div "Callbacks & Notifications" at bounding box center [206, 53] width 107 height 14
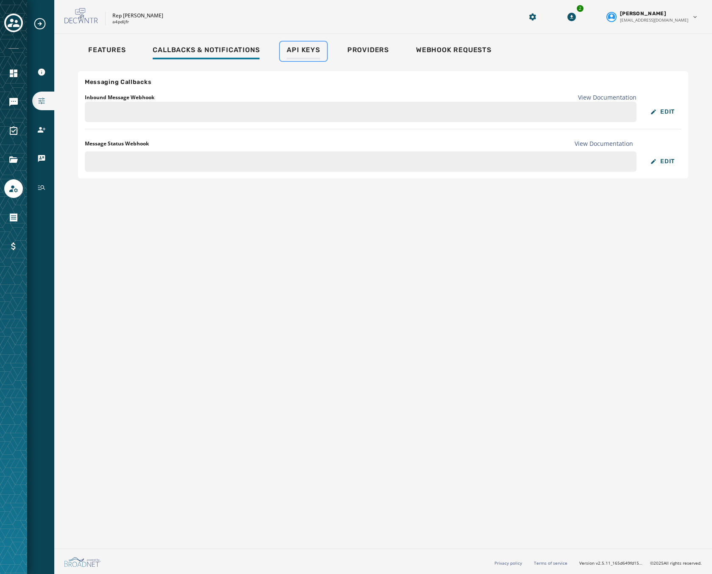
click at [298, 54] on div "Api Keys" at bounding box center [303, 53] width 33 height 14
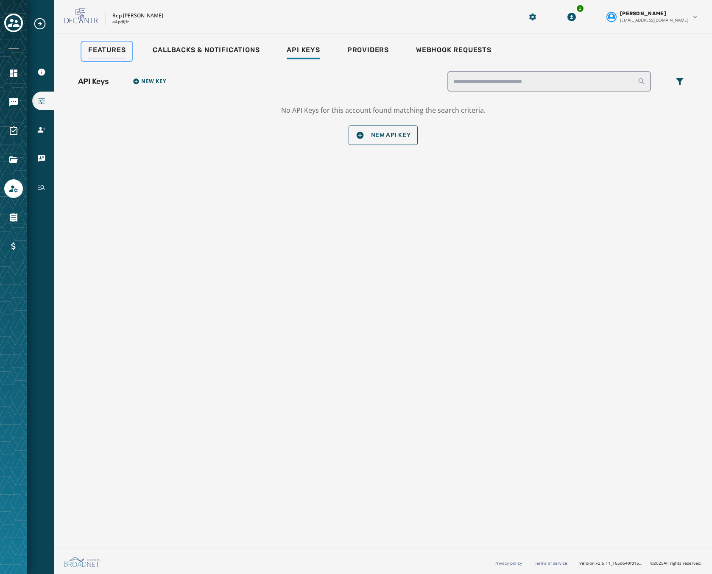
click at [104, 57] on div "Features" at bounding box center [106, 53] width 37 height 14
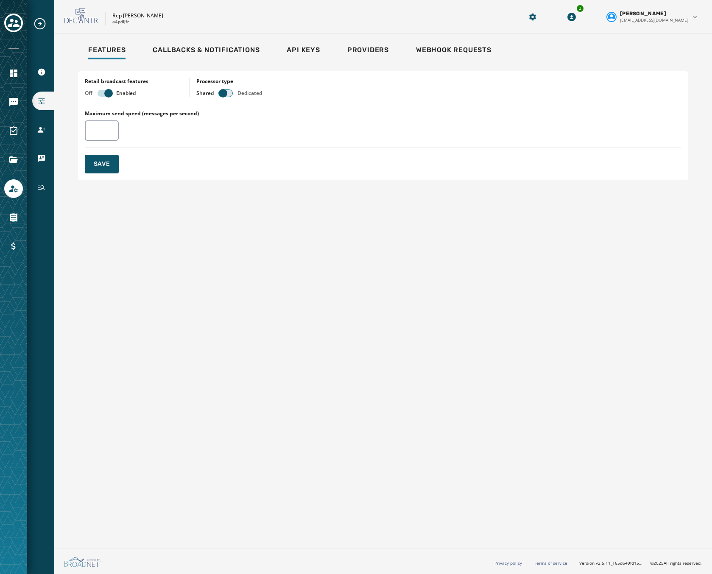
click at [226, 92] on span "button" at bounding box center [223, 93] width 8 height 8
click at [96, 129] on input "Maximum send speed (messages per second)" at bounding box center [102, 130] width 34 height 20
type input "*"
click at [101, 167] on span "Save" at bounding box center [102, 164] width 17 height 8
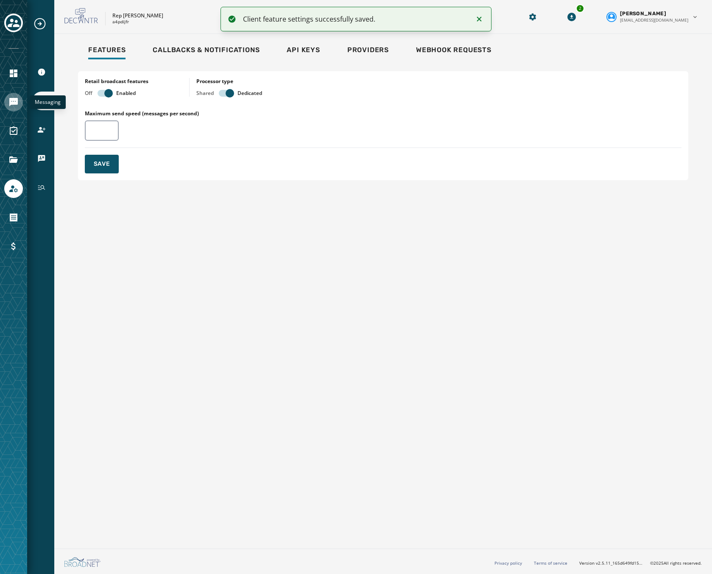
click at [9, 96] on link "Navigate to Messaging" at bounding box center [13, 102] width 19 height 19
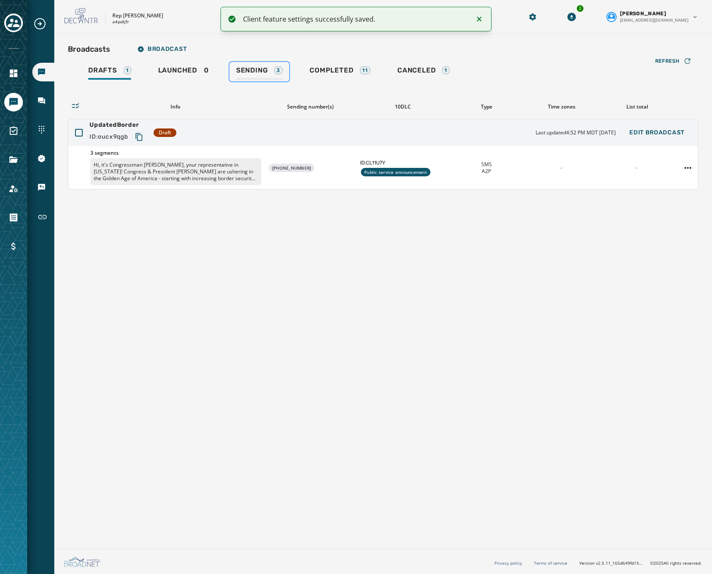
click at [265, 71] on span "Sending" at bounding box center [252, 70] width 32 height 8
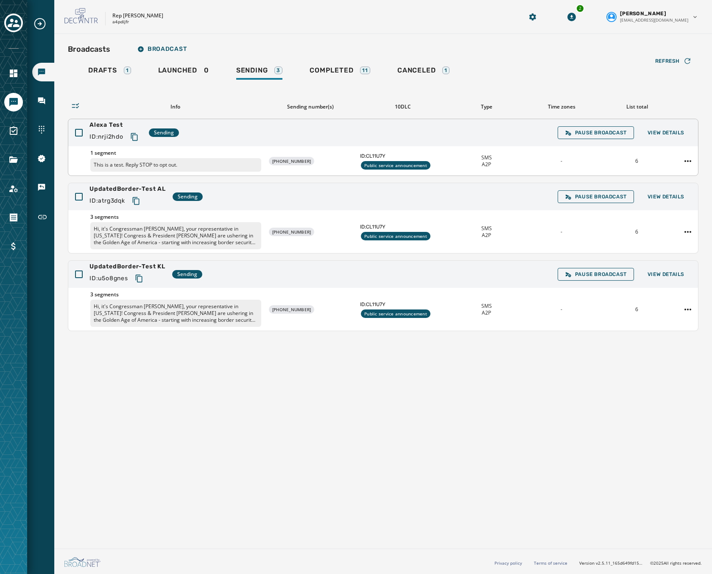
click at [428, 132] on div "Alexa Test ID: nrji2hdo Sending Pause Broadcast View Details" at bounding box center [382, 132] width 629 height 27
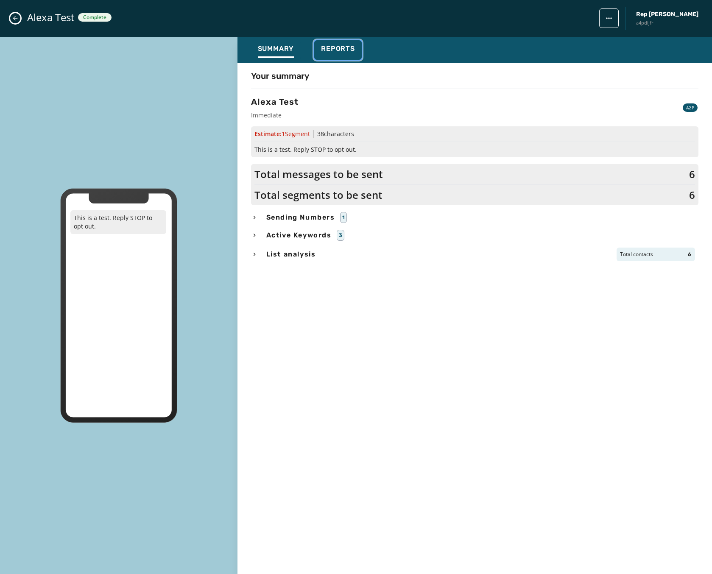
click at [331, 46] on span "Reports" at bounding box center [338, 49] width 34 height 8
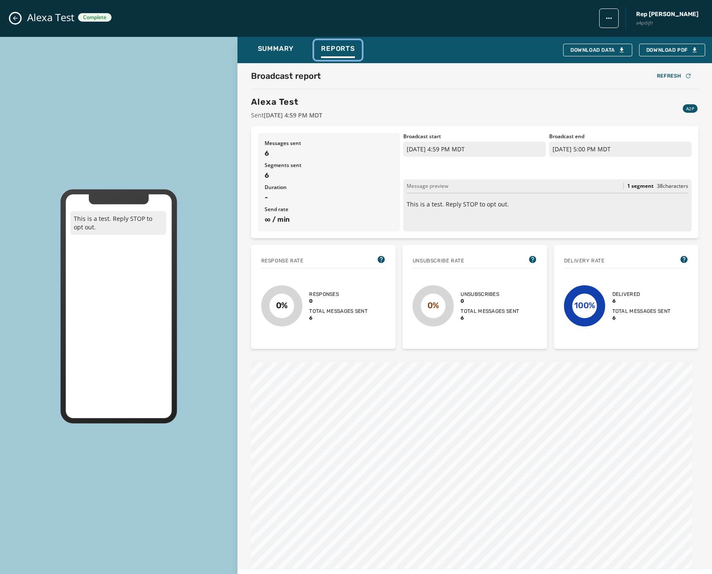
scroll to position [227, 0]
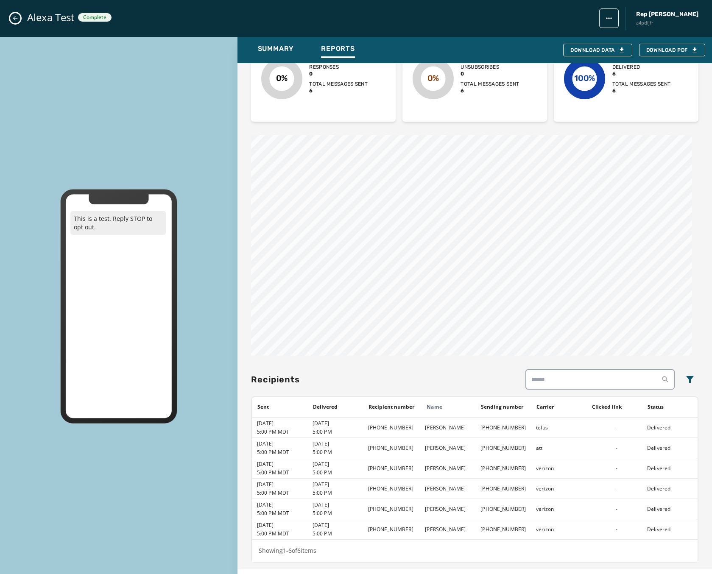
click at [14, 17] on icon "Close admin drawer" at bounding box center [15, 18] width 7 height 7
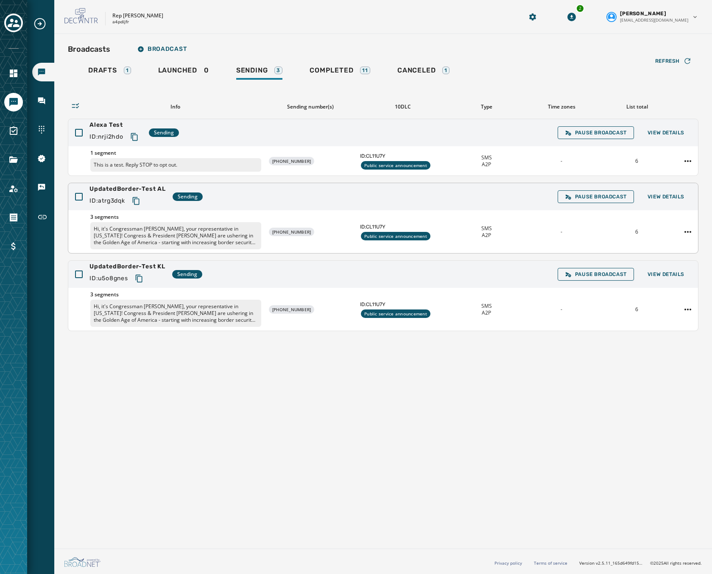
click at [290, 205] on div "UpdatedBorder-Test AL ID: atrg3dqk Sending Pause Broadcast View Details" at bounding box center [382, 196] width 629 height 27
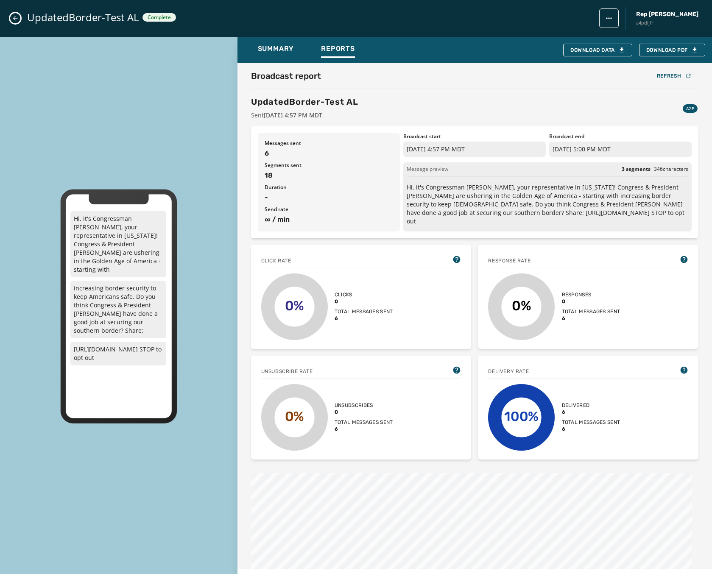
scroll to position [338, 0]
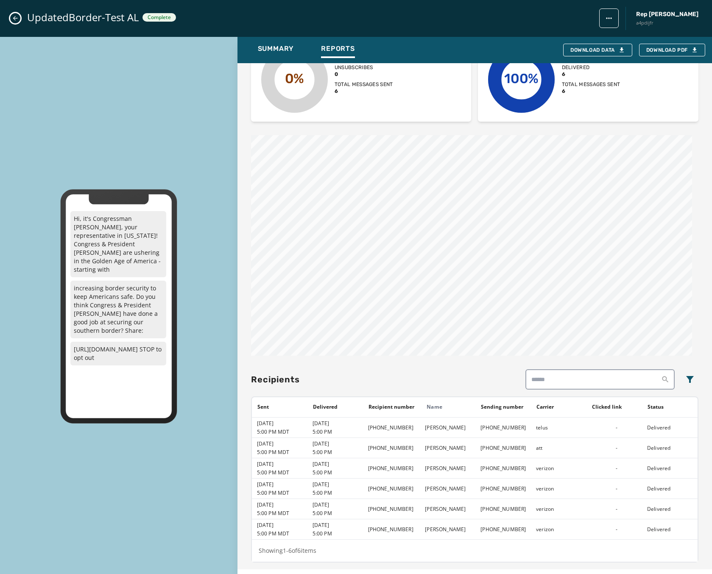
click at [22, 12] on div "UpdatedBorder-Test AL Complete Rep [PERSON_NAME] a4pdijfr" at bounding box center [356, 18] width 712 height 37
click at [17, 16] on icon "Close admin drawer" at bounding box center [15, 18] width 7 height 7
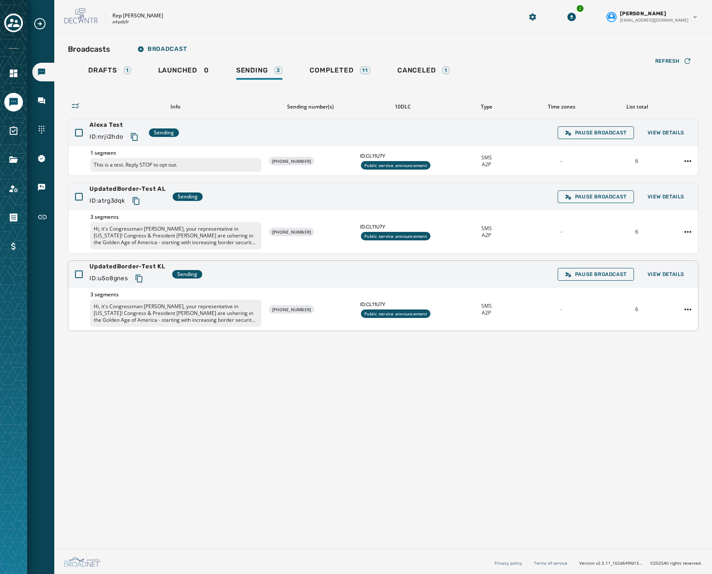
click at [340, 301] on div "3 segments Hi, it's Congressman [PERSON_NAME], your representative in [US_STATE…" at bounding box center [382, 309] width 629 height 43
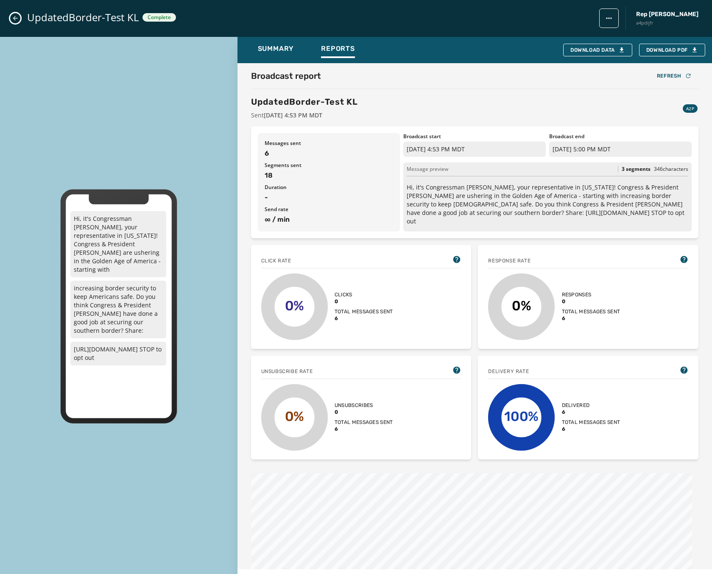
click at [20, 18] on div "UpdatedBorder-Test KL Complete Rep [PERSON_NAME] a4pdijfr" at bounding box center [356, 18] width 712 height 37
click at [17, 19] on icon "Close admin drawer" at bounding box center [15, 18] width 7 height 7
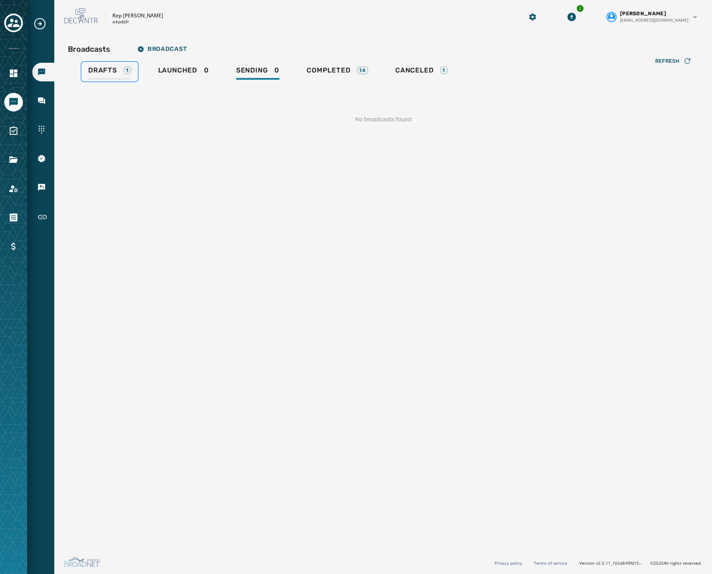
click at [98, 67] on span "Drafts" at bounding box center [102, 70] width 29 height 8
click at [169, 70] on span "Launched" at bounding box center [175, 70] width 39 height 8
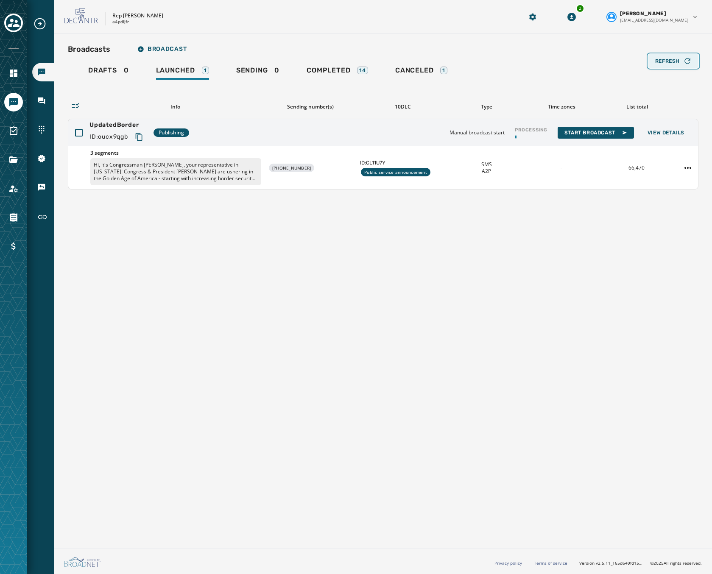
click at [680, 56] on button "Refresh" at bounding box center [673, 61] width 50 height 14
drag, startPoint x: 680, startPoint y: 65, endPoint x: 671, endPoint y: 64, distance: 9.4
click at [679, 65] on button "Refresh" at bounding box center [673, 61] width 50 height 14
click at [670, 61] on span "Refresh" at bounding box center [667, 61] width 25 height 7
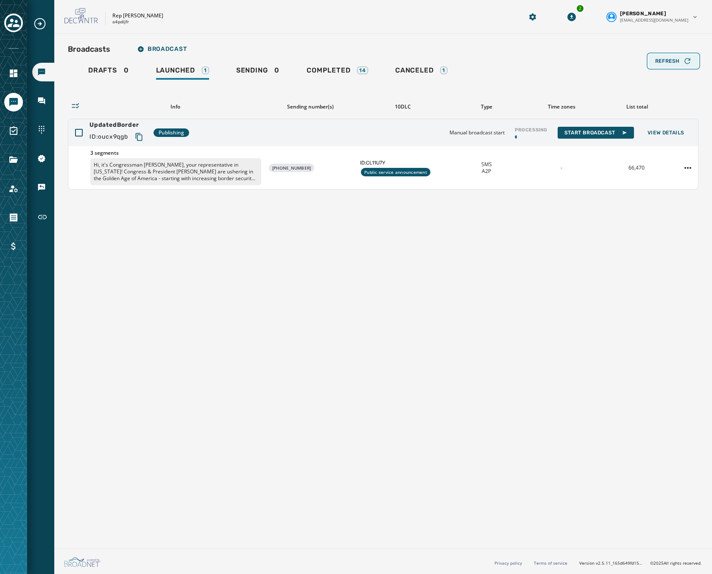
click at [670, 61] on span "Refresh" at bounding box center [667, 61] width 25 height 7
drag, startPoint x: 356, startPoint y: 125, endPoint x: 364, endPoint y: 114, distance: 13.8
click at [356, 125] on div "UpdatedBorder ID: oucx9qgb Publishing Manual broadcast start Processing Start B…" at bounding box center [382, 132] width 629 height 27
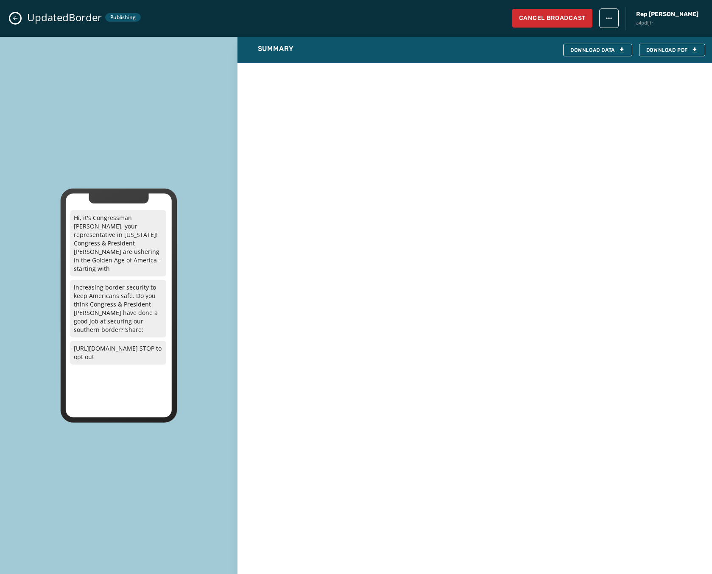
click at [13, 15] on icon "Close admin drawer" at bounding box center [15, 18] width 7 height 7
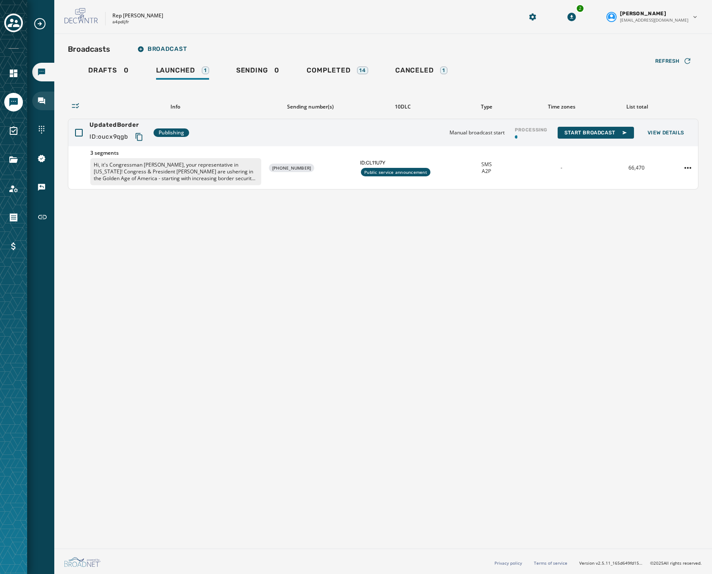
click at [39, 101] on icon "Navigate to Inbox" at bounding box center [41, 100] width 7 height 7
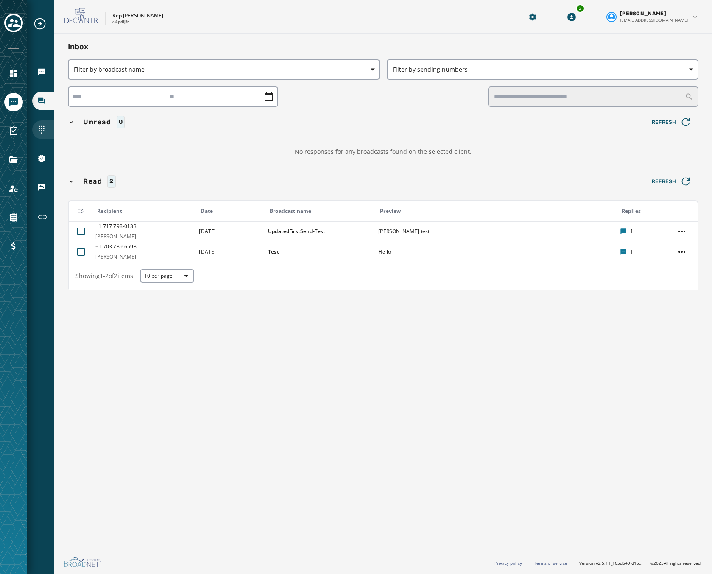
click at [41, 127] on icon "Navigate to Sending Numbers" at bounding box center [42, 130] width 6 height 8
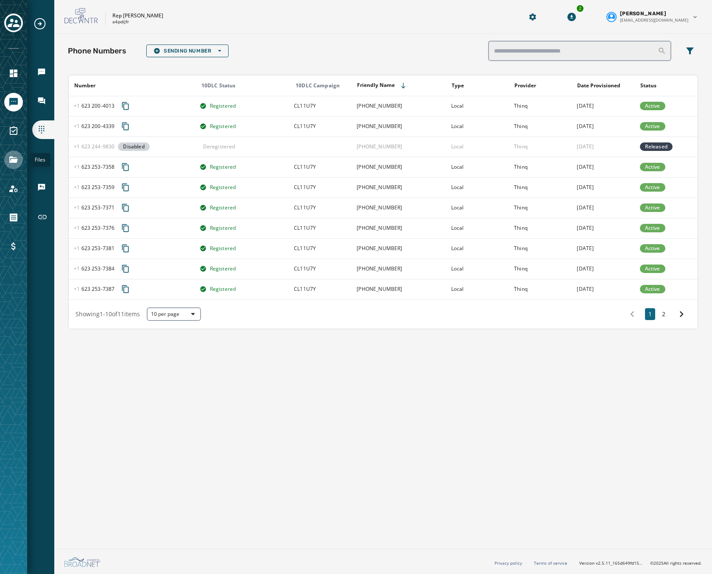
click at [12, 157] on icon "Navigate to Files" at bounding box center [13, 159] width 8 height 6
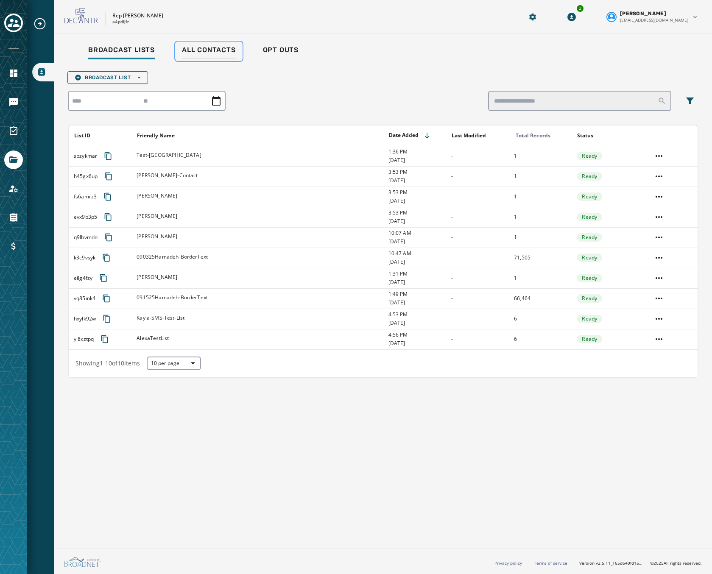
click at [199, 50] on span "All Contacts" at bounding box center [209, 50] width 54 height 8
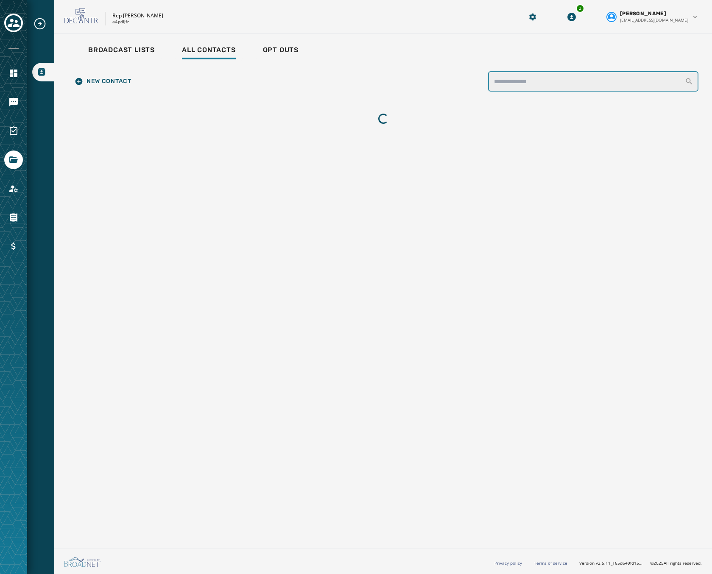
click at [581, 79] on input "search" at bounding box center [593, 81] width 210 height 20
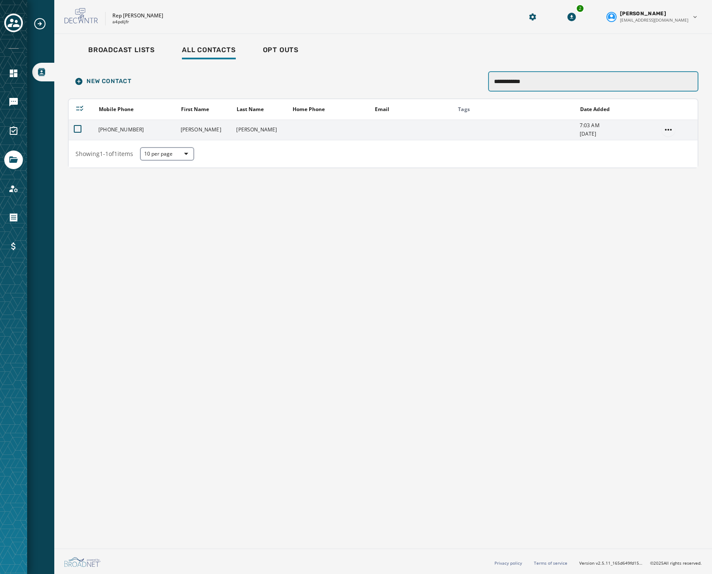
type input "**********"
click at [673, 128] on html "**********" at bounding box center [356, 287] width 712 height 574
click at [662, 188] on div "Delete" at bounding box center [666, 188] width 32 height 14
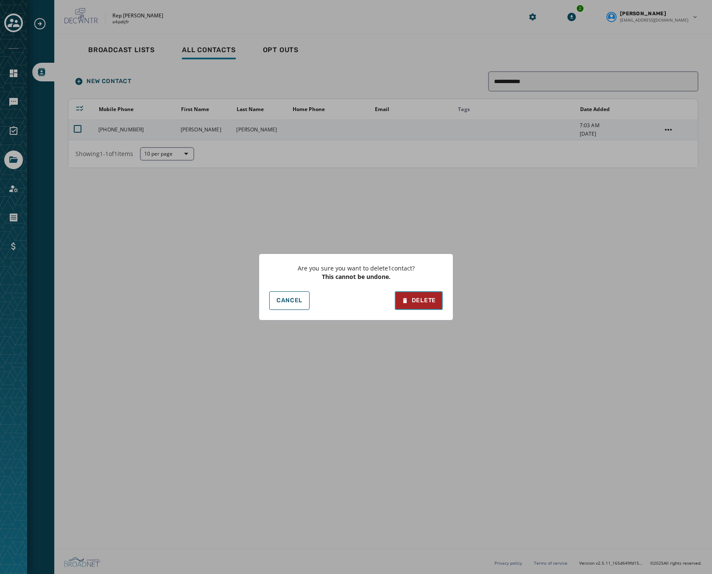
click at [413, 303] on div "Delete" at bounding box center [418, 300] width 34 height 8
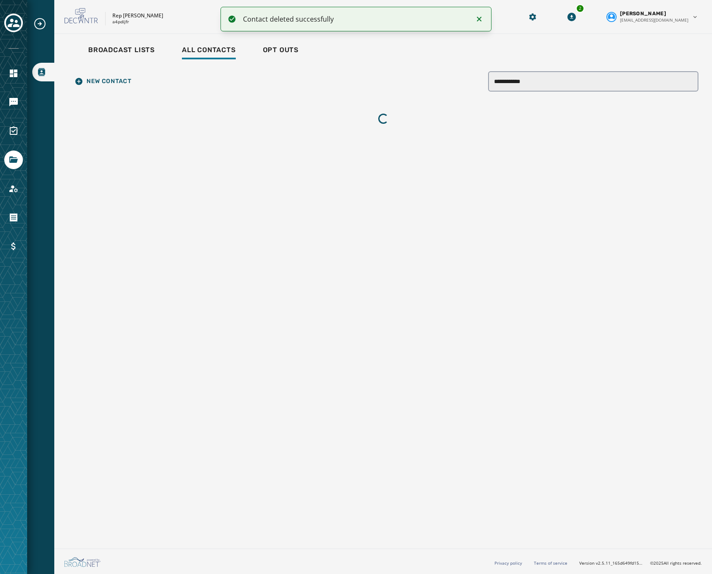
click at [481, 18] on icon "Notifications (F8)" at bounding box center [479, 19] width 5 height 5
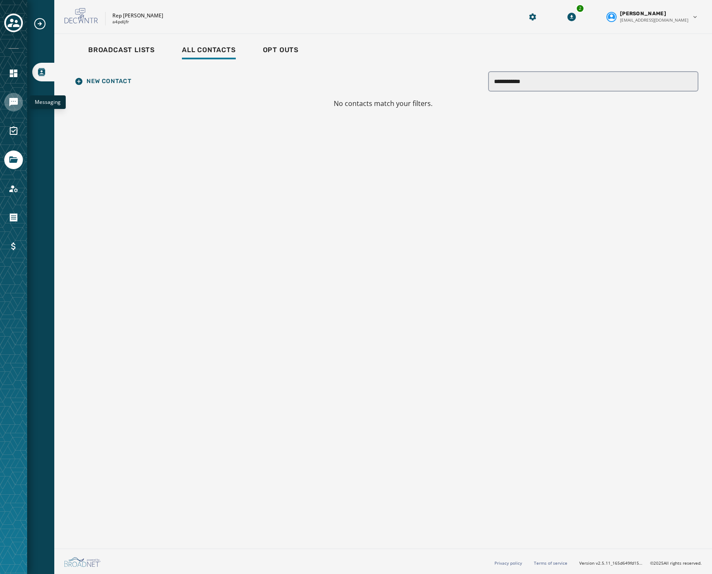
click at [5, 101] on link "Navigate to Messaging" at bounding box center [13, 102] width 19 height 19
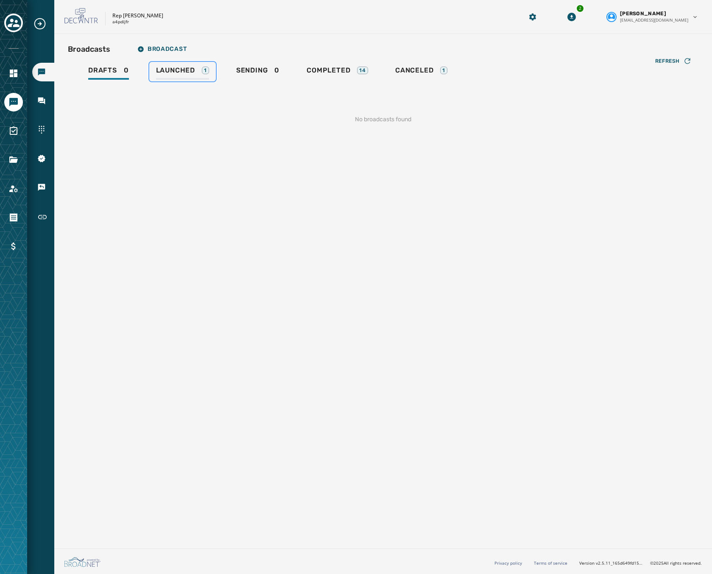
click at [162, 63] on link "Launched 1" at bounding box center [182, 71] width 67 height 19
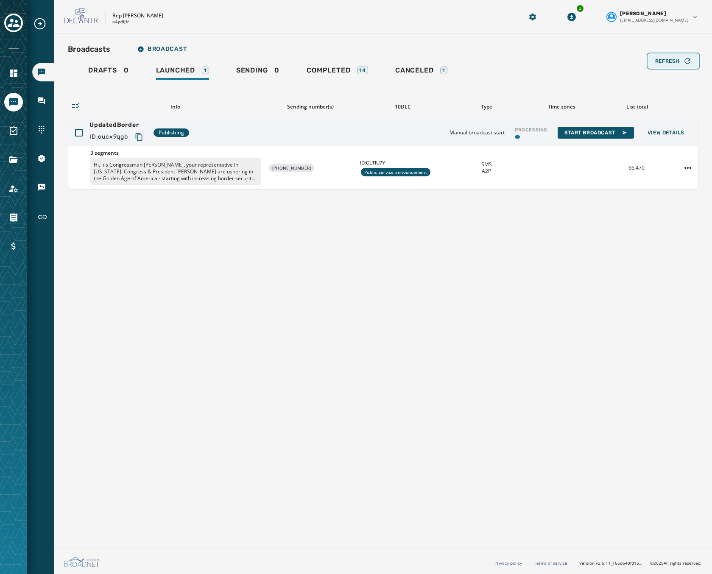
click at [660, 57] on div "Refresh" at bounding box center [673, 61] width 36 height 8
click at [672, 58] on span "Refresh" at bounding box center [667, 61] width 25 height 7
click at [351, 242] on div "Broadcasts Broadcast Drafts 0 Launched 1 Sending 0 Completed 14 Canceled 1 Refr…" at bounding box center [382, 289] width 657 height 511
click at [661, 61] on span "Refresh" at bounding box center [667, 61] width 25 height 7
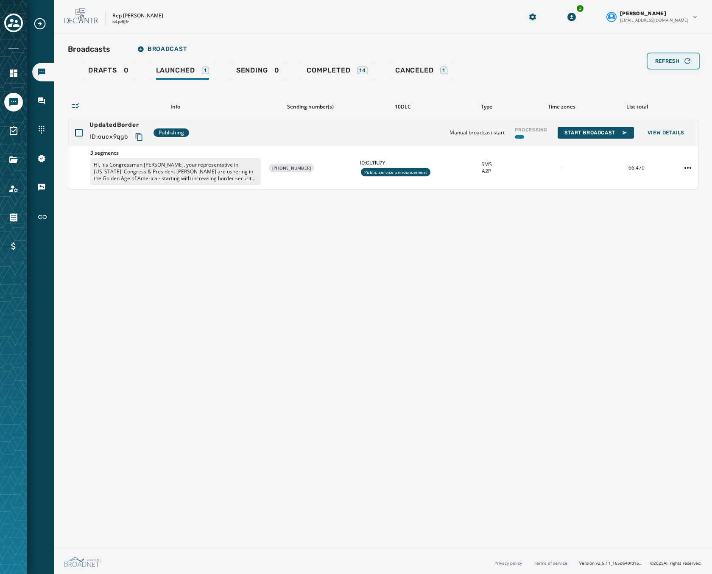
click at [661, 61] on span "Refresh" at bounding box center [667, 61] width 25 height 7
click at [673, 61] on span "Refresh" at bounding box center [667, 61] width 25 height 7
click at [667, 129] on span "View Details" at bounding box center [665, 132] width 37 height 7
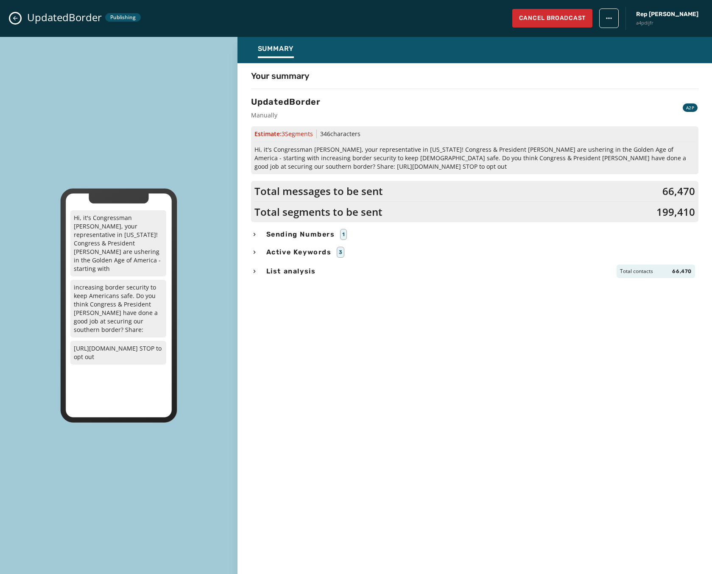
click at [12, 19] on icon "Close admin drawer" at bounding box center [15, 18] width 7 height 7
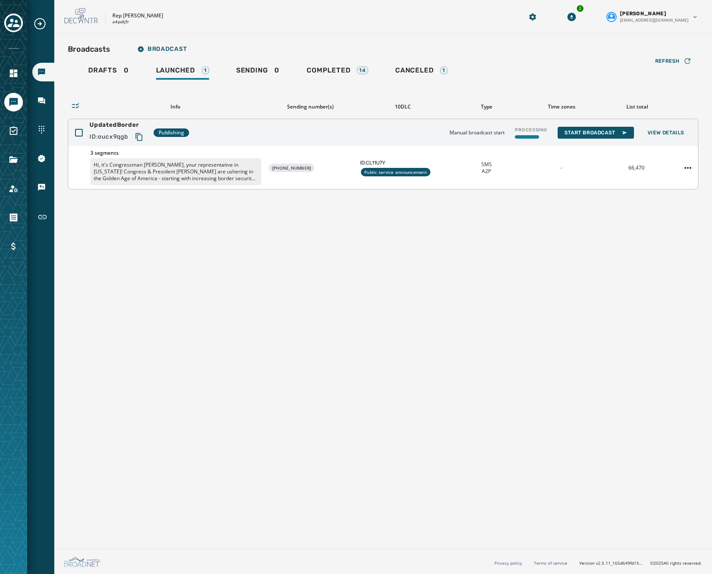
click at [138, 136] on icon "Copy text to clipboard" at bounding box center [139, 137] width 8 height 8
click at [413, 298] on div "Broadcasts Broadcast Drafts 0 Launched 1 Sending 0 Completed 14 Canceled 1 Refr…" at bounding box center [382, 289] width 657 height 511
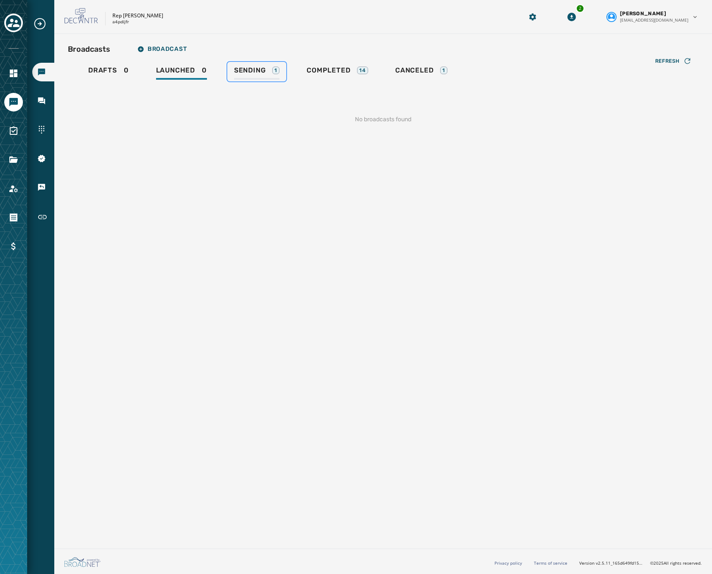
click at [259, 70] on span "Sending" at bounding box center [250, 70] width 32 height 8
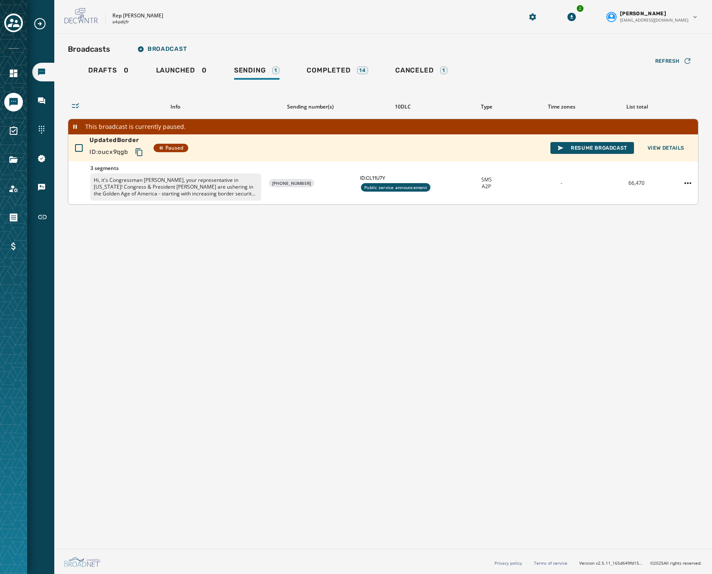
click at [276, 143] on div "UpdatedBorder ID: oucx9qgb Paused Resume Broadcast View Details" at bounding box center [382, 147] width 629 height 27
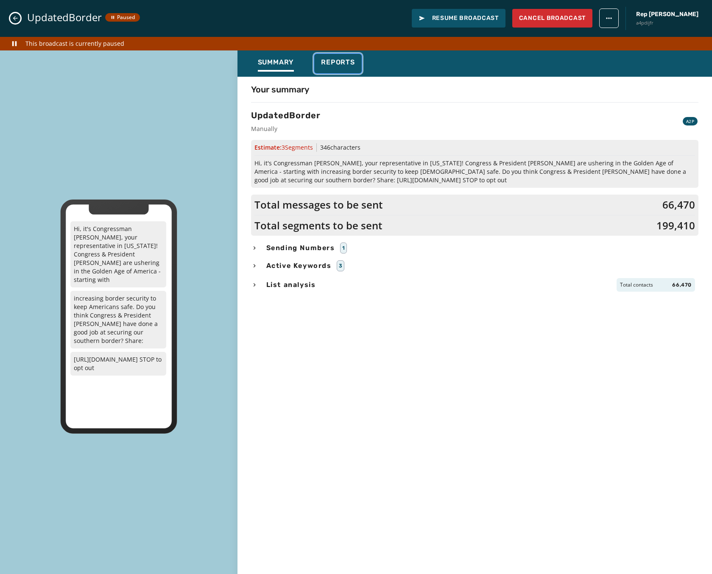
click at [331, 61] on span "Reports" at bounding box center [338, 62] width 34 height 8
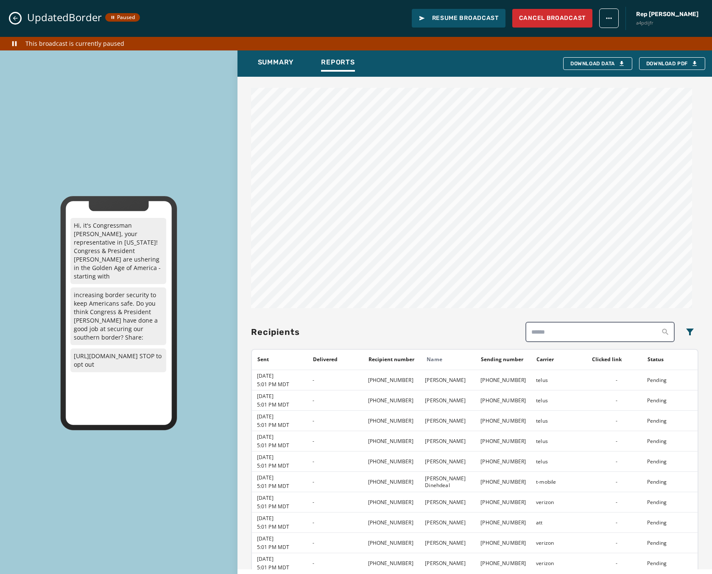
scroll to position [428, 0]
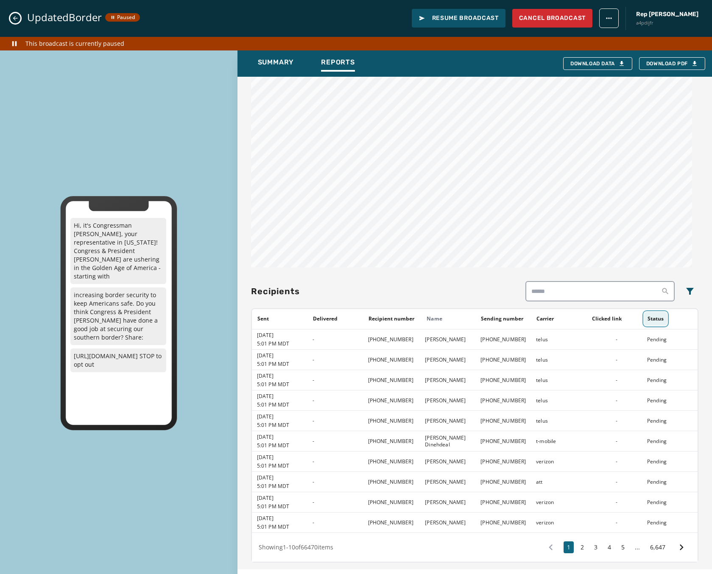
click at [660, 321] on button "Status" at bounding box center [655, 319] width 23 height 14
click at [670, 318] on icon "Sort by [object Object]" at bounding box center [672, 319] width 4 height 6
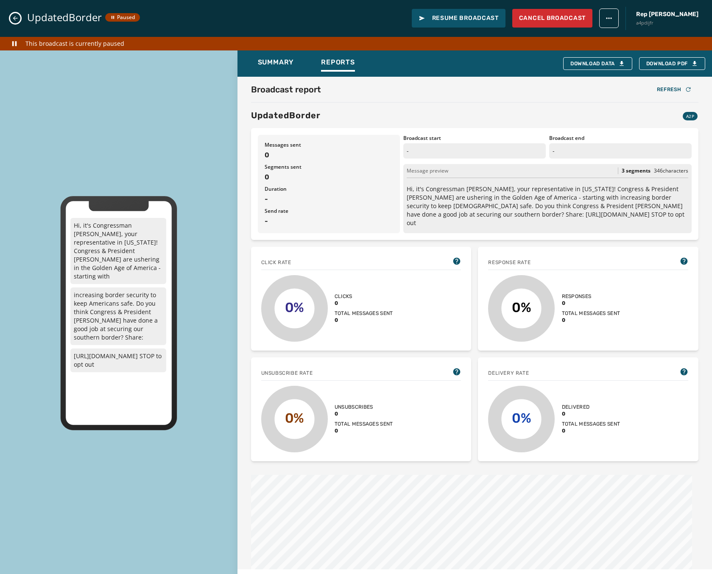
click at [17, 14] on button "Close admin drawer" at bounding box center [15, 18] width 10 height 10
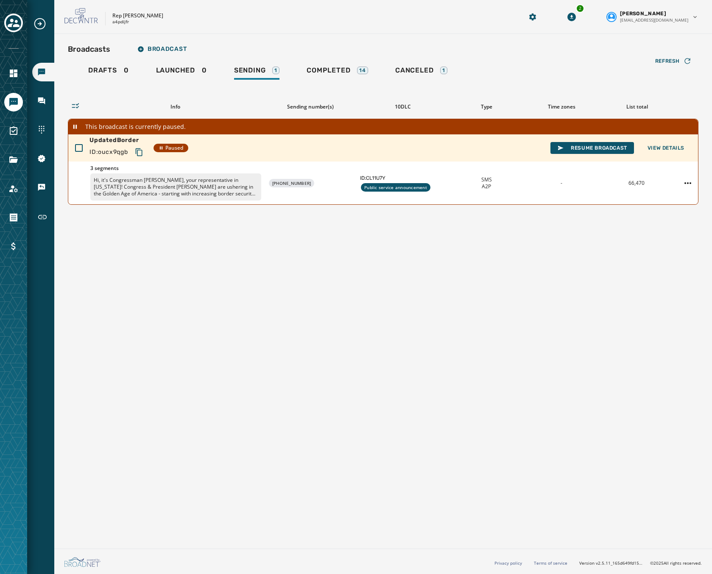
click at [681, 71] on div "Drafts 0 Launched 0 Sending 1 Completed 14 Canceled 1" at bounding box center [383, 71] width 630 height 19
click at [683, 58] on icon "button" at bounding box center [687, 61] width 8 height 8
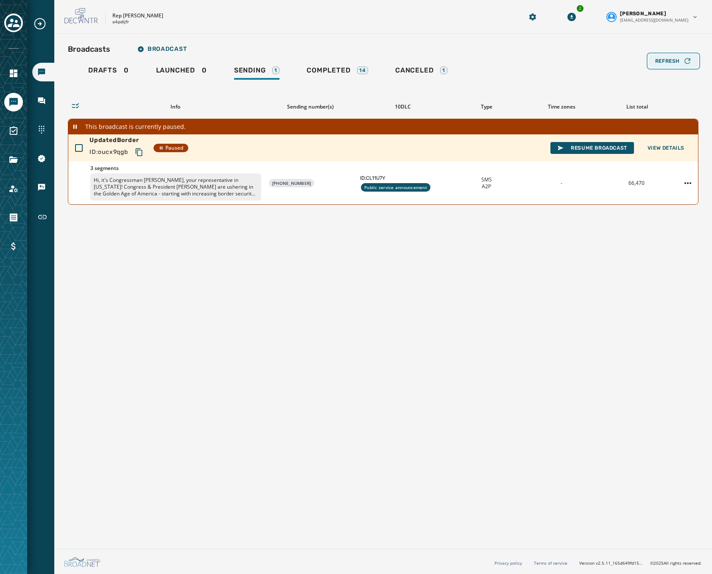
click at [683, 58] on icon "button" at bounding box center [687, 61] width 8 height 8
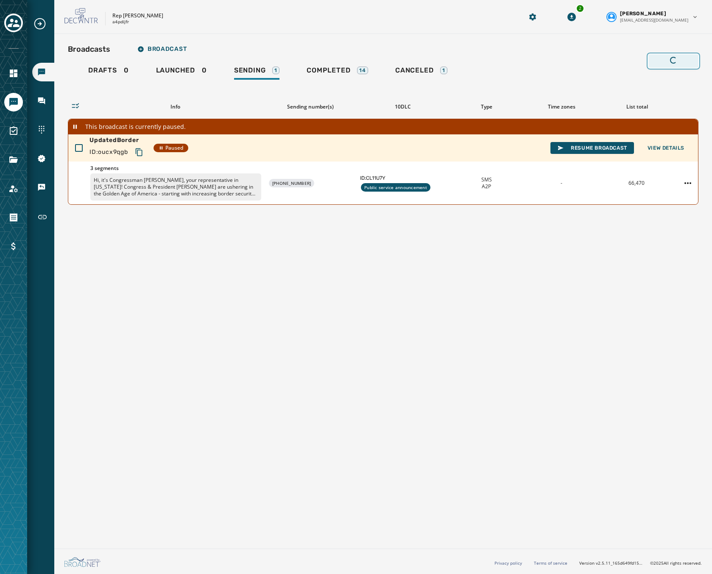
click at [683, 58] on icon "button" at bounding box center [687, 61] width 8 height 8
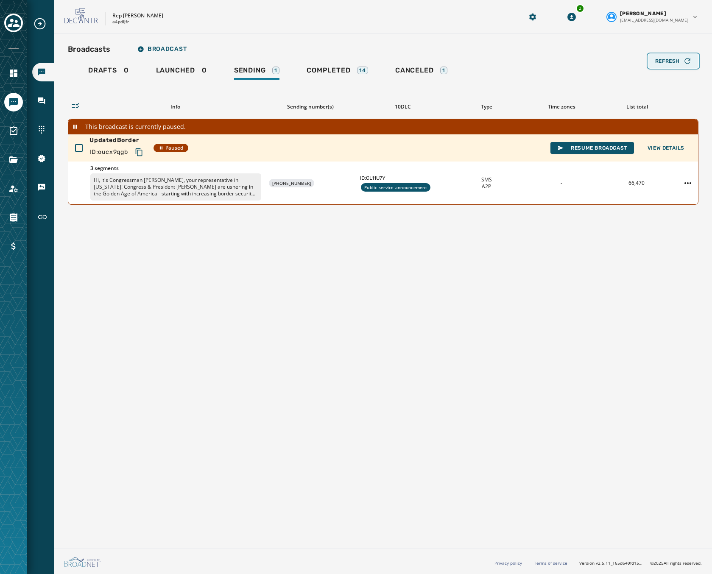
click at [683, 58] on icon "button" at bounding box center [687, 61] width 8 height 8
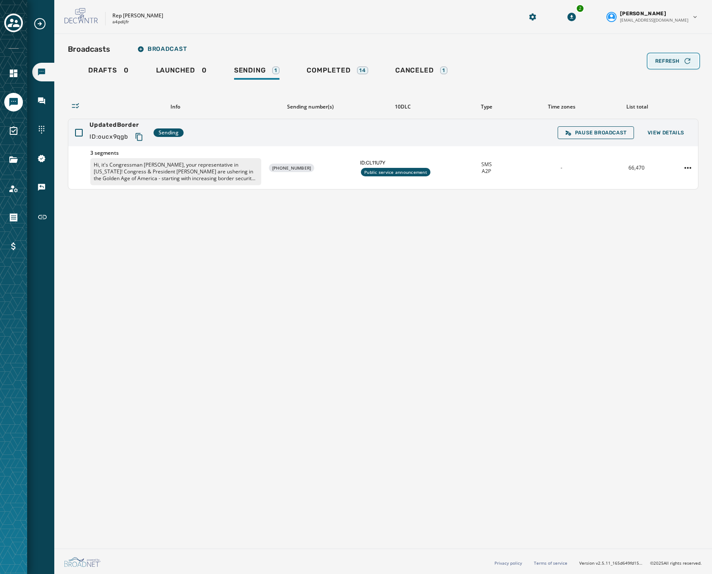
click at [683, 58] on icon "button" at bounding box center [687, 61] width 8 height 8
click at [532, 156] on div "3 segments Hi, it's Congressman [PERSON_NAME], your representative in [US_STATE…" at bounding box center [382, 167] width 629 height 43
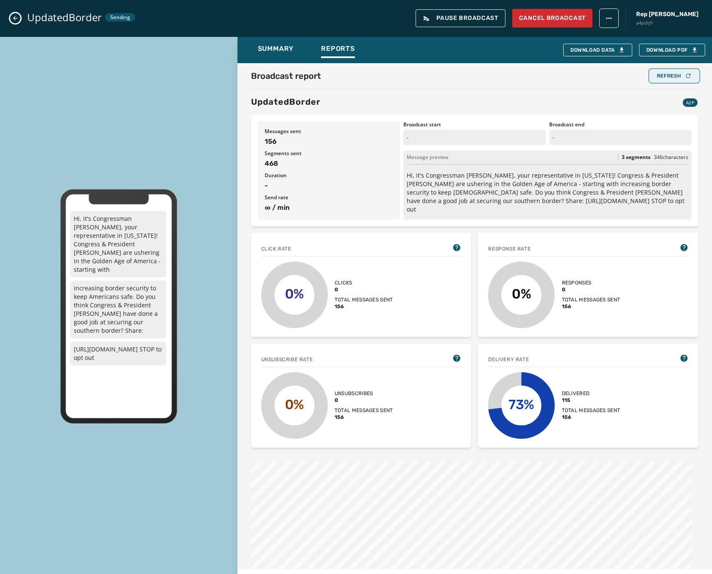
click at [657, 78] on div "Refresh" at bounding box center [674, 75] width 35 height 7
click at [664, 77] on div "Refresh" at bounding box center [674, 75] width 35 height 7
click at [664, 76] on div "Refresh" at bounding box center [674, 75] width 35 height 7
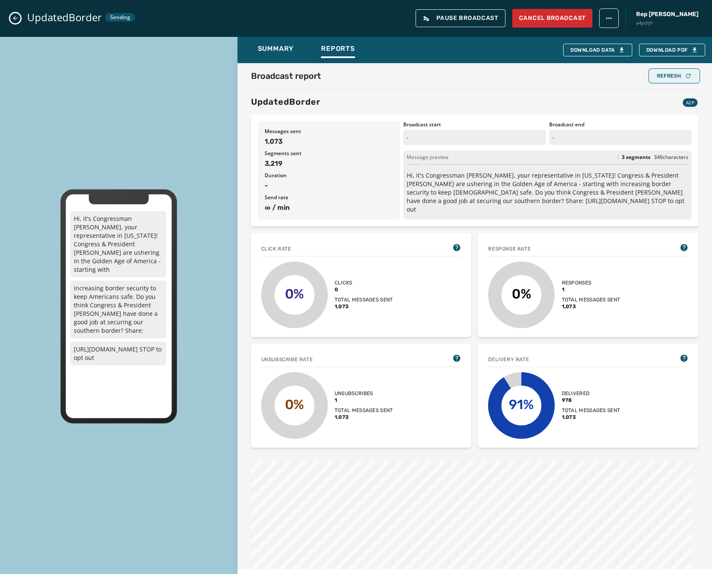
click at [664, 76] on div "Refresh" at bounding box center [674, 75] width 35 height 7
click at [666, 75] on div "Refresh" at bounding box center [674, 75] width 35 height 7
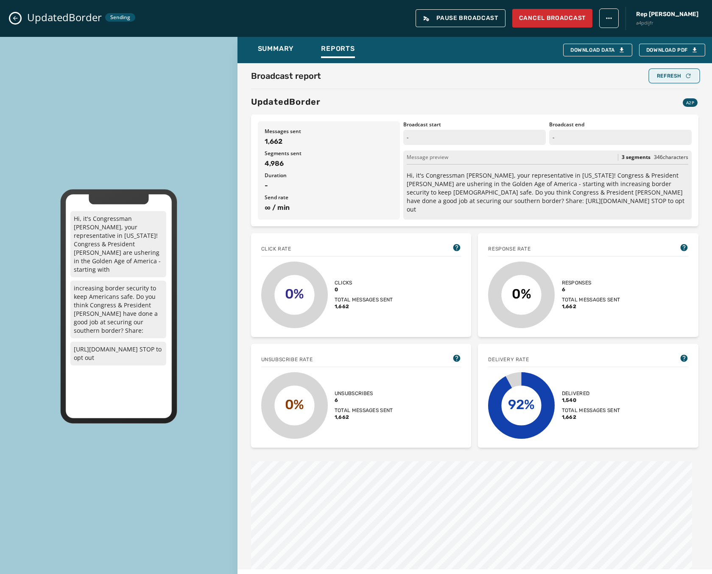
click at [666, 75] on div "Refresh" at bounding box center [674, 75] width 35 height 7
click at [656, 79] on button "Refresh" at bounding box center [674, 76] width 48 height 12
click at [662, 74] on div "Refresh" at bounding box center [674, 75] width 35 height 7
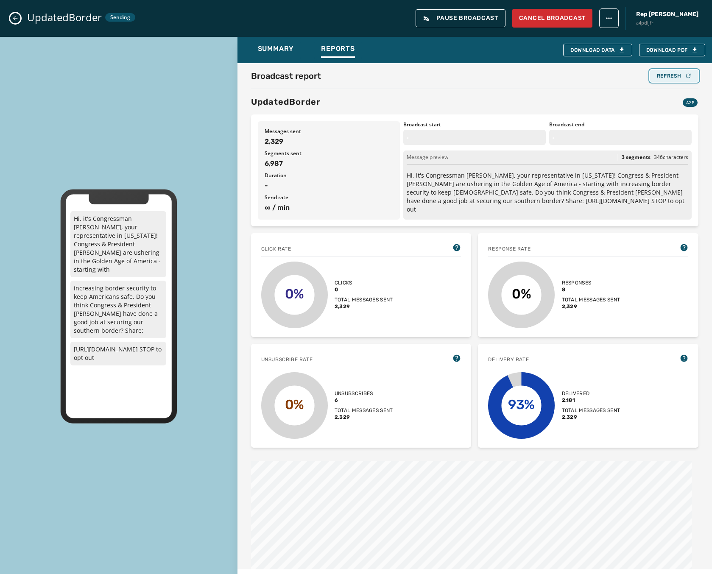
click at [662, 74] on div "Refresh" at bounding box center [674, 75] width 35 height 7
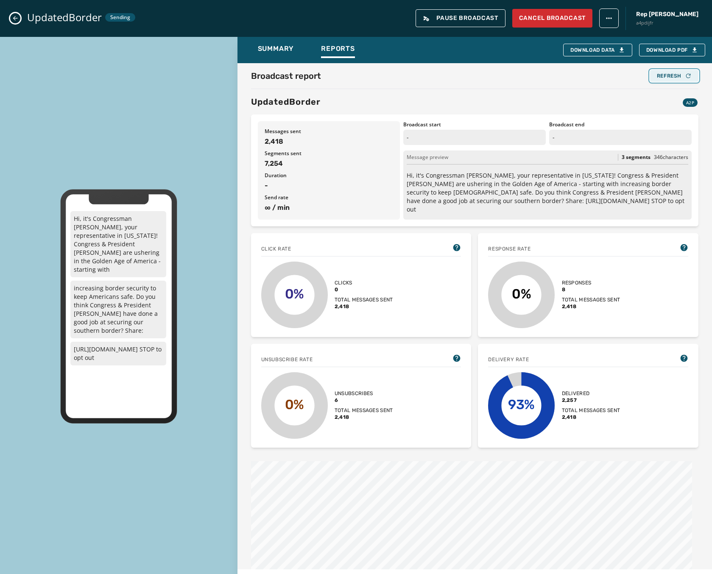
click at [662, 74] on div "Refresh" at bounding box center [674, 75] width 35 height 7
click at [657, 75] on div "Refresh" at bounding box center [674, 75] width 35 height 7
click at [650, 78] on button "Refresh" at bounding box center [674, 76] width 48 height 12
click at [658, 76] on div "Refresh" at bounding box center [674, 75] width 35 height 7
